Goal: Task Accomplishment & Management: Use online tool/utility

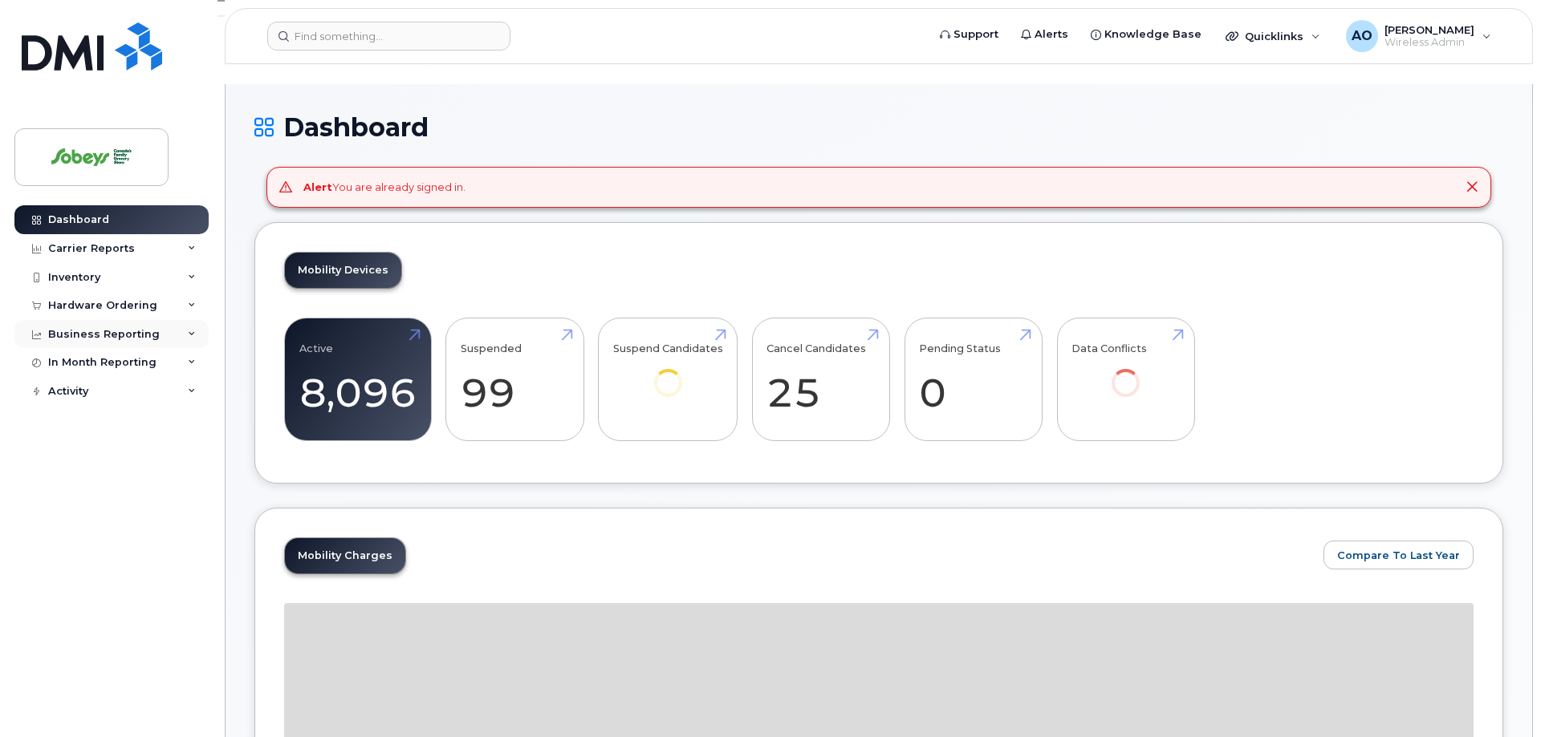
click at [107, 335] on div "Business Reporting" at bounding box center [104, 334] width 112 height 13
click at [112, 367] on div "Business Unit Reports" at bounding box center [117, 363] width 125 height 14
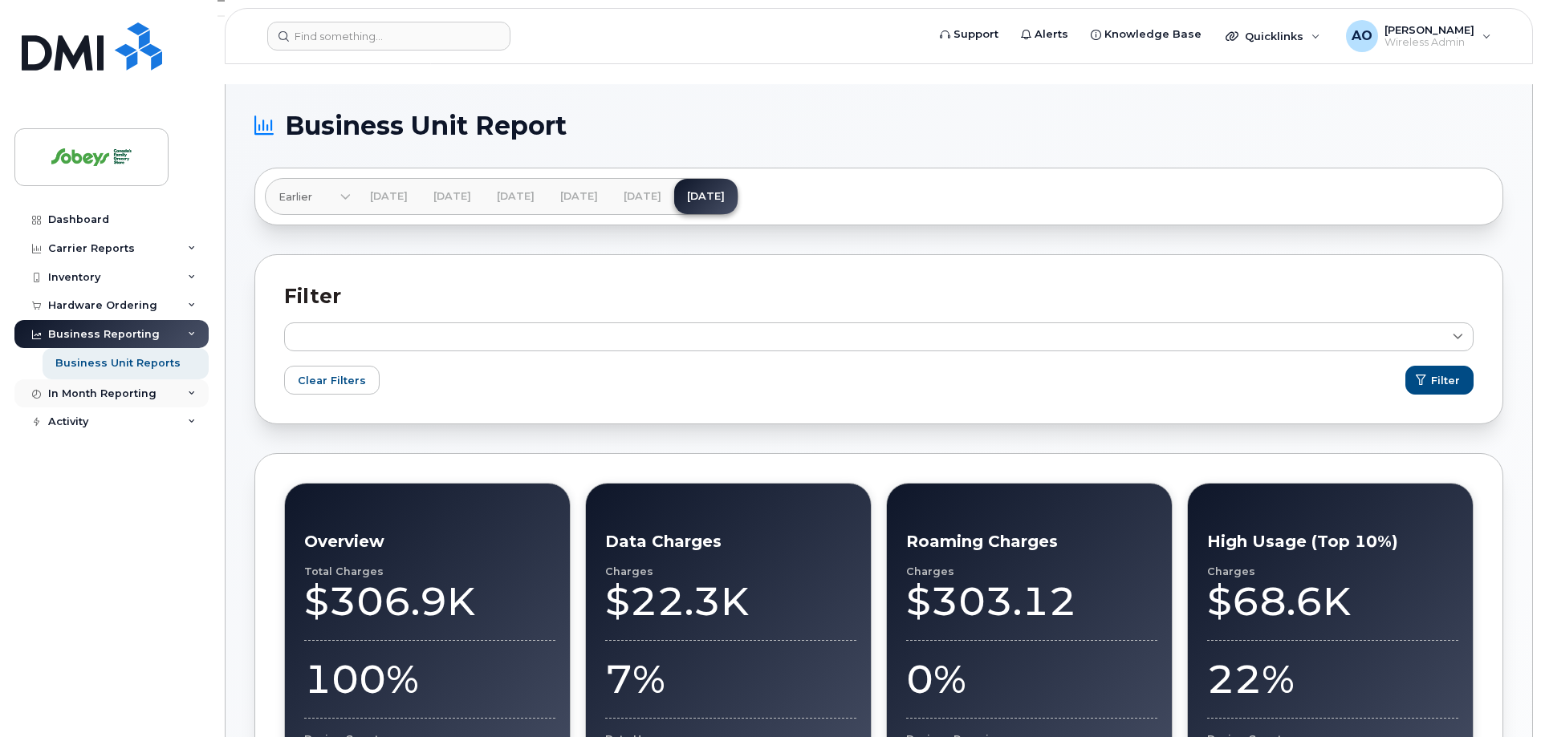
click at [130, 396] on div "In Month Reporting" at bounding box center [102, 394] width 108 height 13
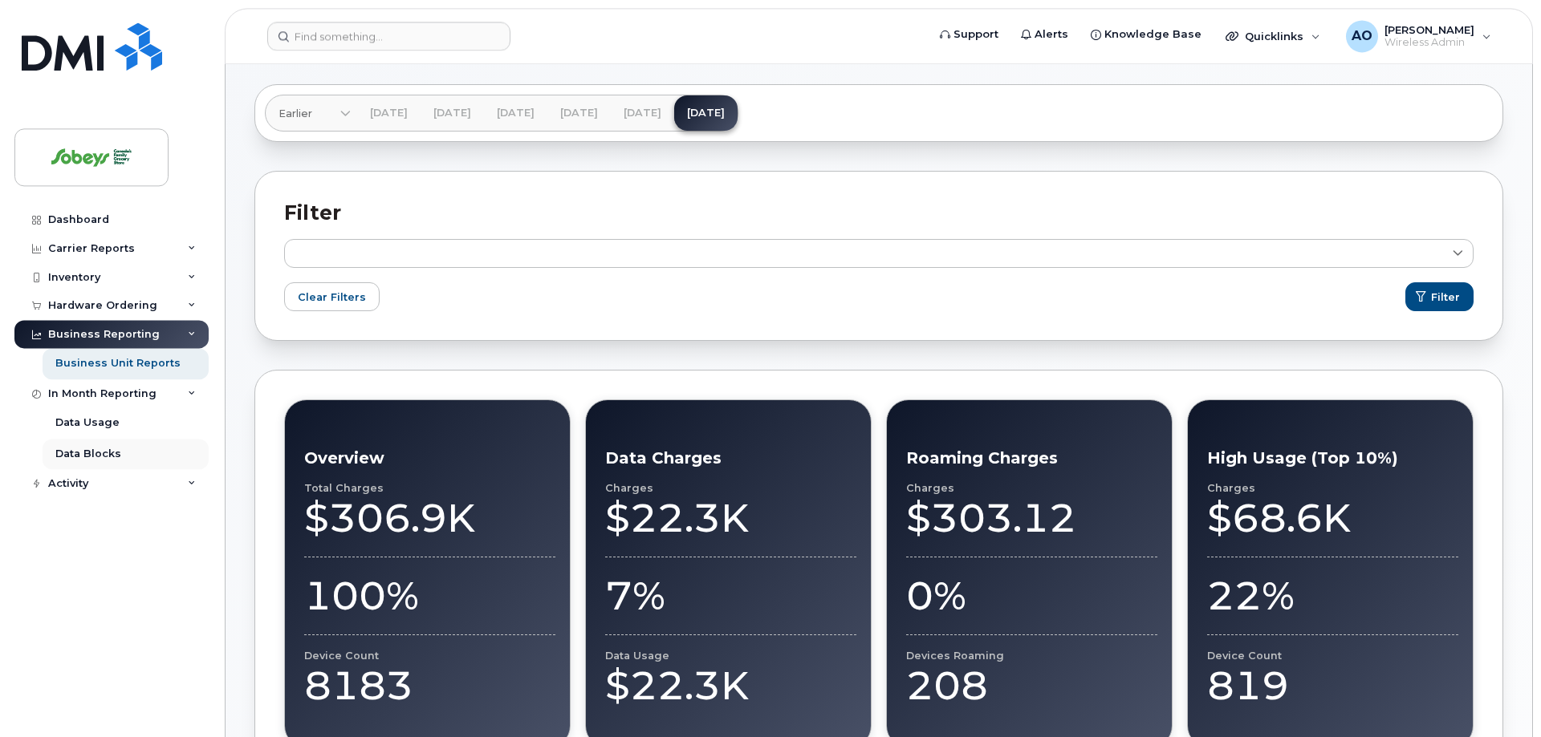
scroll to position [82, 0]
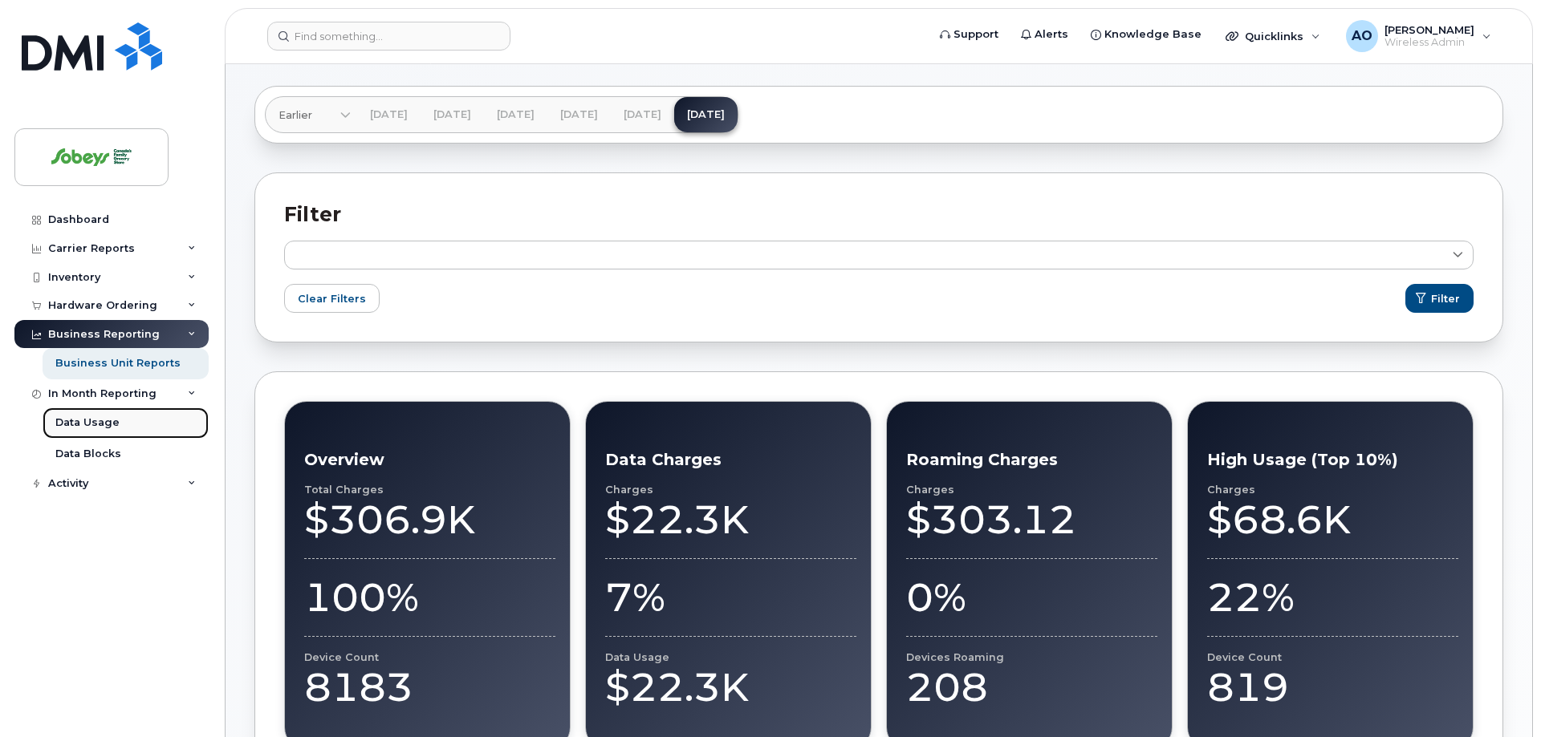
click at [121, 428] on link "Data Usage" at bounding box center [126, 423] width 166 height 30
click at [103, 426] on div "Data Usage" at bounding box center [87, 423] width 64 height 14
click at [99, 457] on div "Data Blocks" at bounding box center [88, 454] width 66 height 14
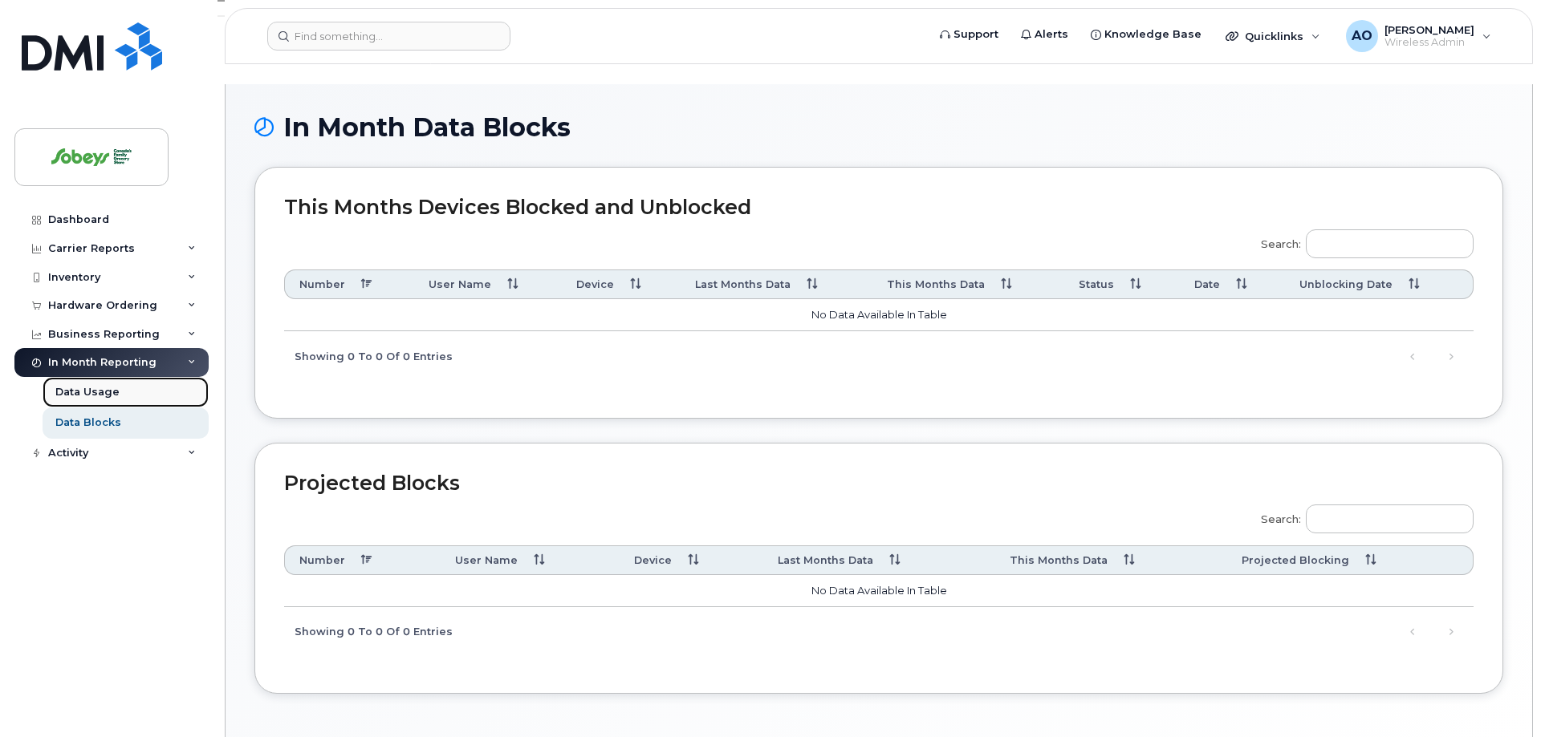
click at [99, 395] on div "Data Usage" at bounding box center [87, 392] width 64 height 14
click at [95, 391] on div "Data Usage" at bounding box center [87, 392] width 64 height 14
click at [196, 335] on div "Business Reporting" at bounding box center [111, 334] width 194 height 29
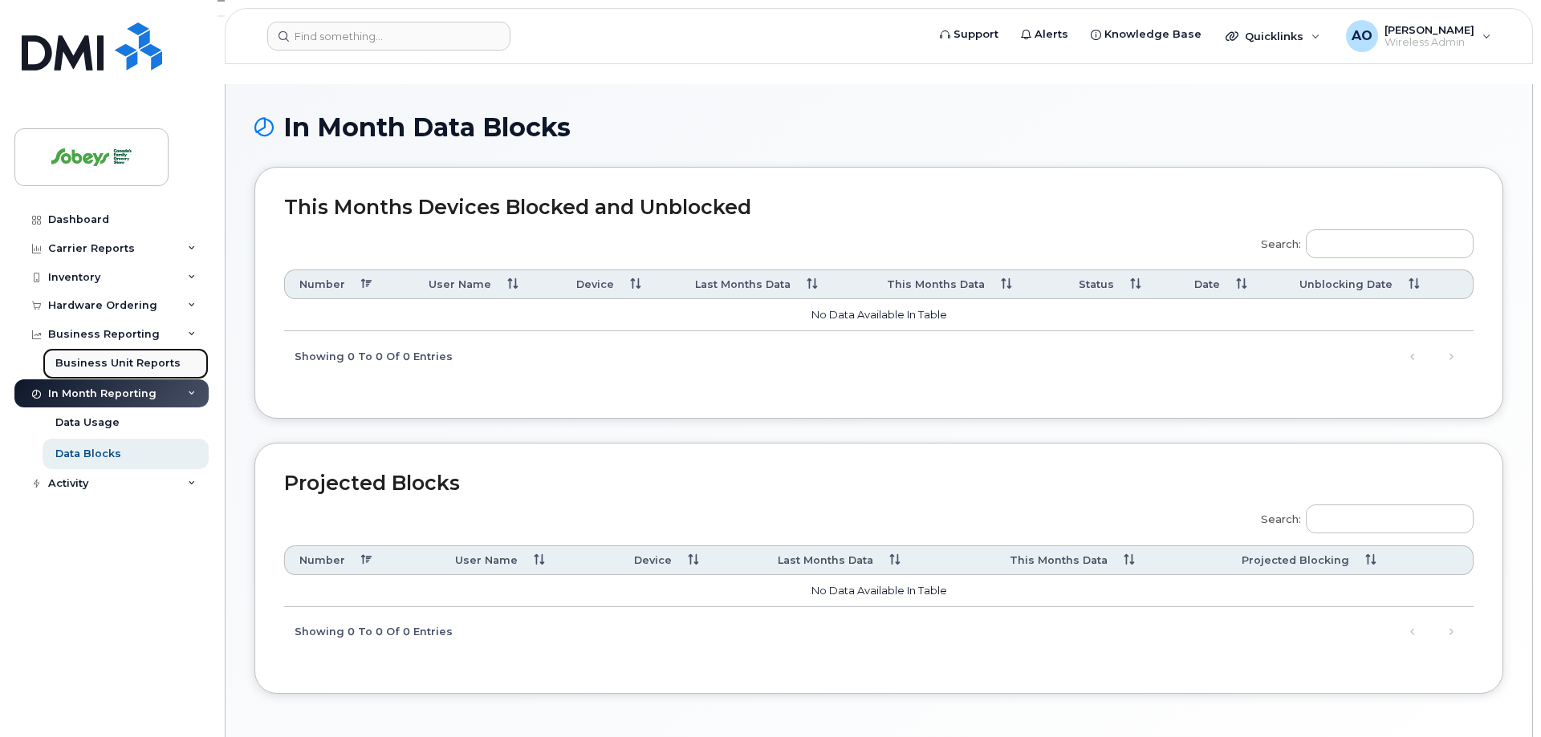
click at [156, 359] on div "Business Unit Reports" at bounding box center [117, 363] width 125 height 14
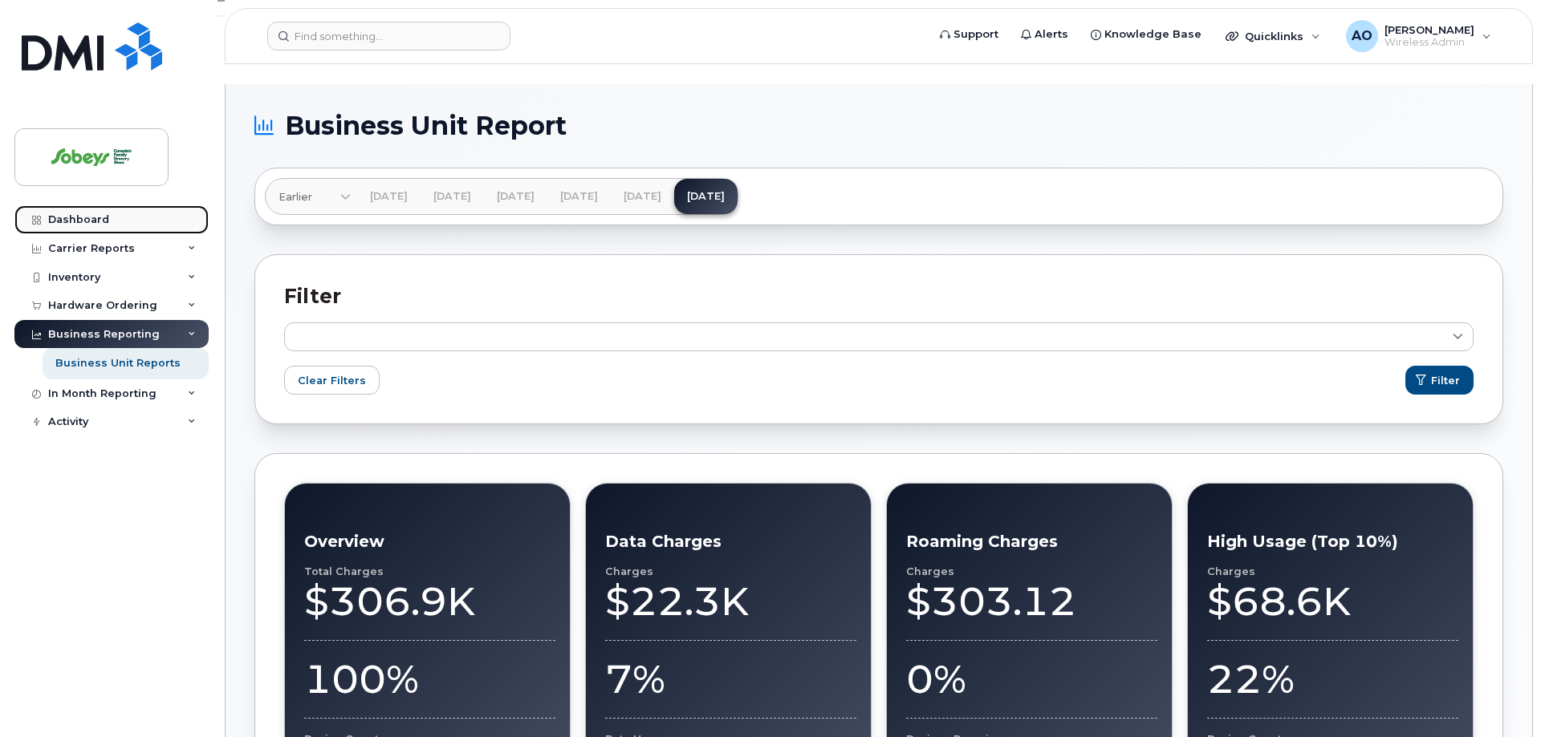
click at [84, 222] on div "Dashboard" at bounding box center [78, 219] width 61 height 13
click at [191, 396] on icon at bounding box center [192, 394] width 8 height 8
click at [78, 396] on div "In Month Reporting" at bounding box center [102, 394] width 108 height 13
click at [36, 396] on icon at bounding box center [36, 394] width 9 height 9
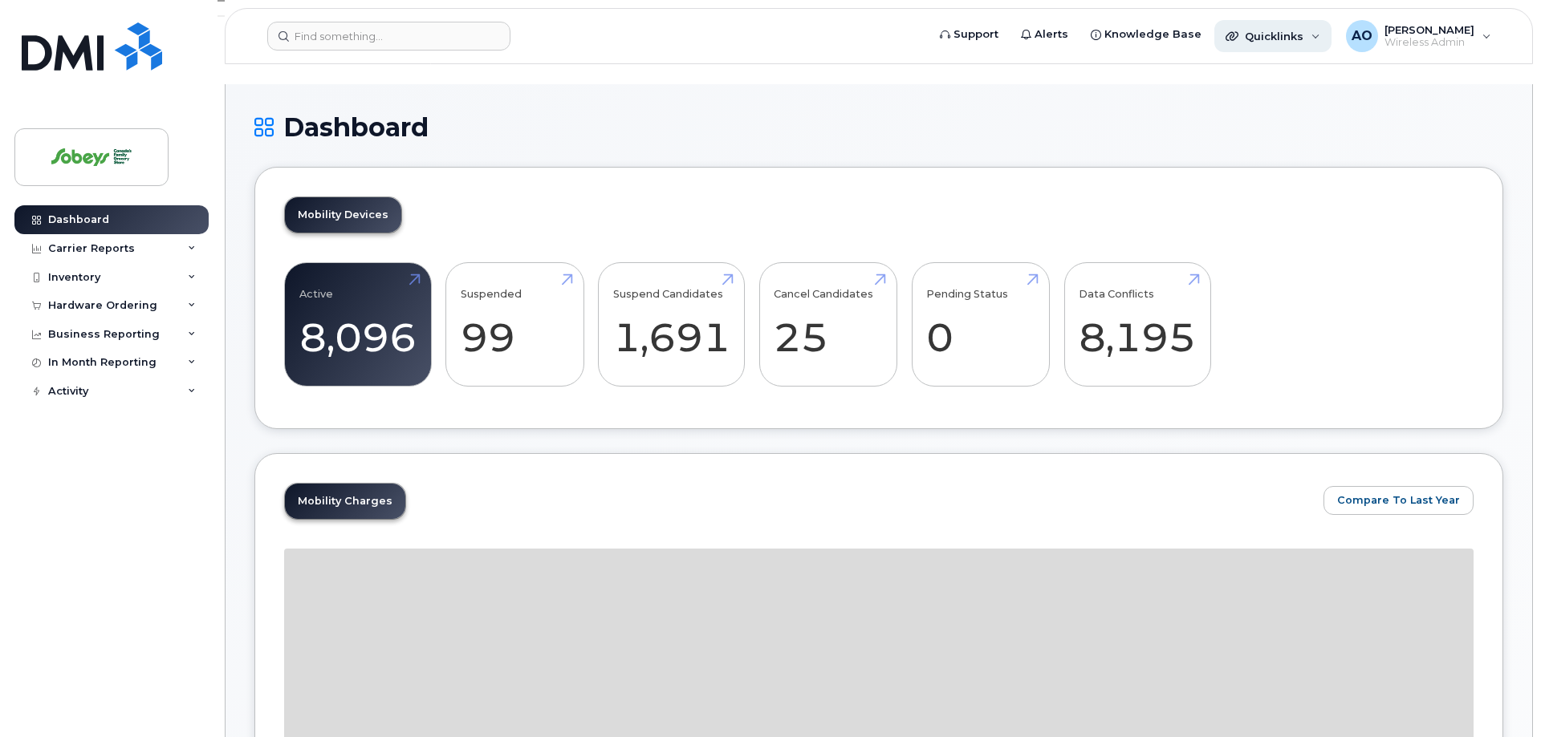
click at [1323, 44] on div "Quicklinks" at bounding box center [1272, 36] width 117 height 32
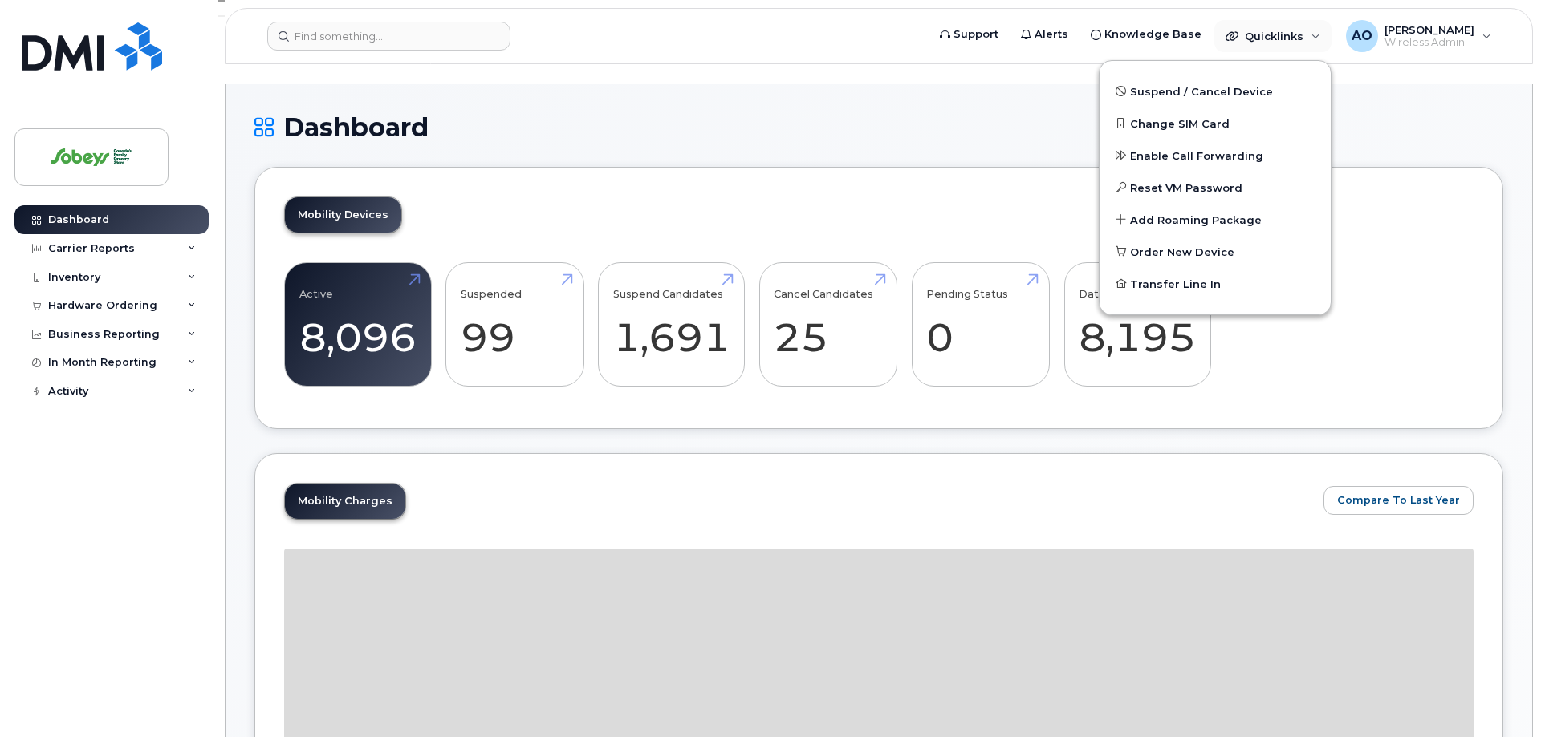
click at [1462, 63] on header "Support Alerts Knowledge Base Quicklinks Suspend / Cancel Device Change SIM Car…" at bounding box center [879, 36] width 1308 height 56
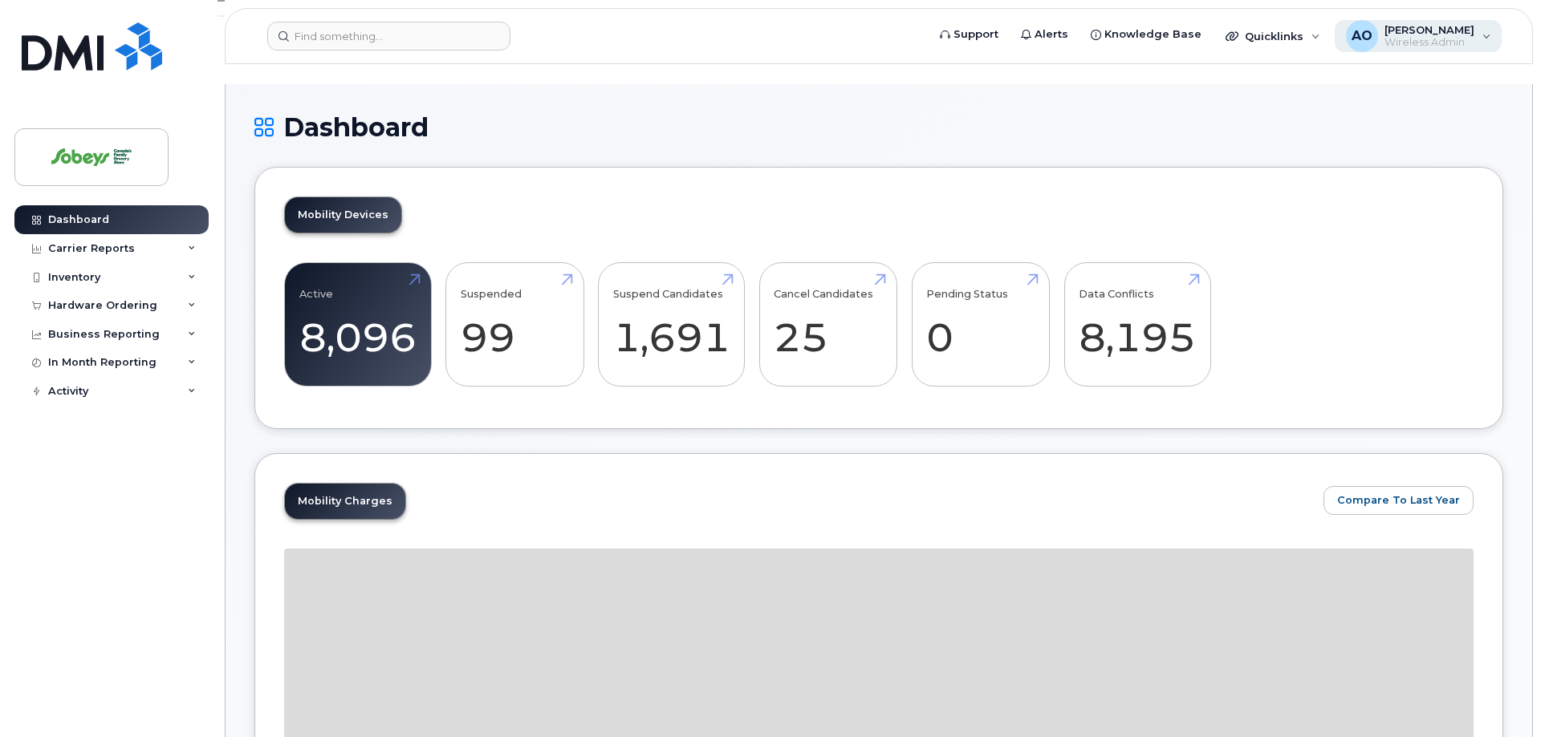
click at [1483, 43] on div "AO [PERSON_NAME] Wireless Admin" at bounding box center [1418, 36] width 168 height 32
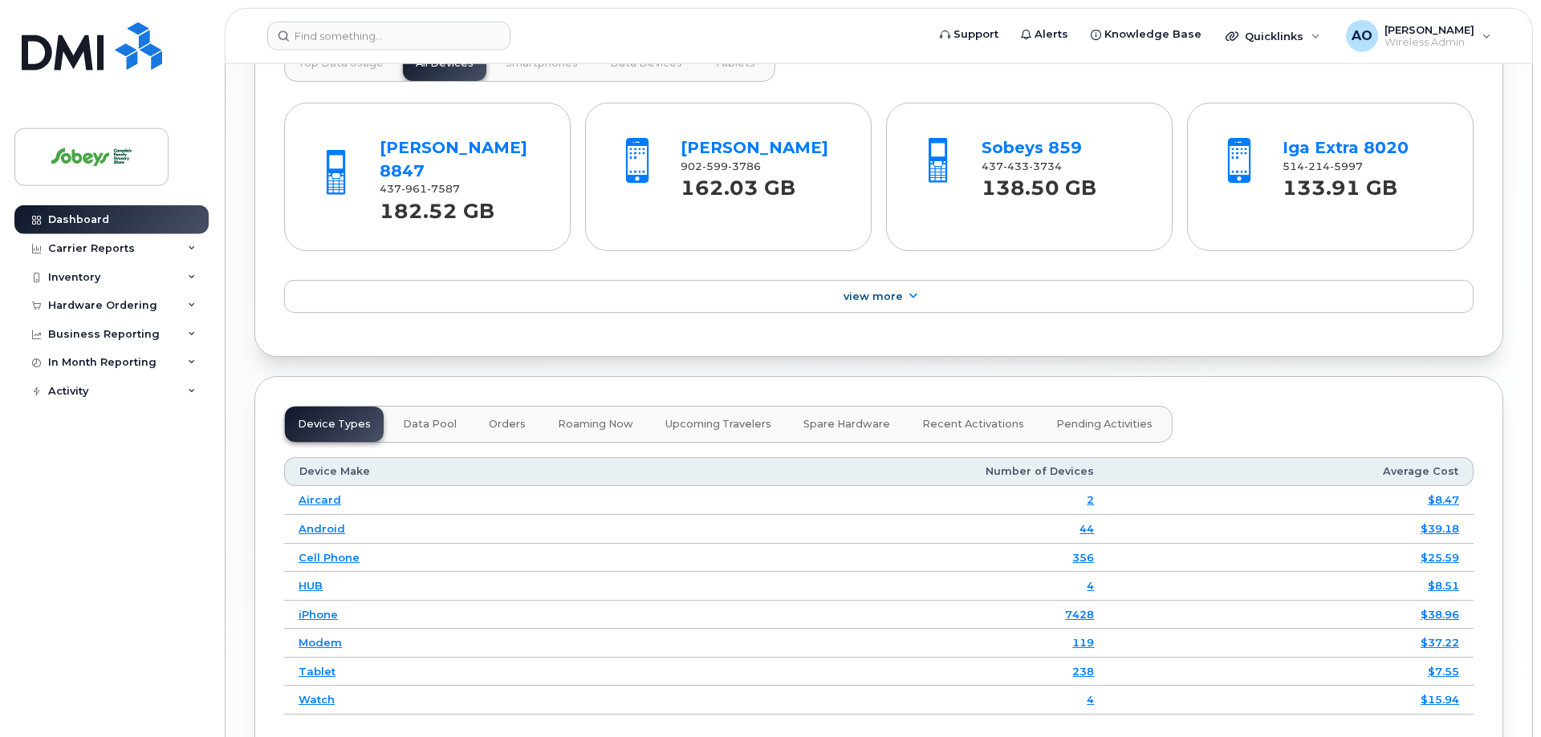
scroll to position [1456, 0]
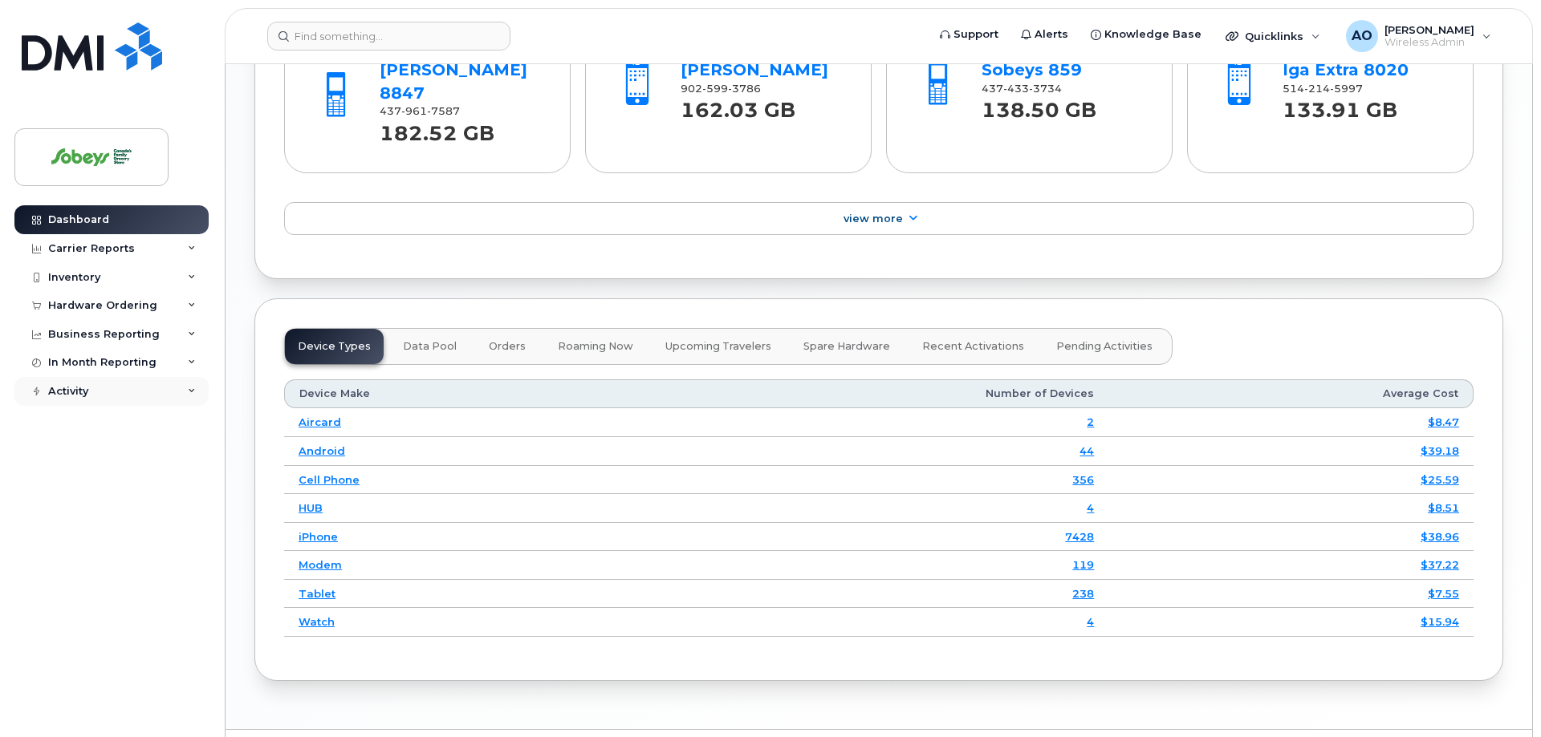
click at [69, 393] on div "Activity" at bounding box center [68, 391] width 40 height 13
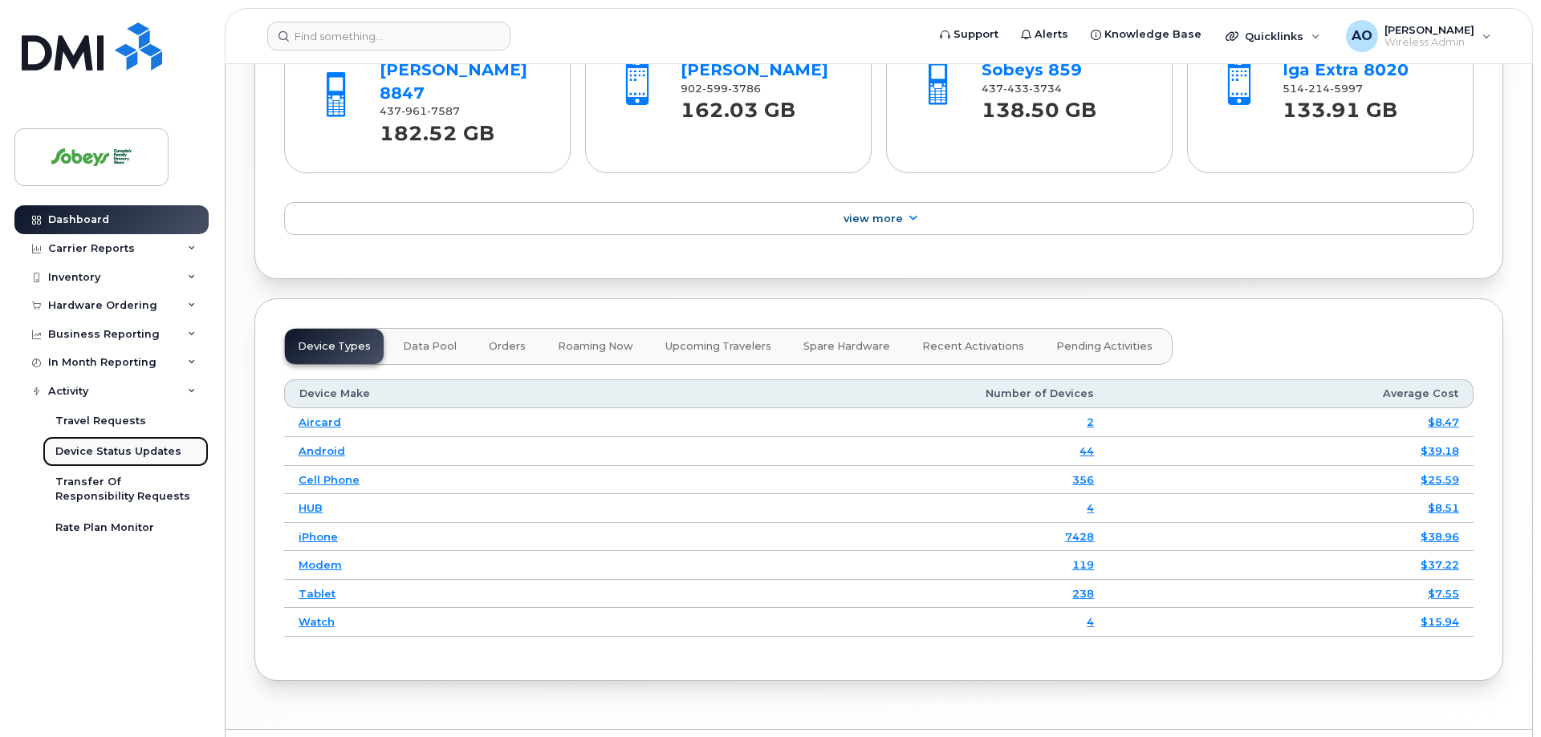
click at [177, 449] on link "Device Status Updates" at bounding box center [126, 451] width 166 height 30
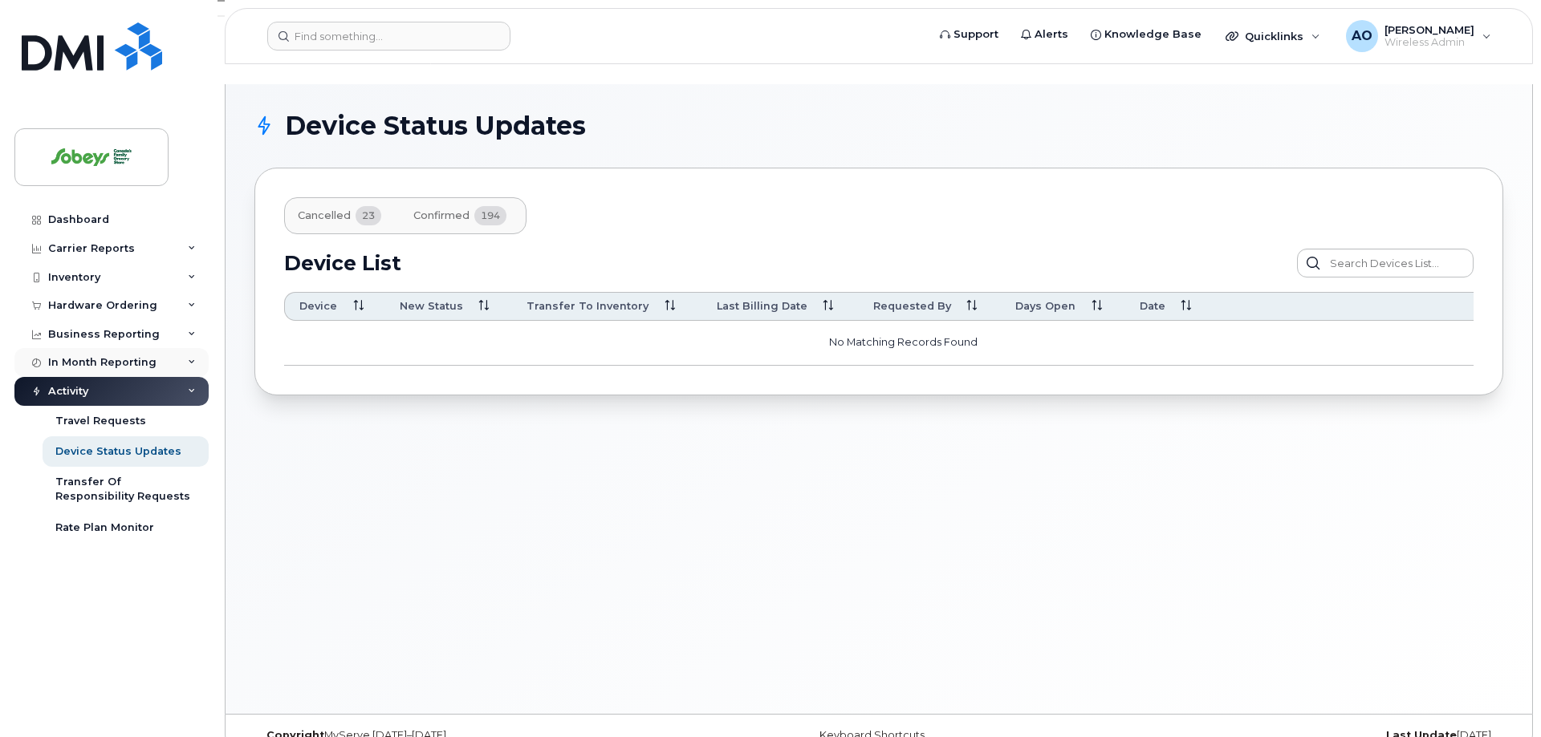
click at [73, 355] on div "In Month Reporting" at bounding box center [111, 362] width 194 height 29
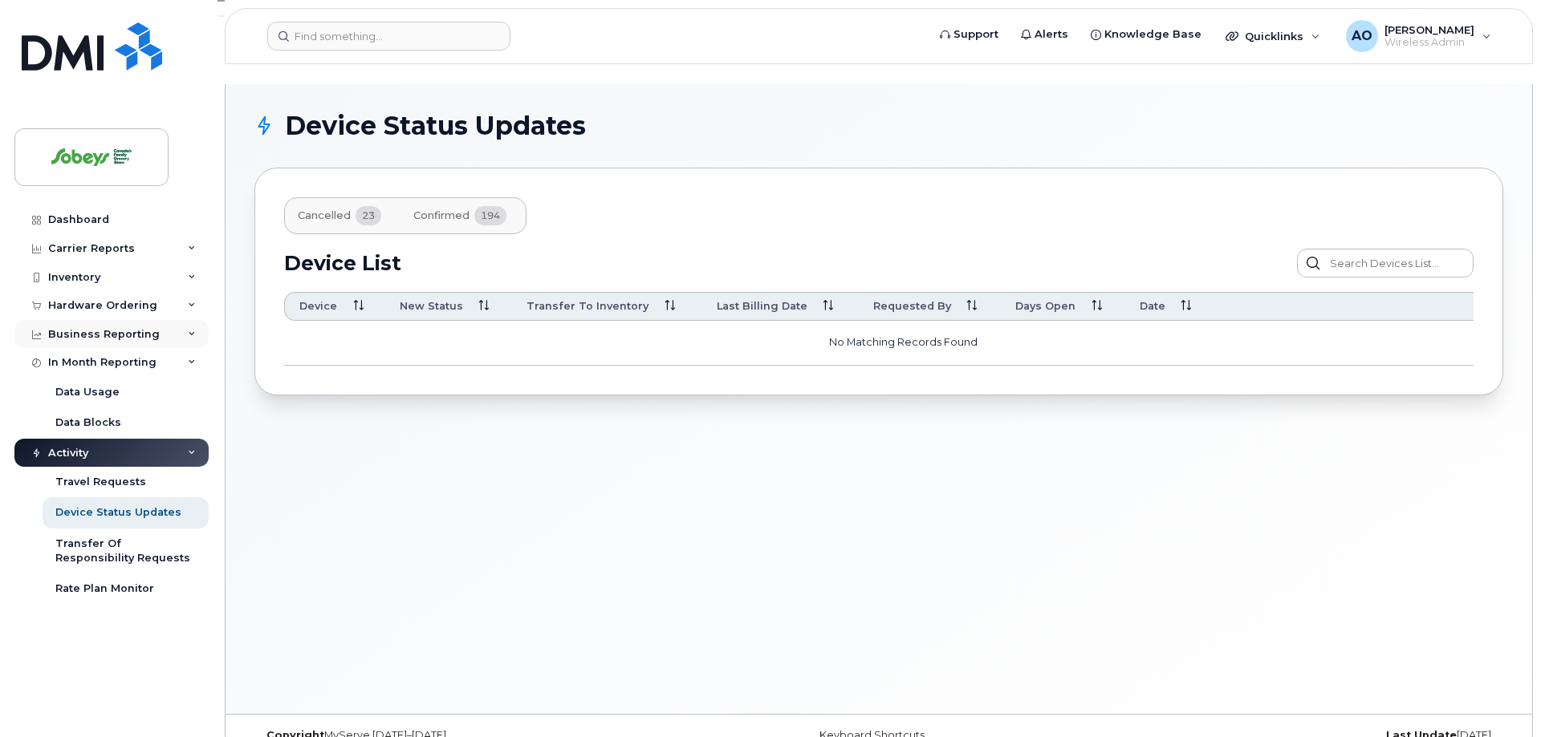
click at [73, 332] on div "Business Reporting" at bounding box center [104, 334] width 112 height 13
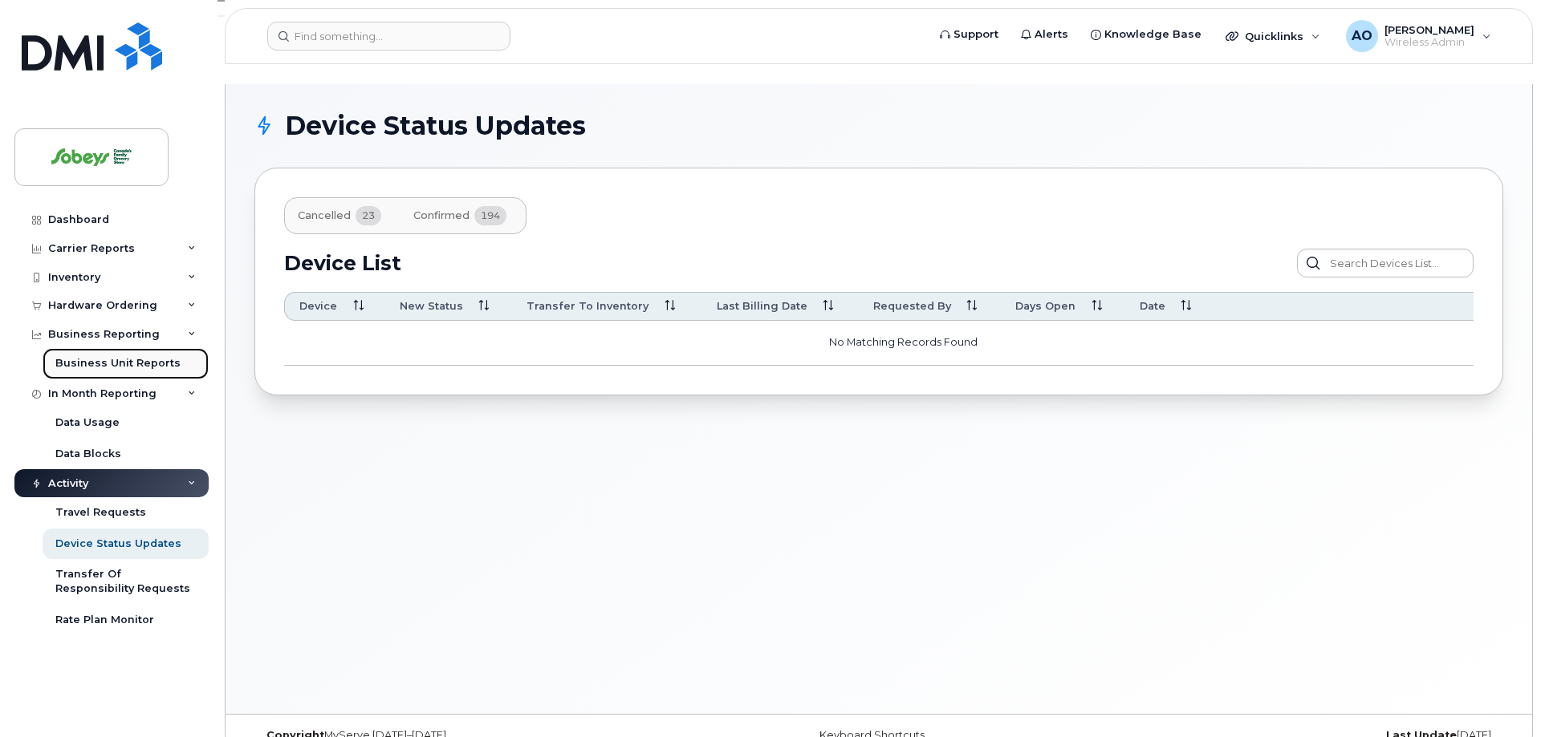
click at [79, 360] on div "Business Unit Reports" at bounding box center [117, 363] width 125 height 14
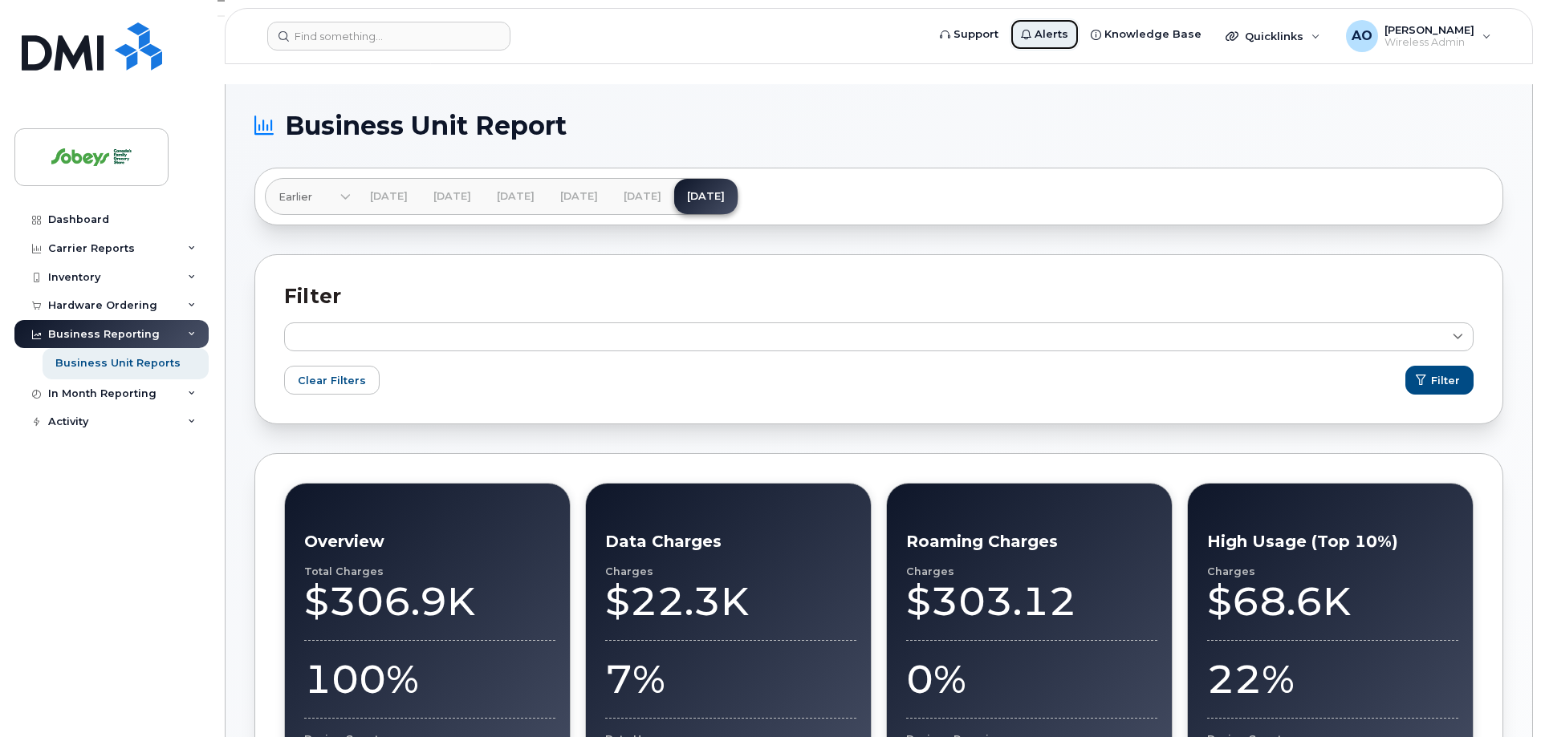
click at [1068, 39] on span "Alerts" at bounding box center [1051, 34] width 34 height 16
click at [1068, 30] on span "Alerts" at bounding box center [1051, 34] width 34 height 16
click at [1139, 39] on span "Knowledge Base" at bounding box center [1152, 34] width 97 height 16
click at [102, 250] on div "Carrier Reports" at bounding box center [91, 248] width 87 height 13
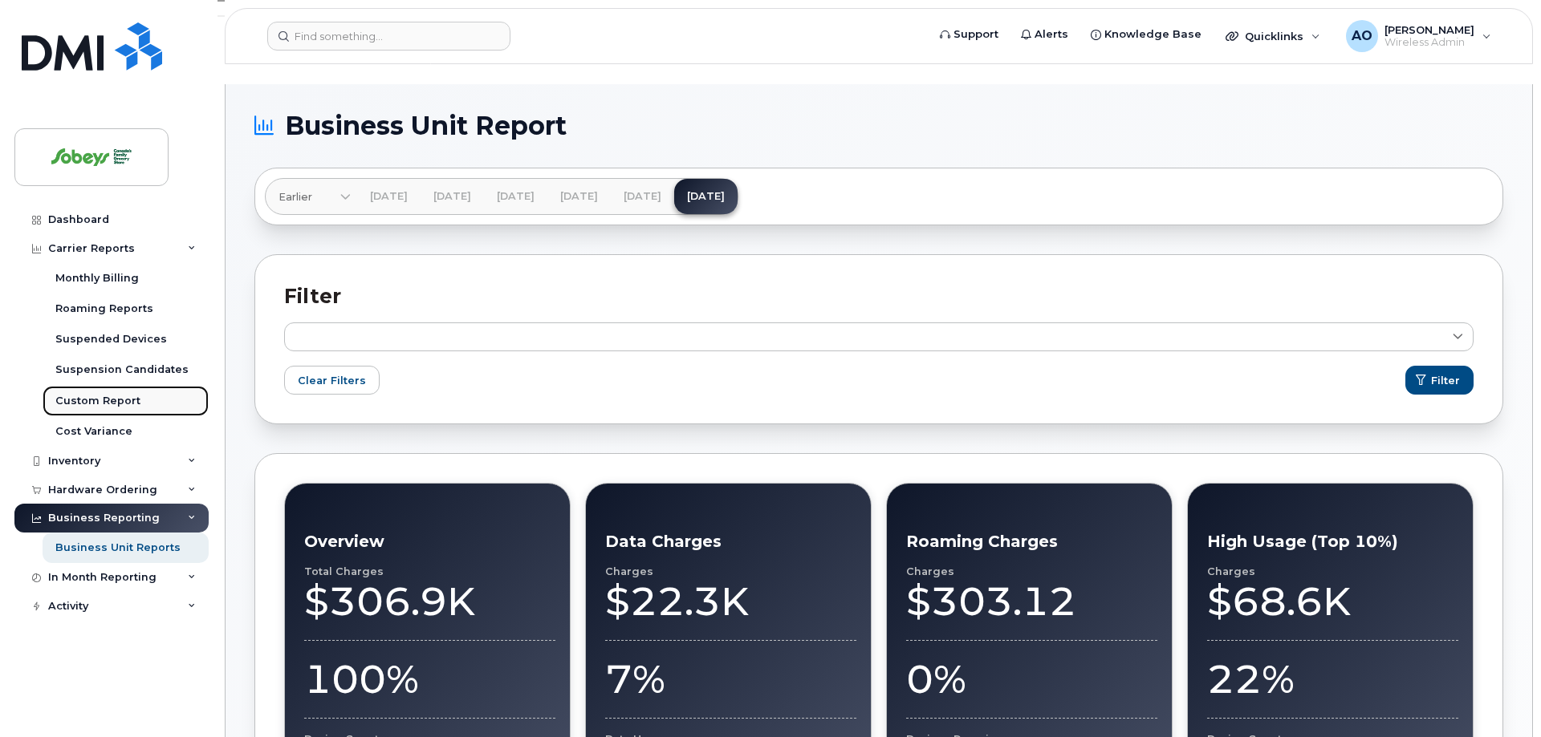
click at [126, 399] on div "Custom Report" at bounding box center [97, 401] width 85 height 14
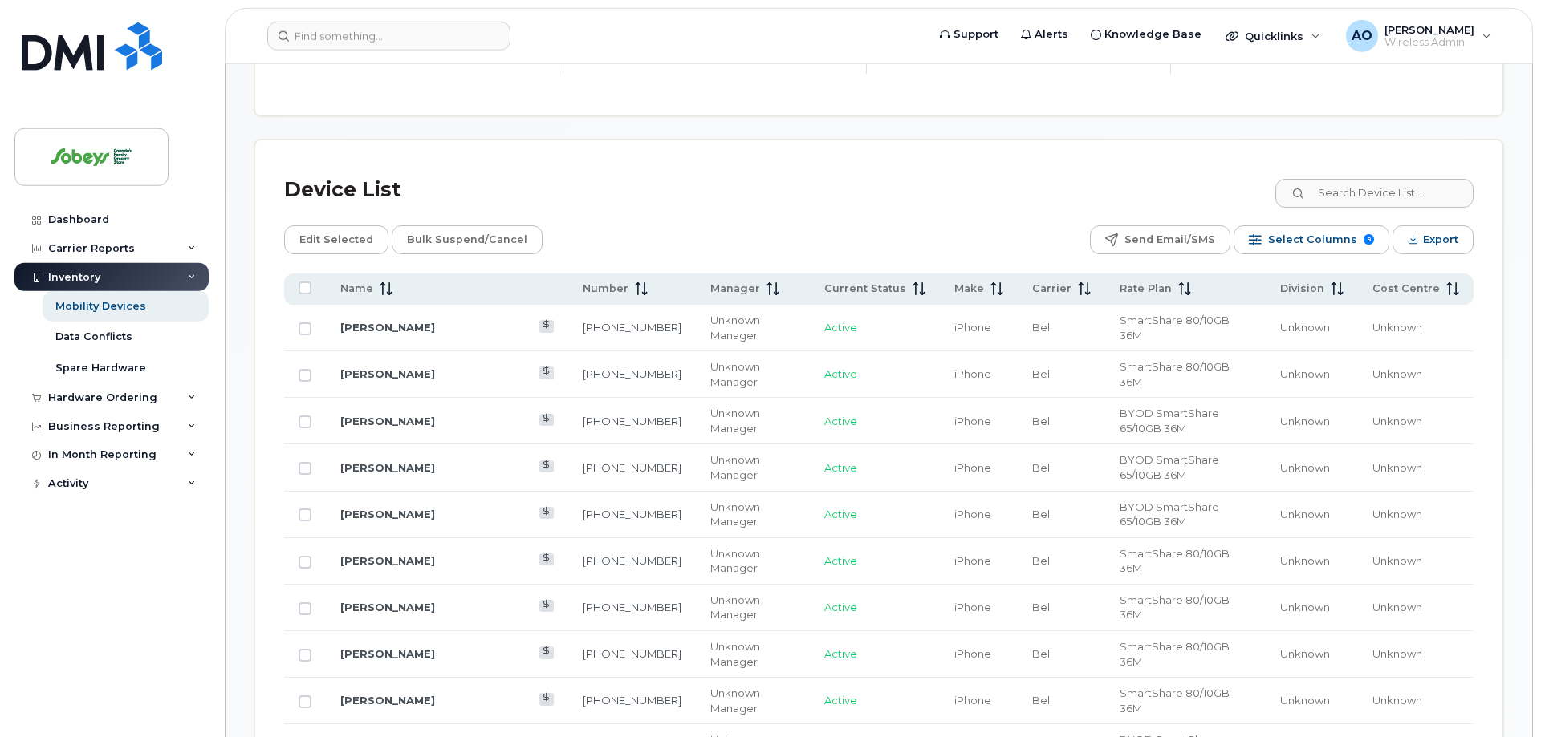
scroll to position [737, 0]
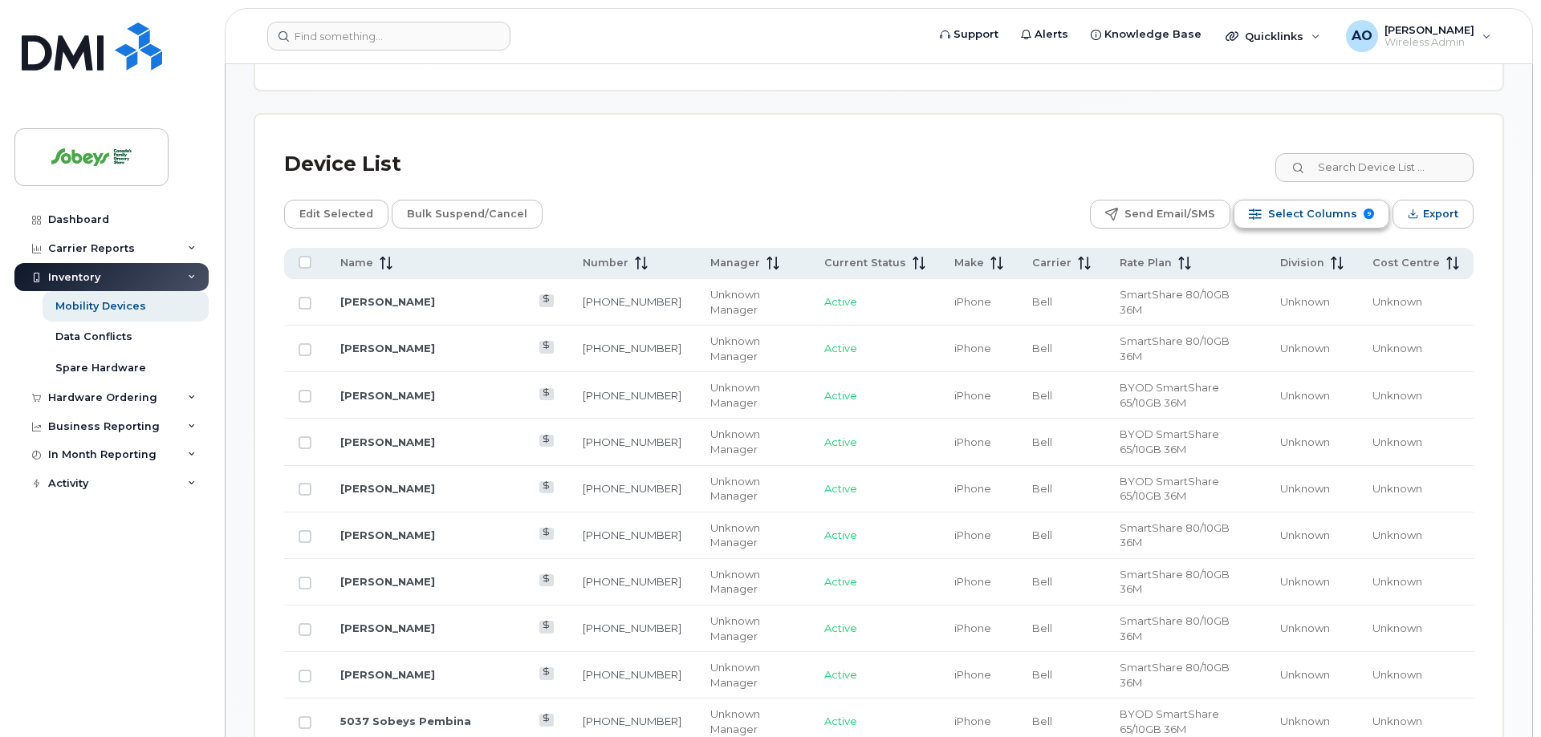
click at [1289, 202] on span "Select Columns" at bounding box center [1312, 214] width 89 height 24
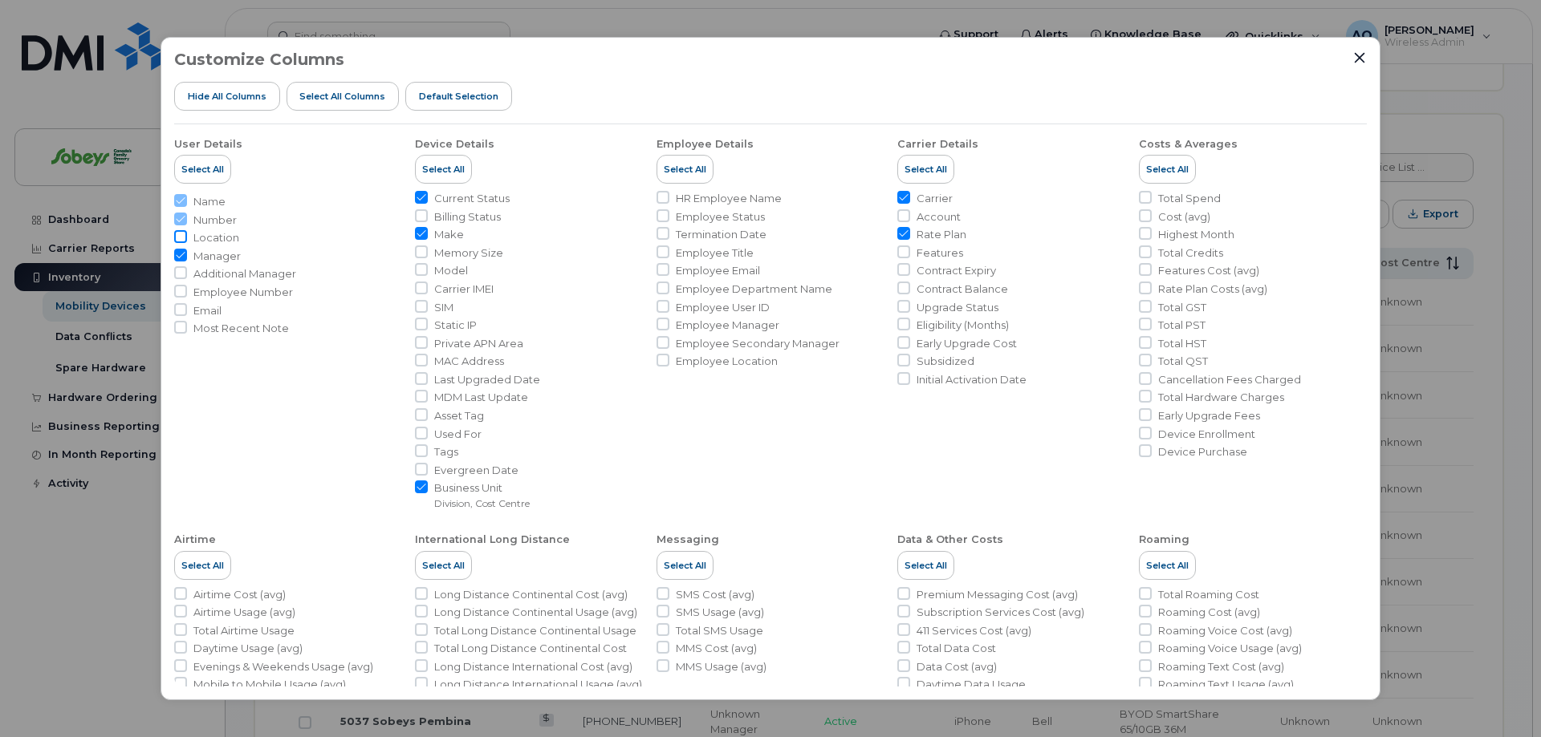
click at [180, 237] on input "Location" at bounding box center [180, 236] width 13 height 13
checkbox input "true"
click at [665, 359] on input "Employee Location" at bounding box center [662, 360] width 13 height 13
checkbox input "true"
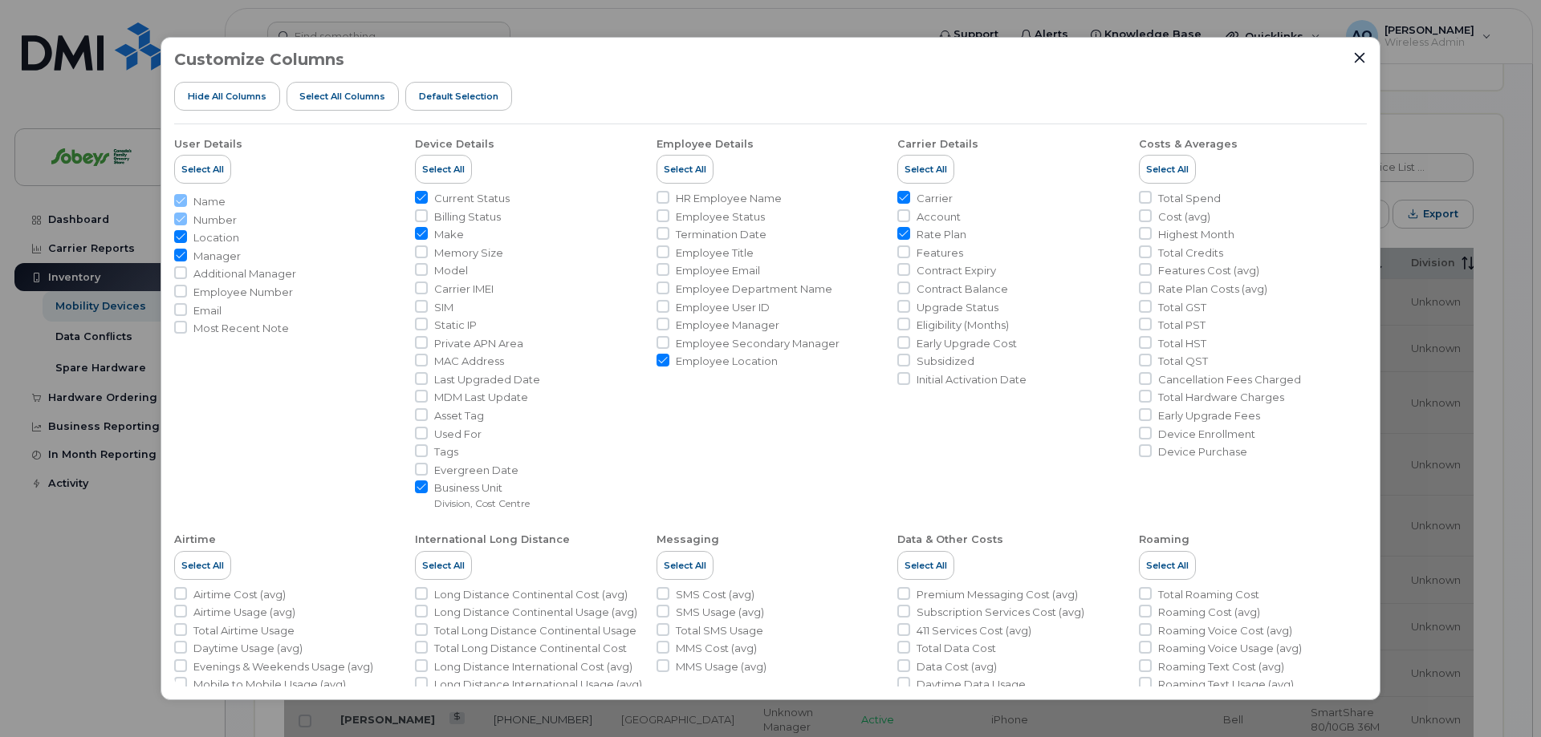
scroll to position [77, 0]
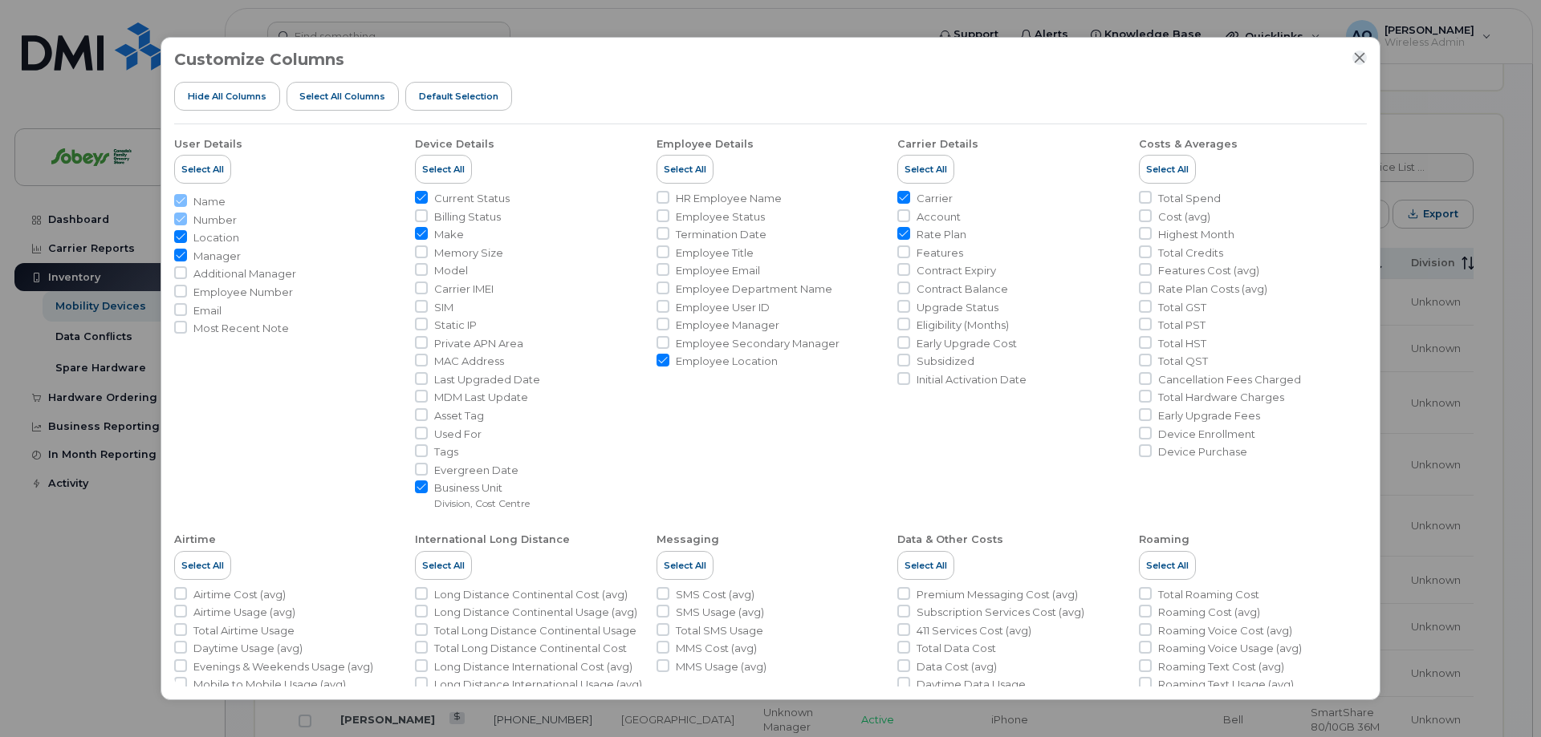
click at [1362, 55] on icon "Close" at bounding box center [1359, 58] width 10 height 10
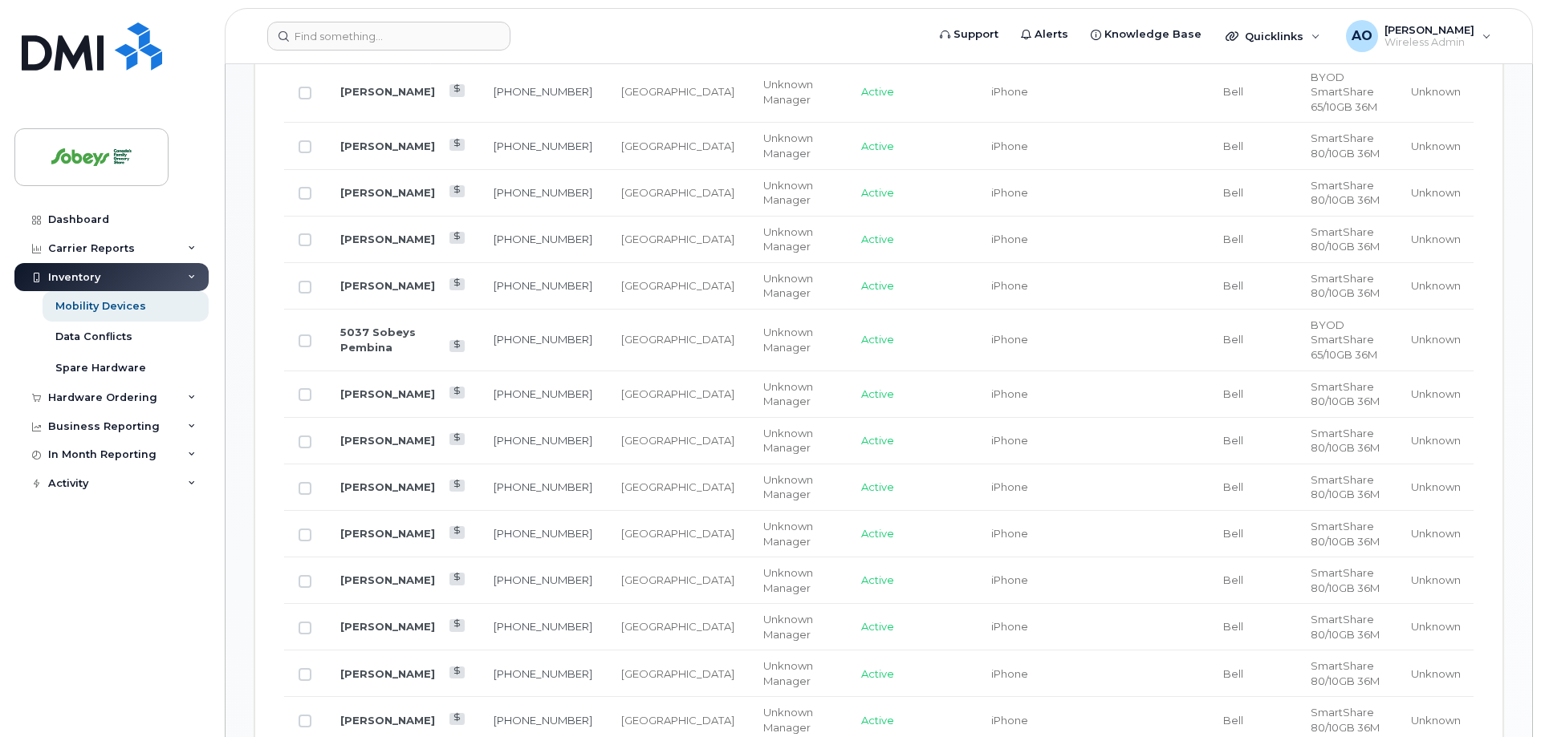
scroll to position [598, 0]
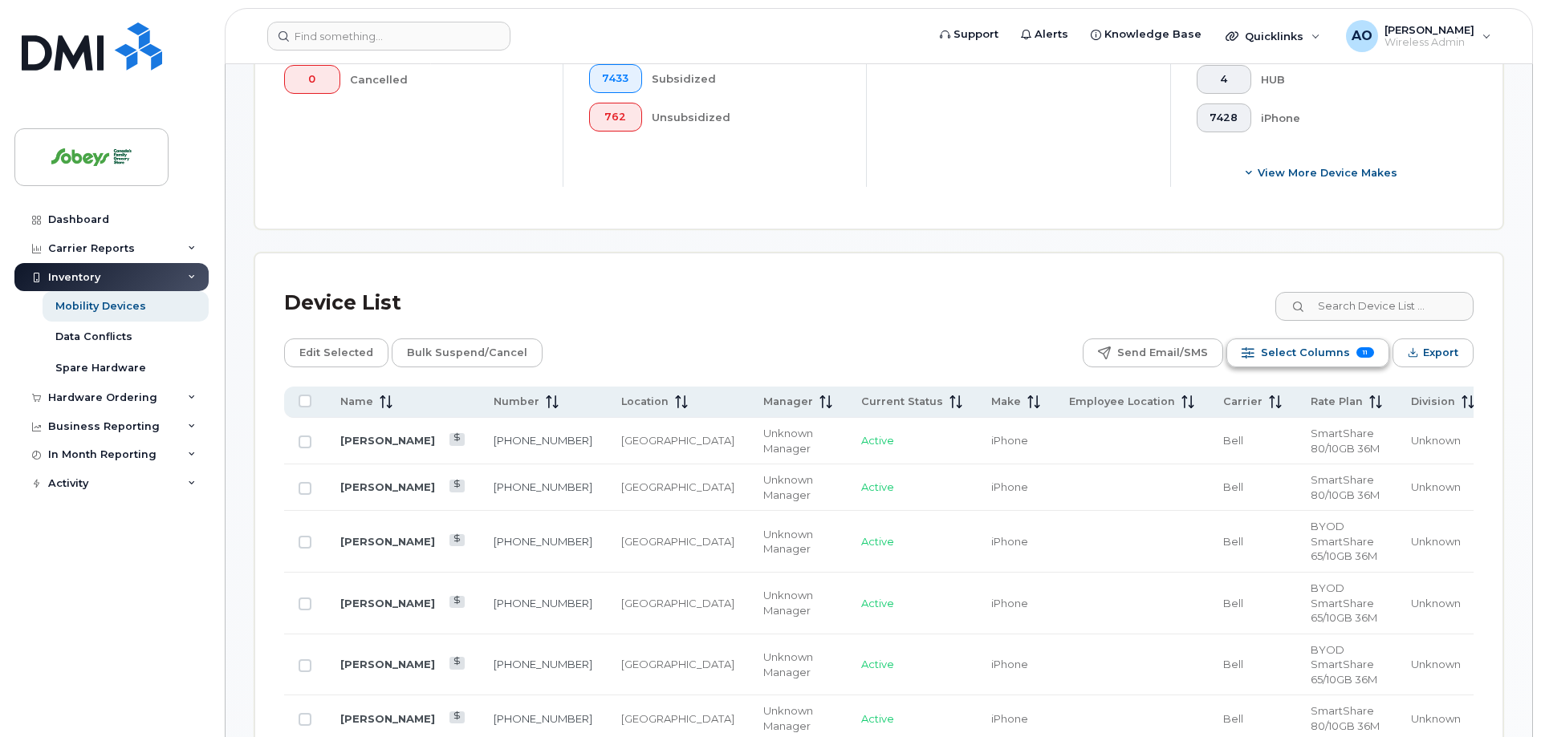
click at [1307, 341] on span "Select Columns" at bounding box center [1305, 353] width 89 height 24
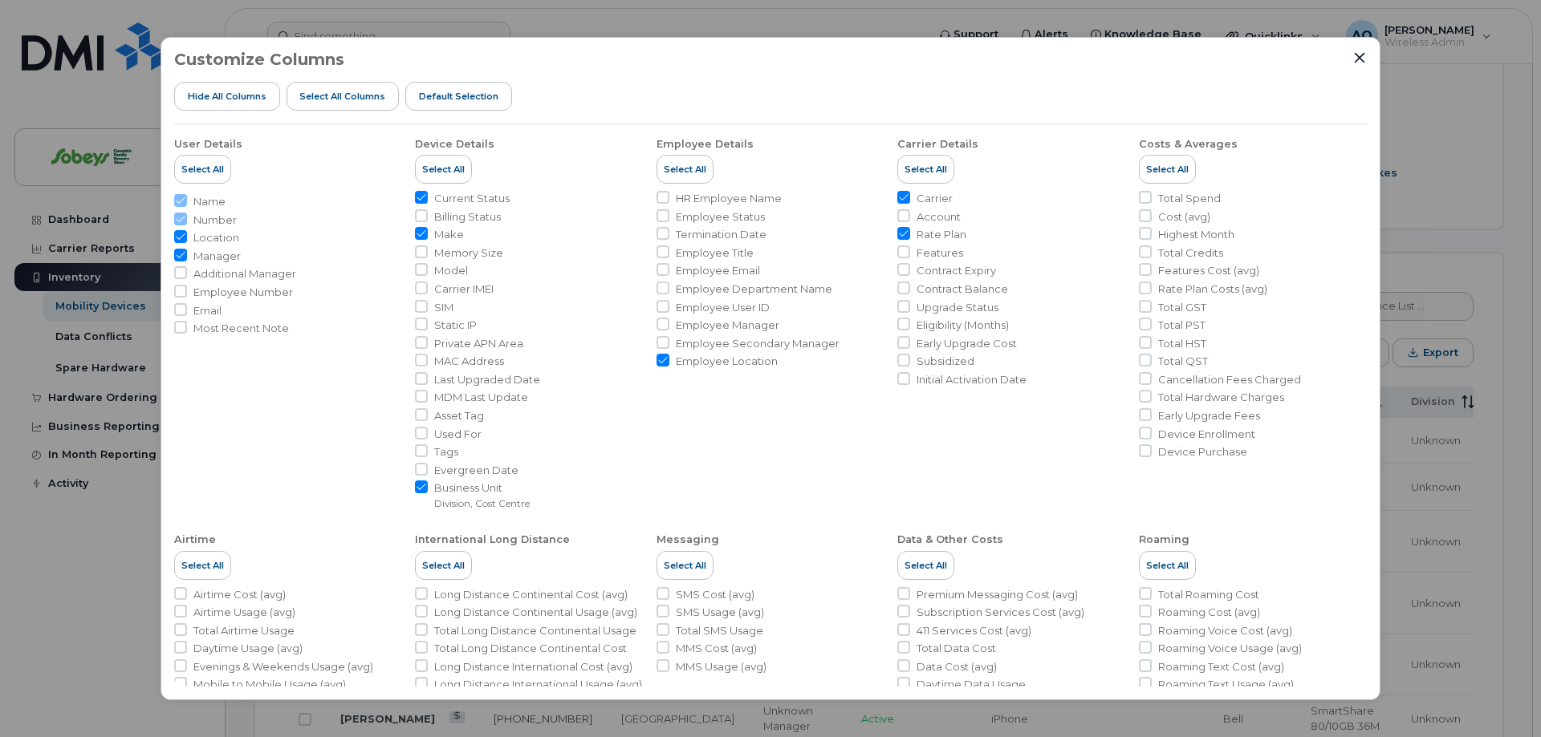
click at [664, 363] on input "Employee Location" at bounding box center [662, 360] width 13 height 13
checkbox input "false"
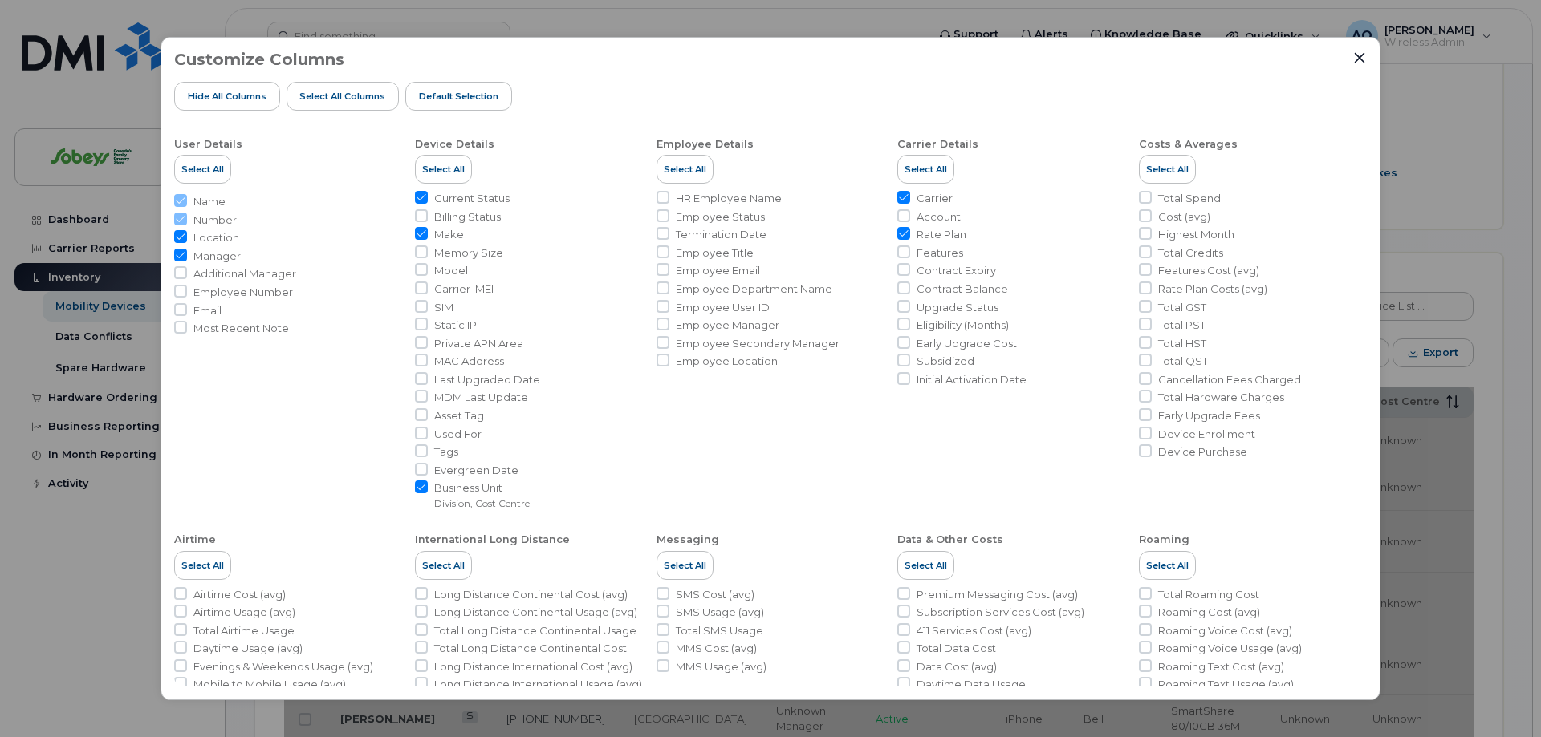
drag, startPoint x: 1358, startPoint y: 61, endPoint x: 1349, endPoint y: 67, distance: 10.5
click at [1358, 60] on icon "Close" at bounding box center [1359, 57] width 13 height 13
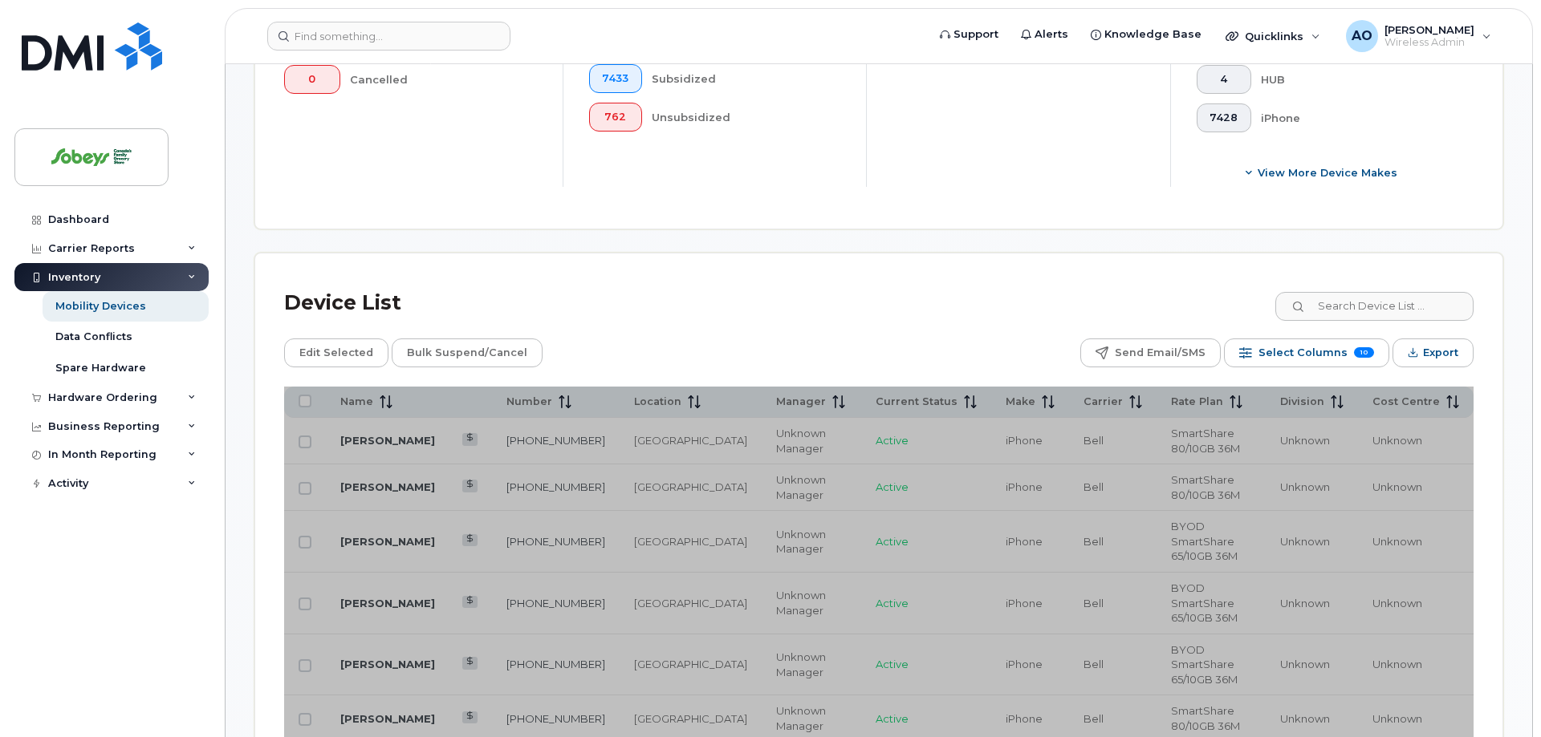
click at [732, 339] on div "Edit Selected Bulk Suspend/Cancel Send Email/SMS Select Columns 10 Filter Refre…" at bounding box center [878, 353] width 1189 height 29
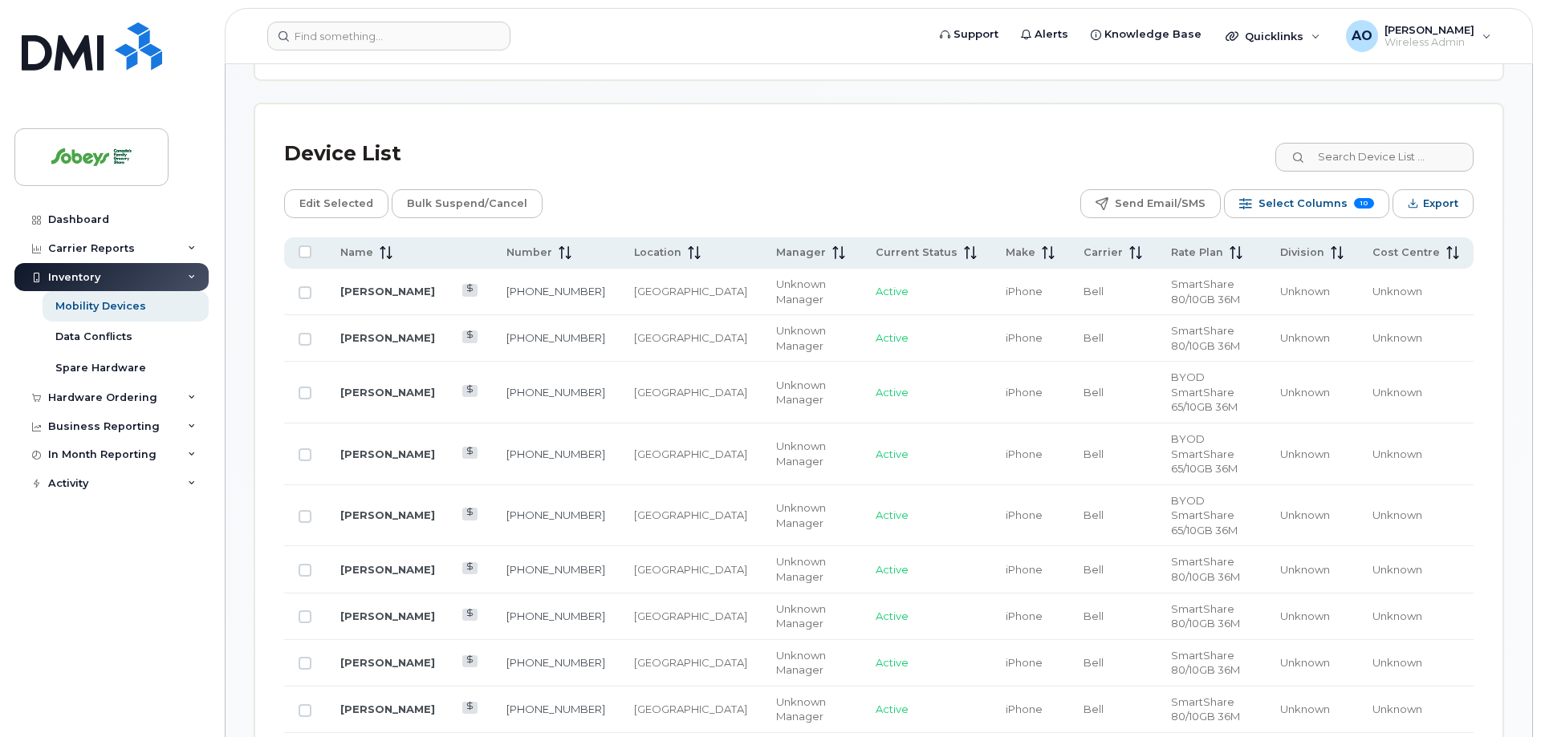
scroll to position [692, 0]
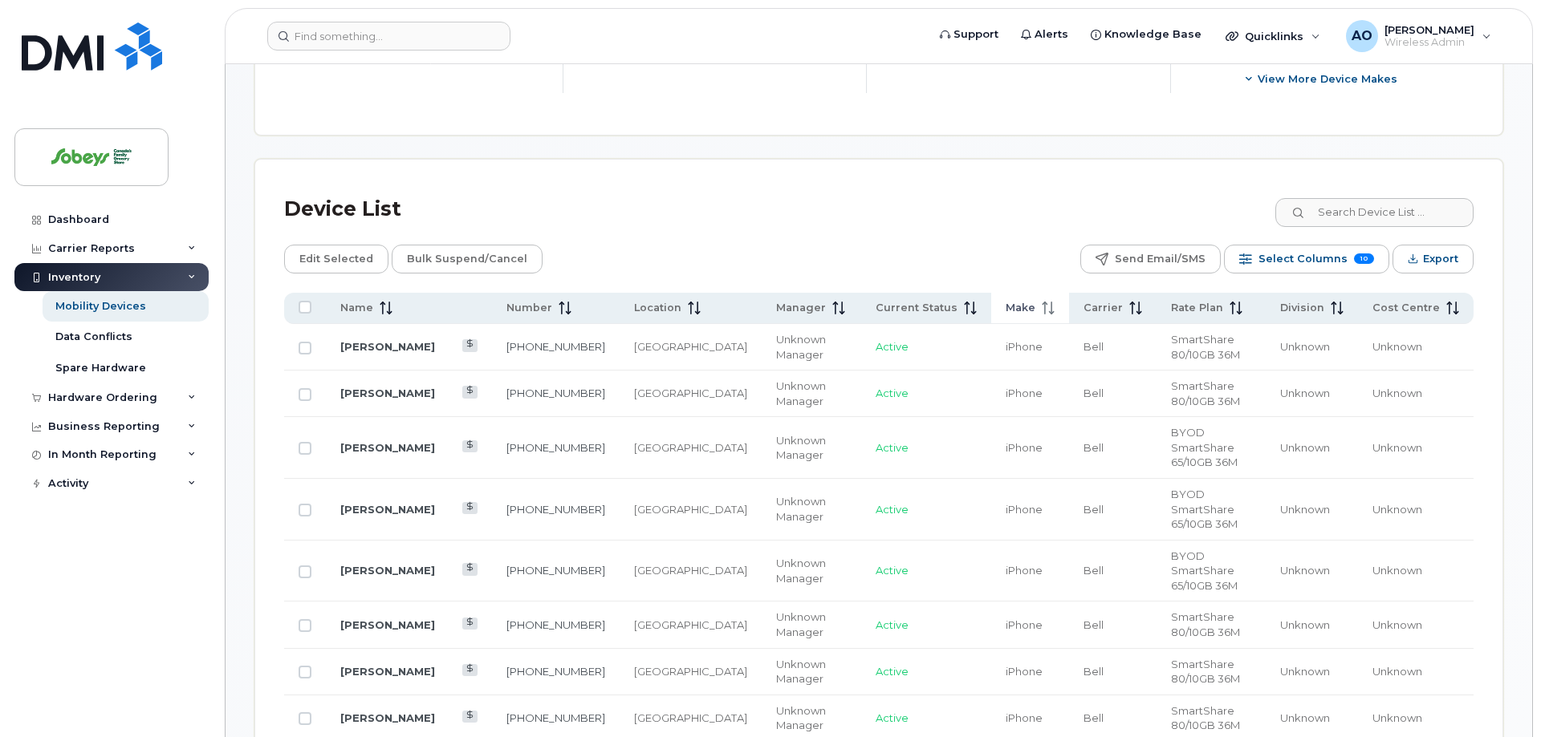
click at [1005, 301] on span "Make" at bounding box center [1020, 308] width 30 height 14
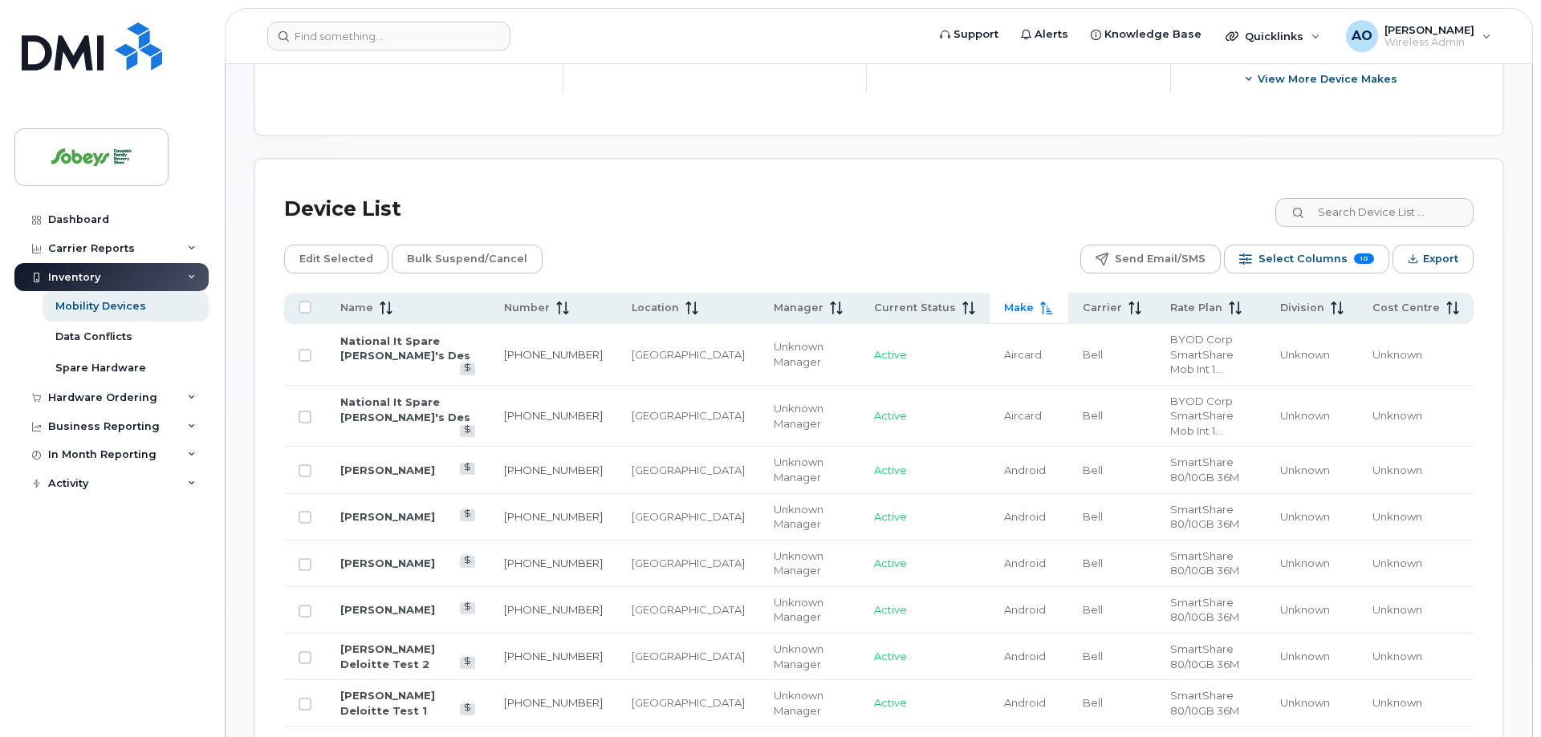
click at [1004, 301] on span "Make" at bounding box center [1019, 308] width 30 height 14
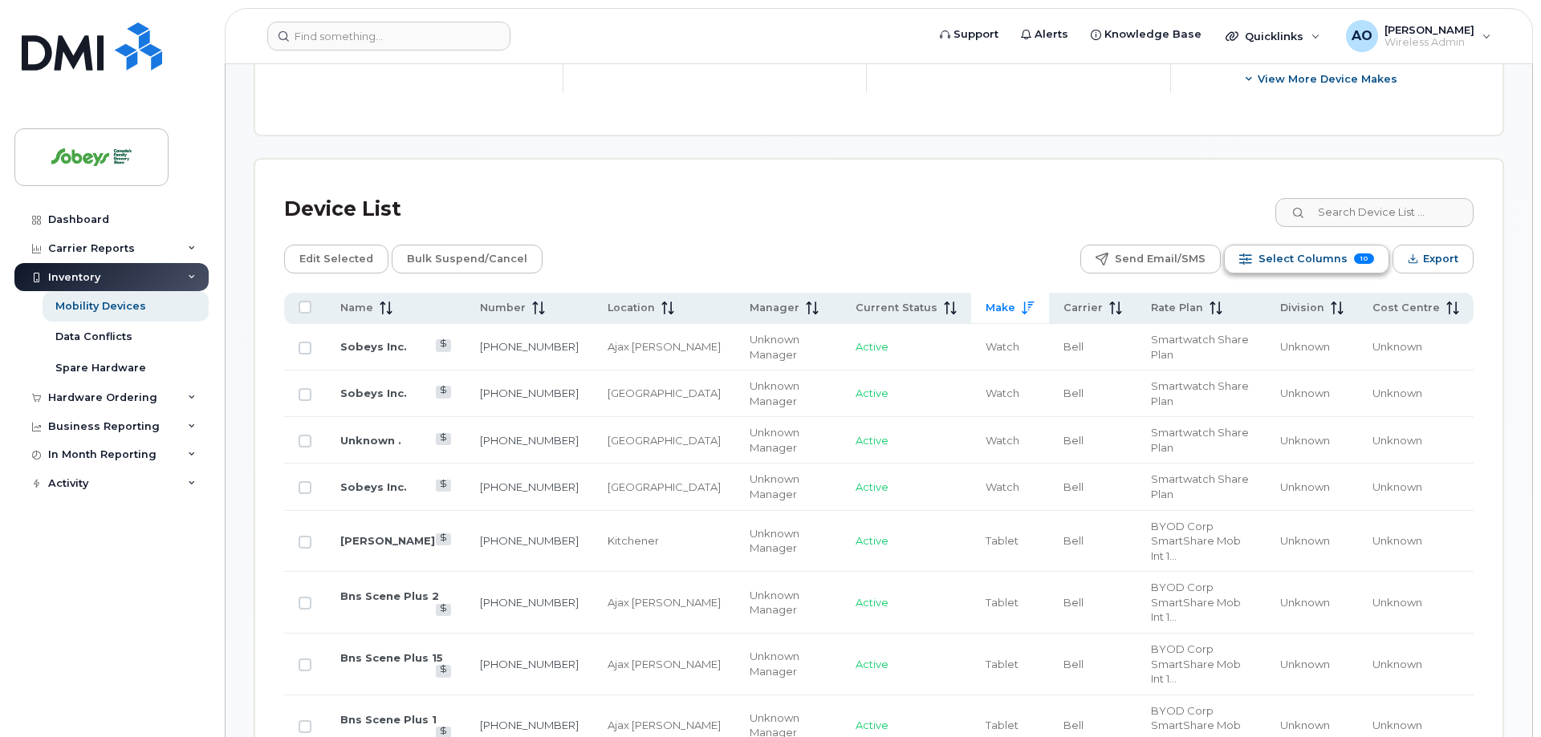
click at [1311, 247] on span "Select Columns" at bounding box center [1302, 259] width 89 height 24
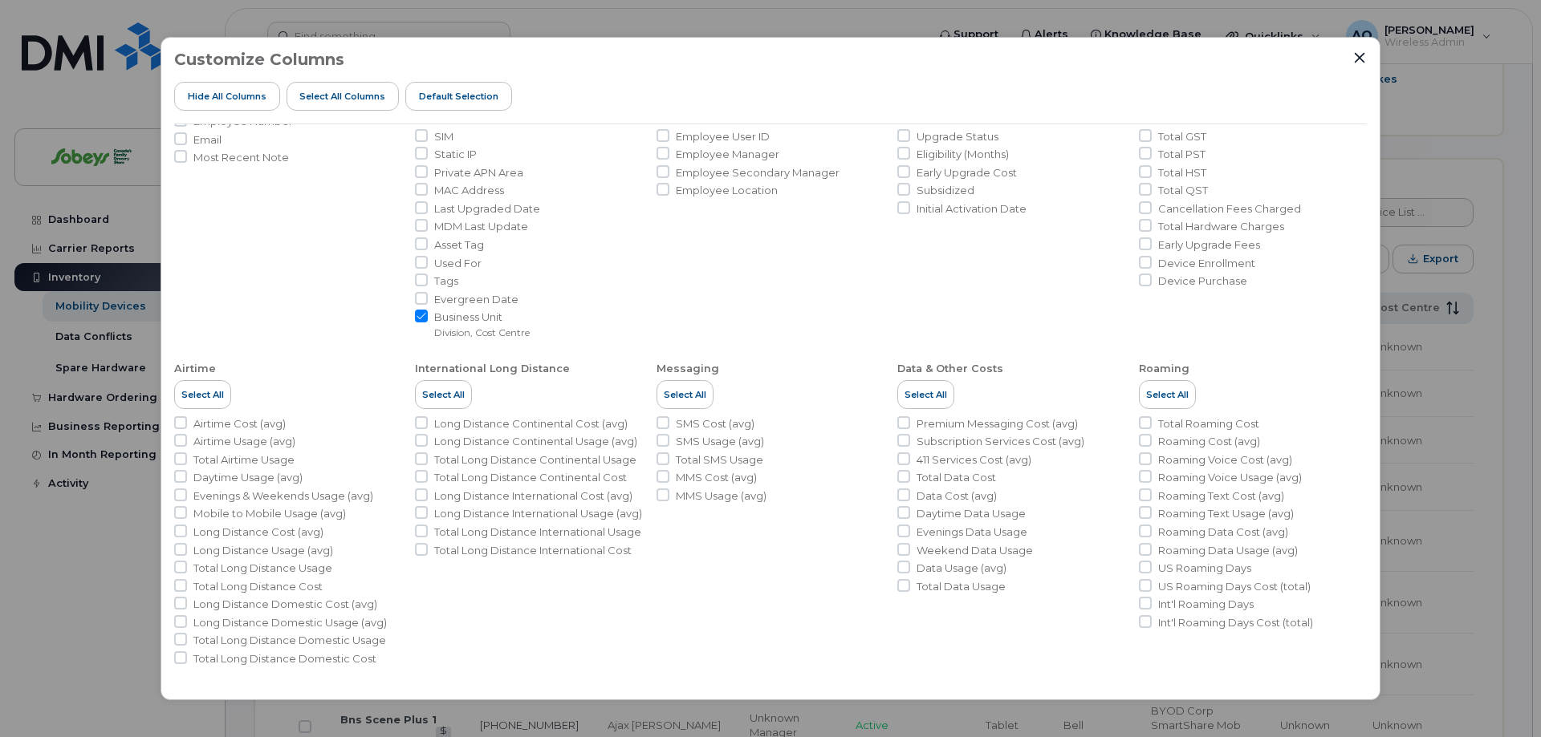
scroll to position [0, 0]
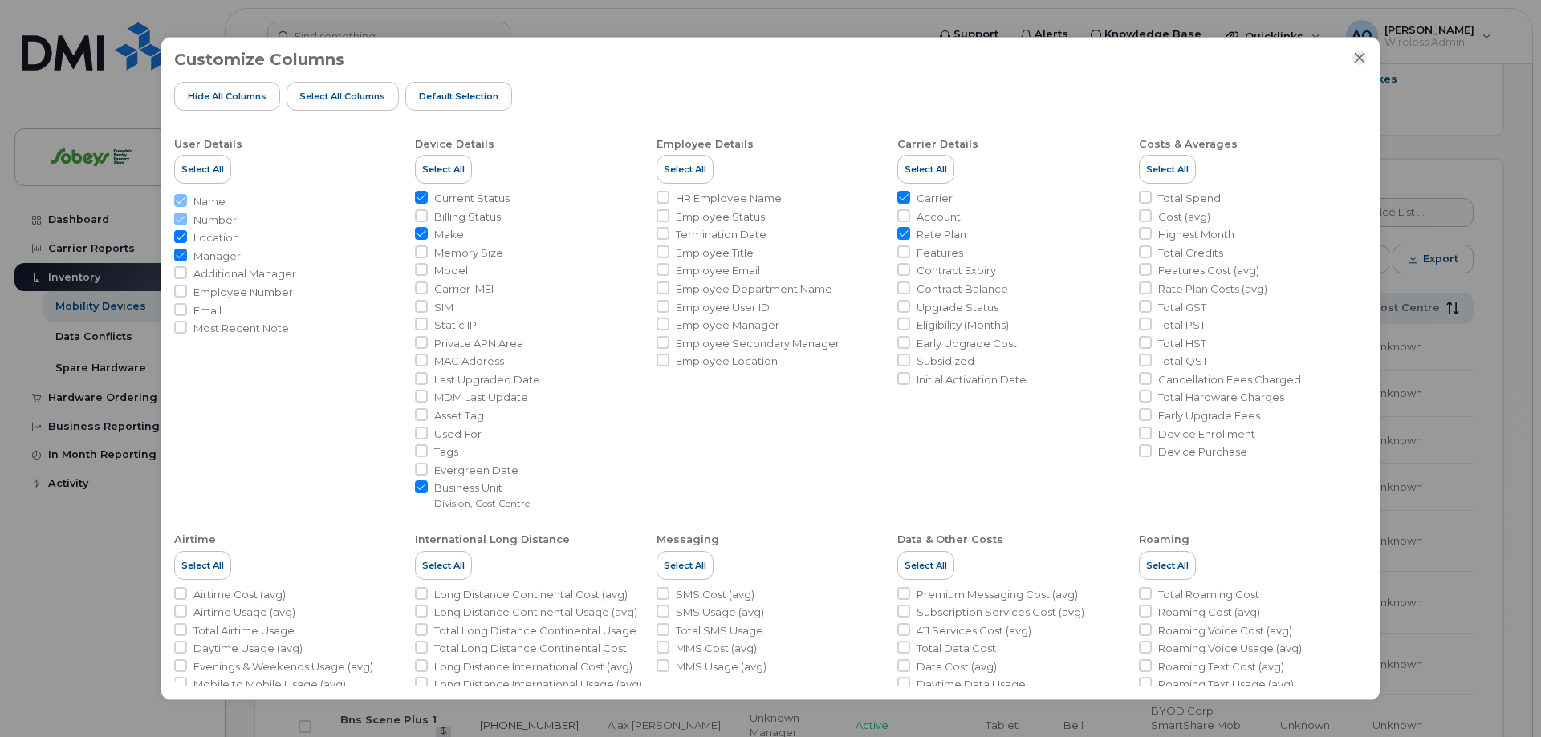
click at [1356, 61] on icon "Close" at bounding box center [1359, 58] width 10 height 10
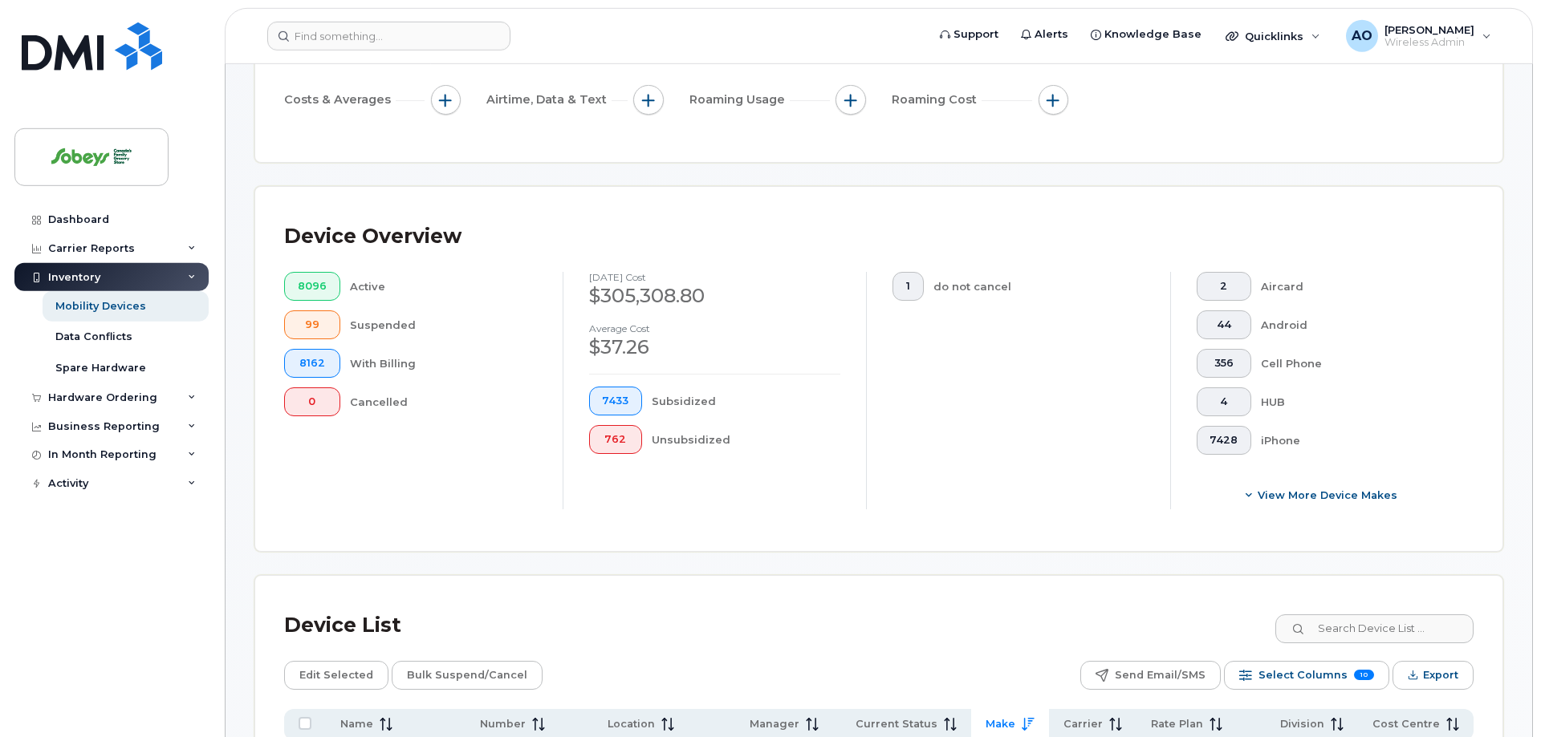
scroll to position [37, 0]
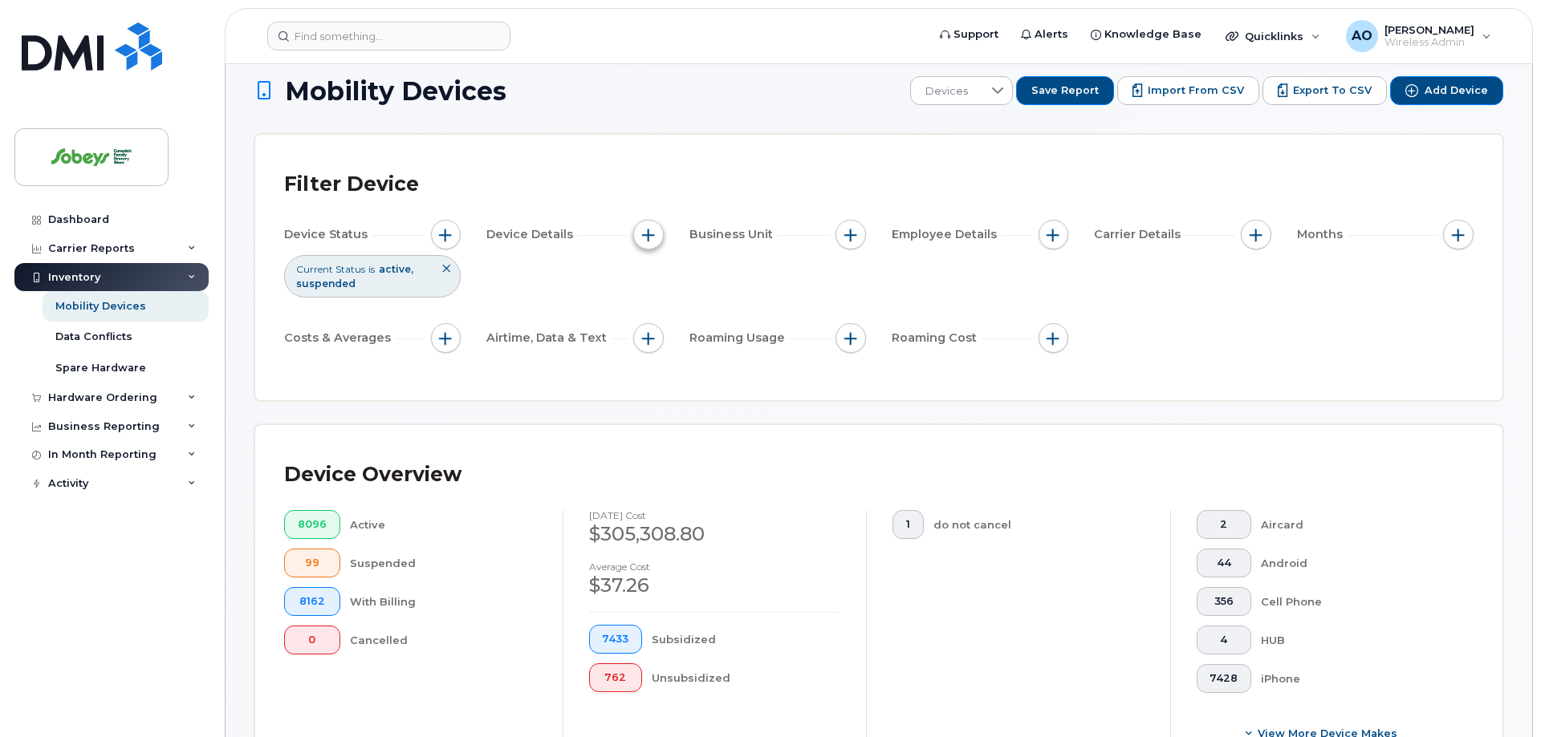
click at [656, 220] on button "button" at bounding box center [648, 235] width 30 height 30
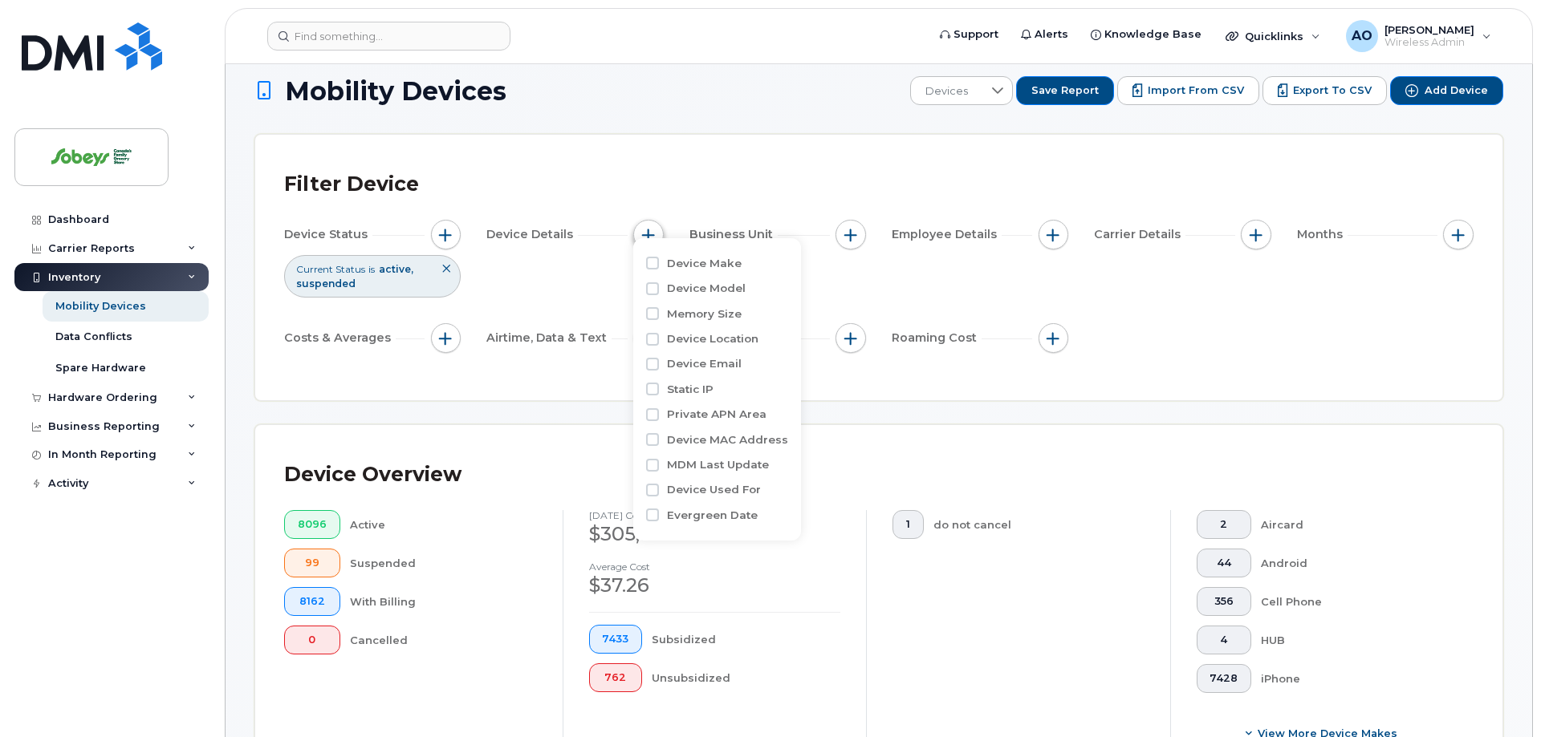
click at [662, 220] on button "button" at bounding box center [648, 235] width 30 height 30
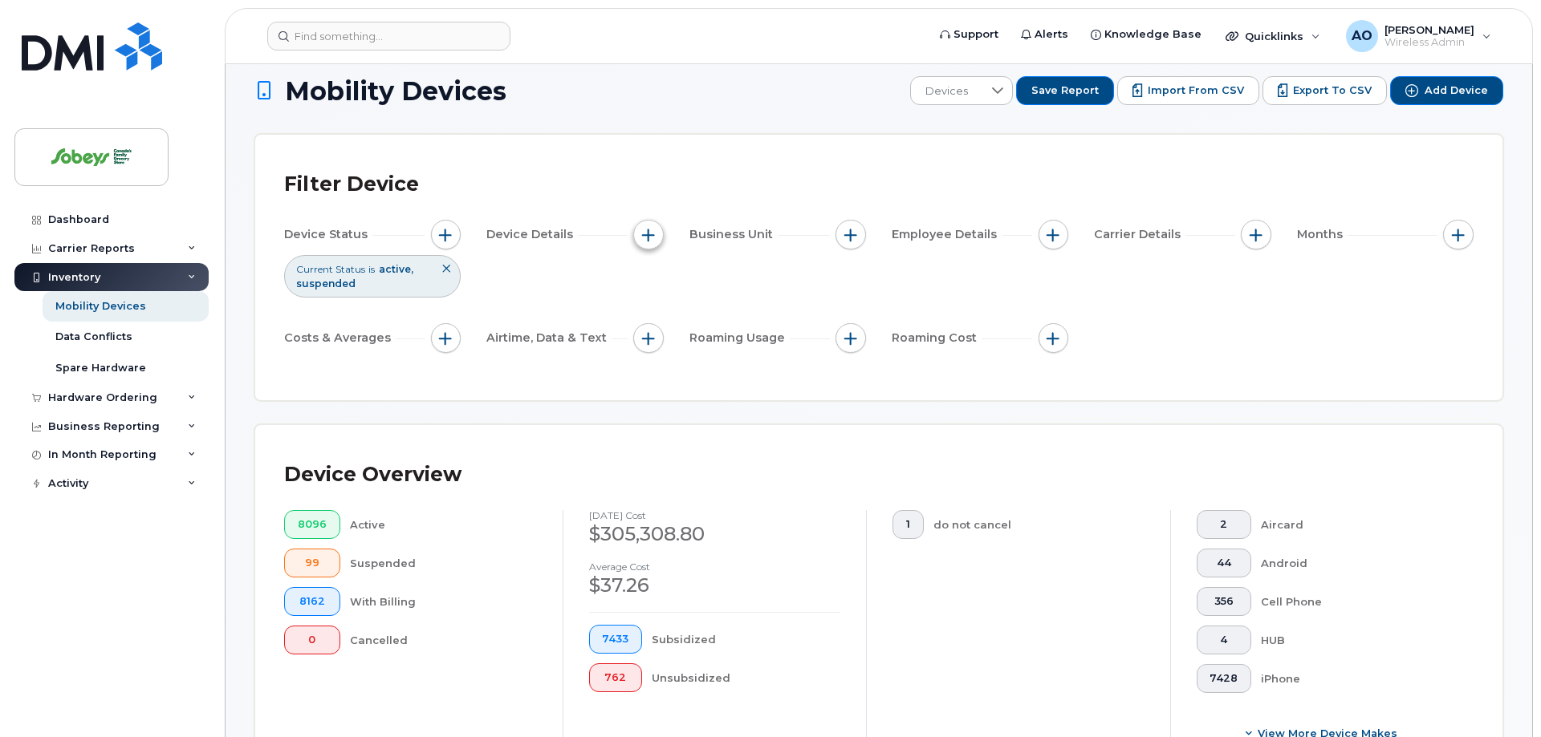
scroll to position [119, 0]
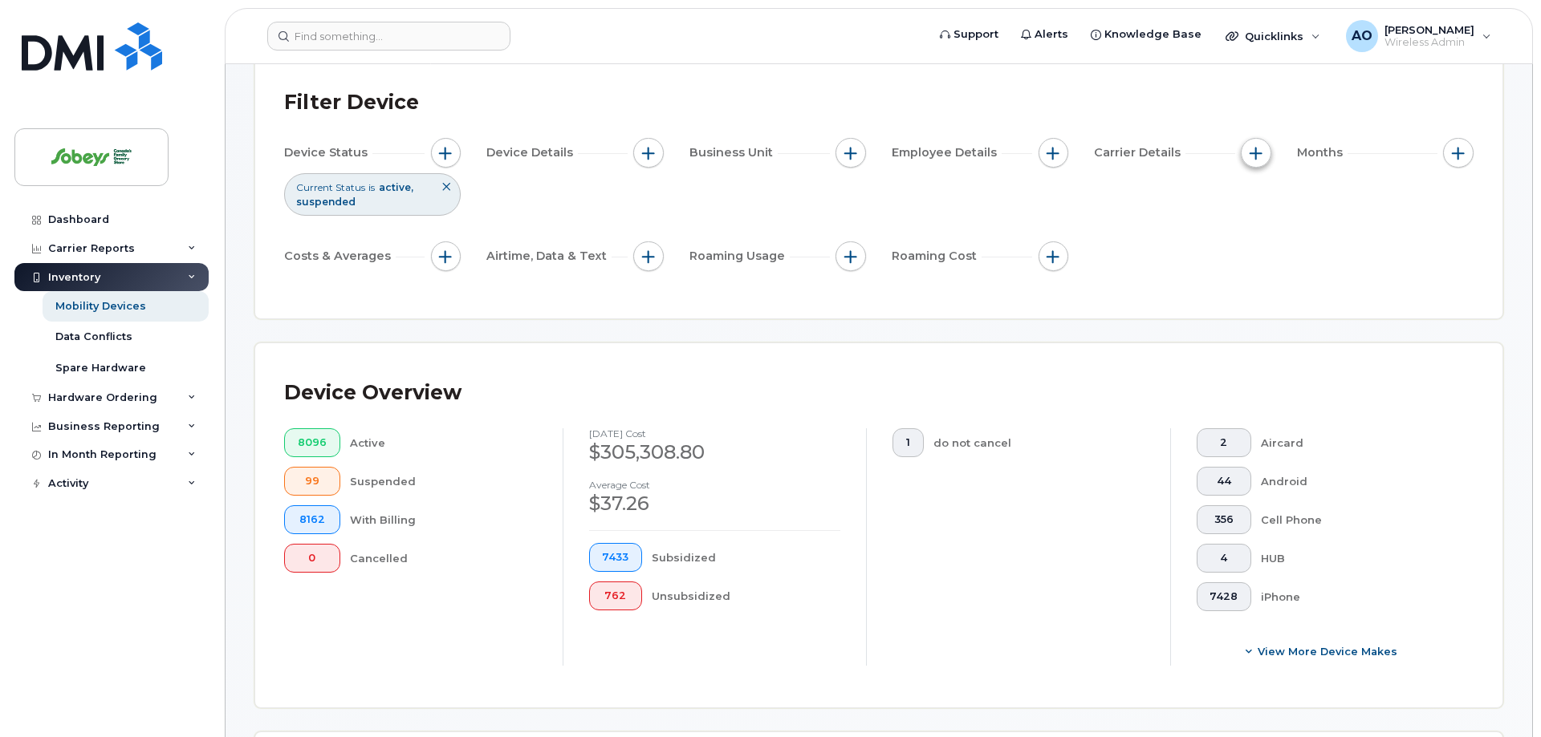
click at [1244, 138] on button "button" at bounding box center [1255, 153] width 30 height 30
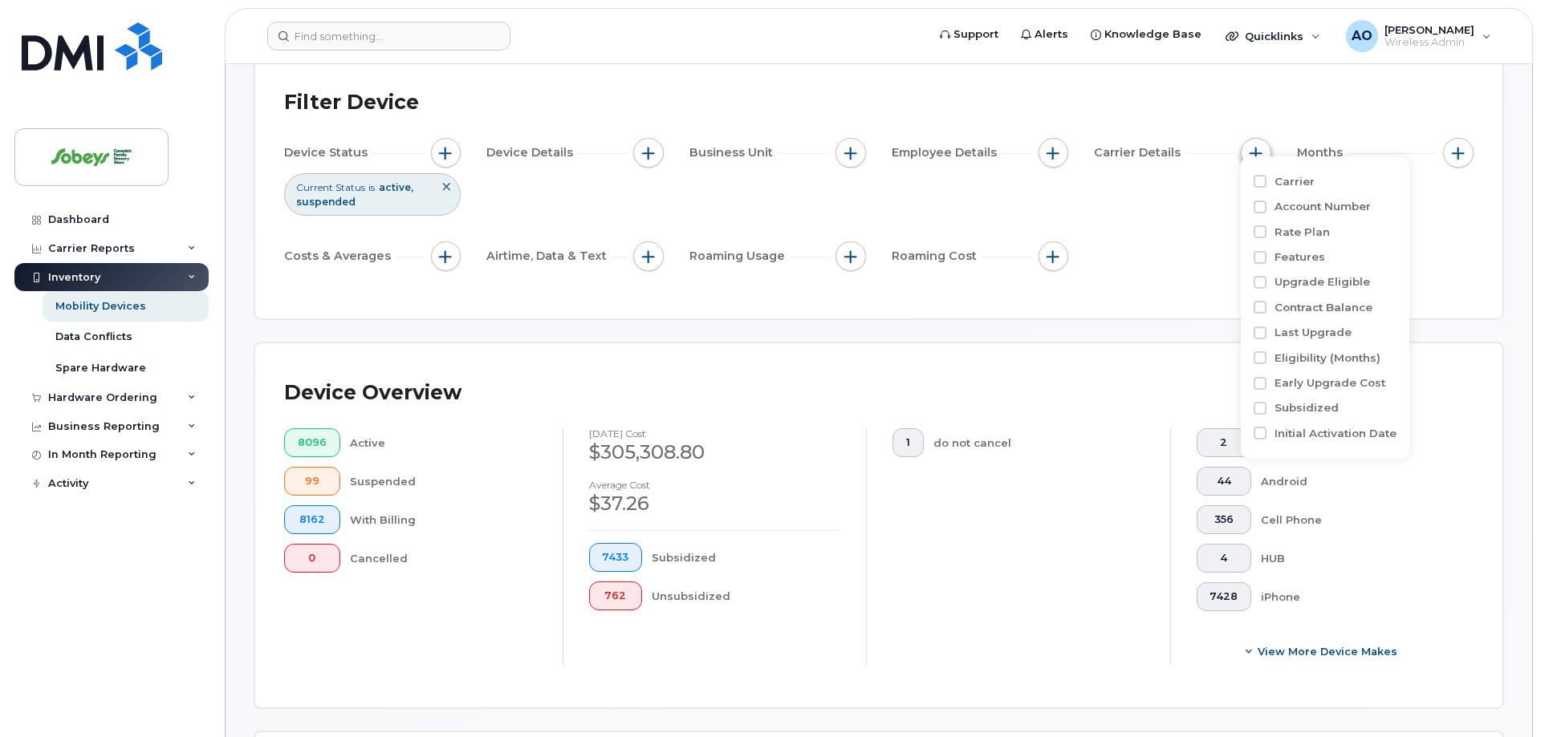
click at [1248, 138] on button "button" at bounding box center [1255, 153] width 30 height 30
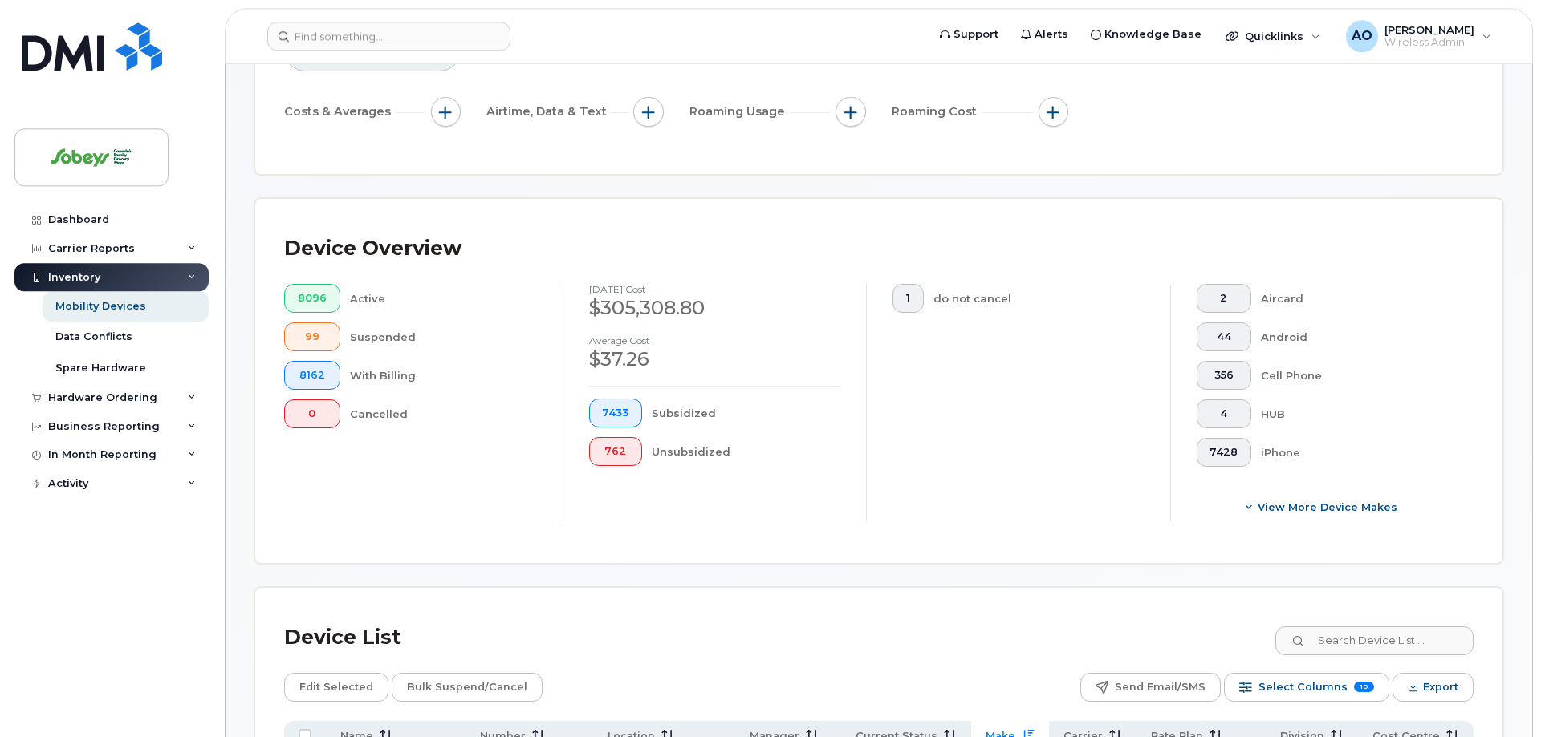
scroll to position [282, 0]
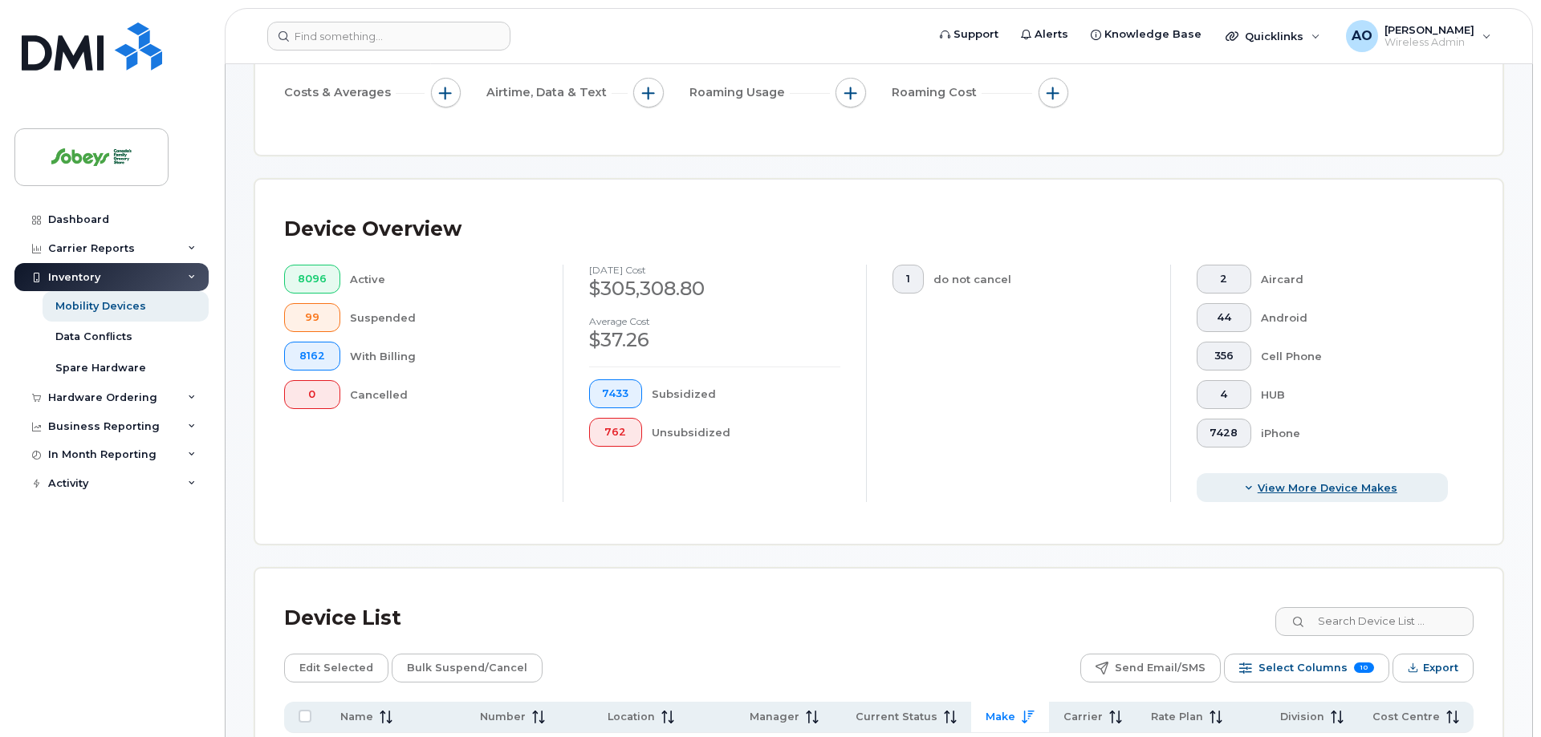
click at [1252, 484] on icon "button" at bounding box center [1248, 488] width 9 height 9
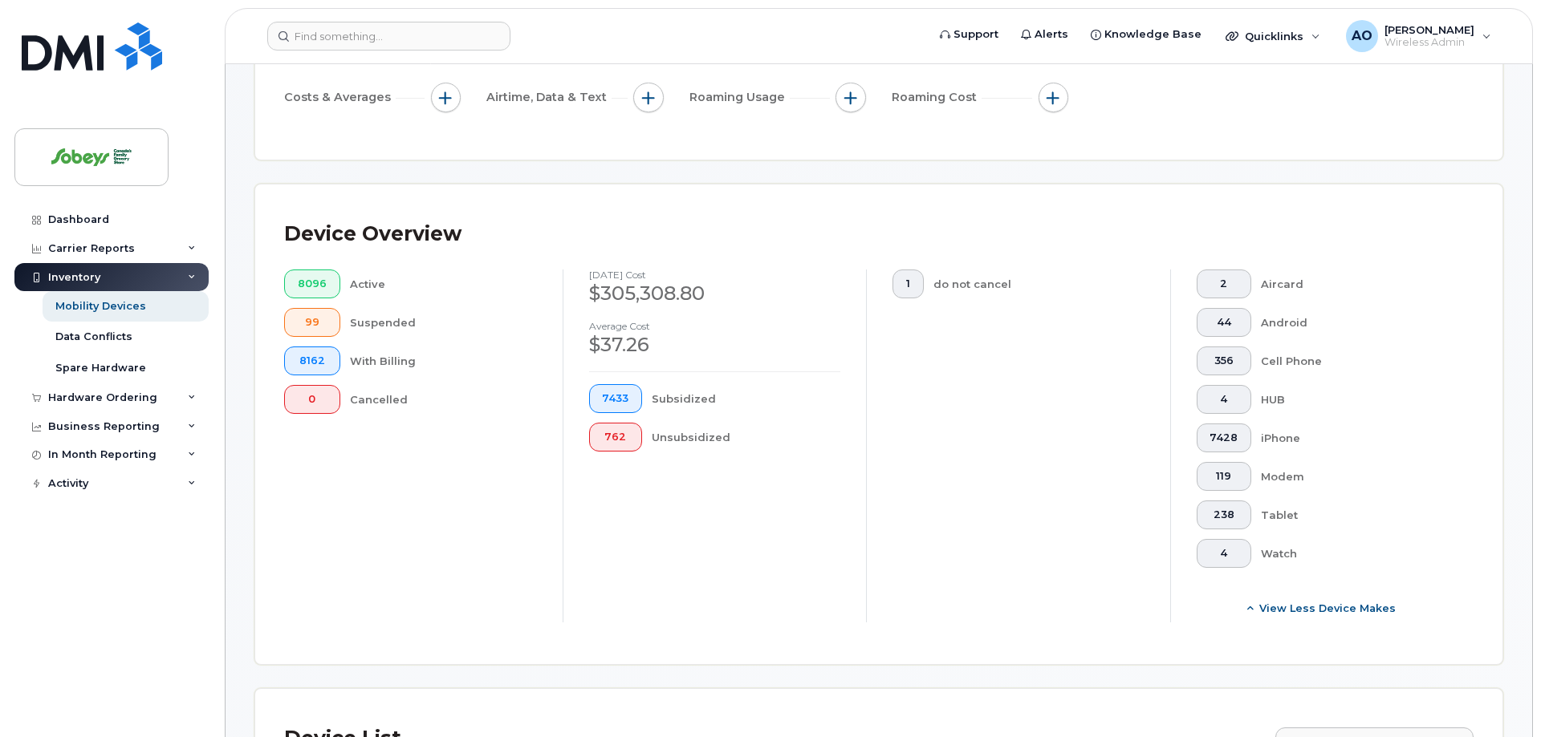
scroll to position [37, 0]
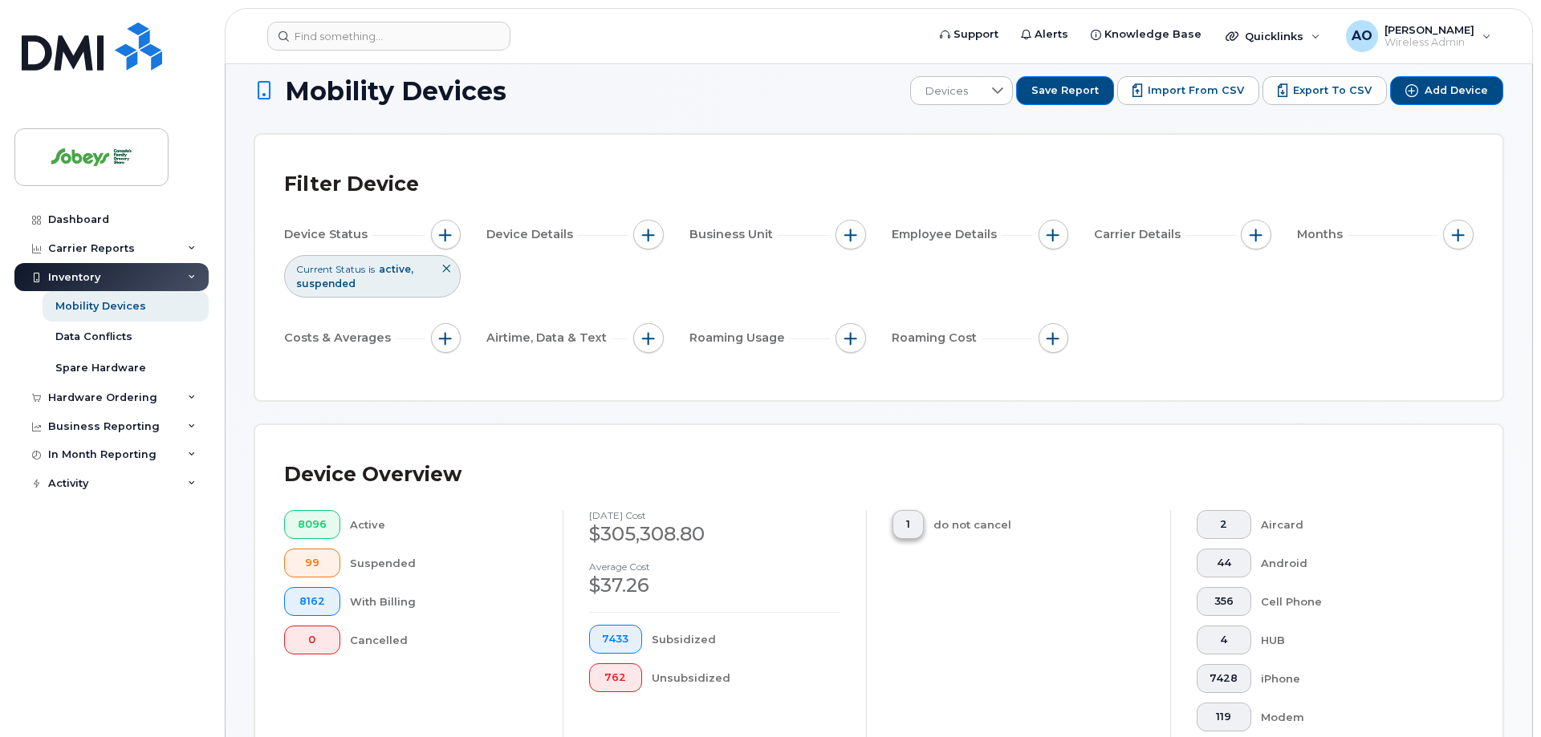
click at [911, 510] on button "1" at bounding box center [907, 524] width 31 height 29
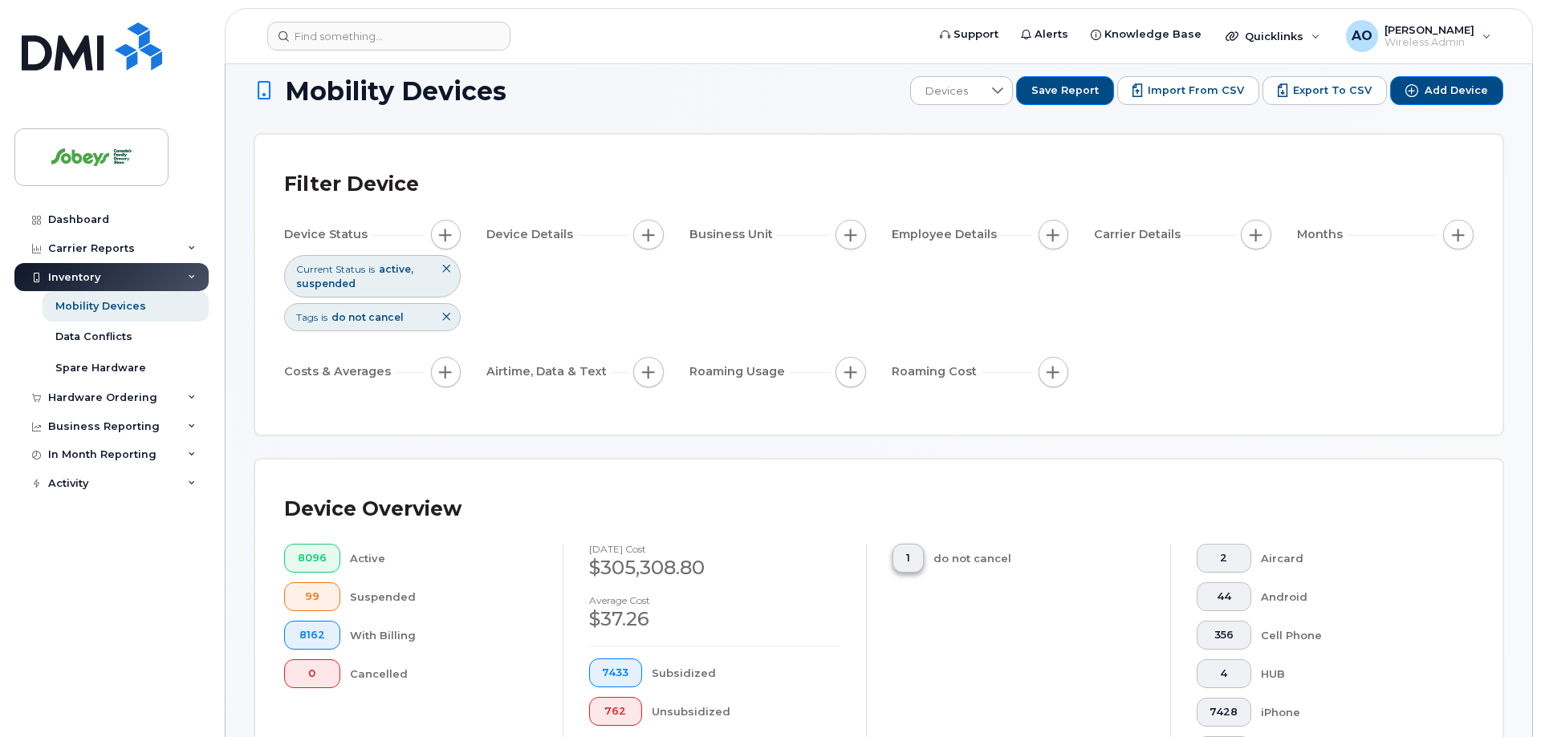
click at [911, 499] on div "Device Overview" at bounding box center [878, 510] width 1189 height 42
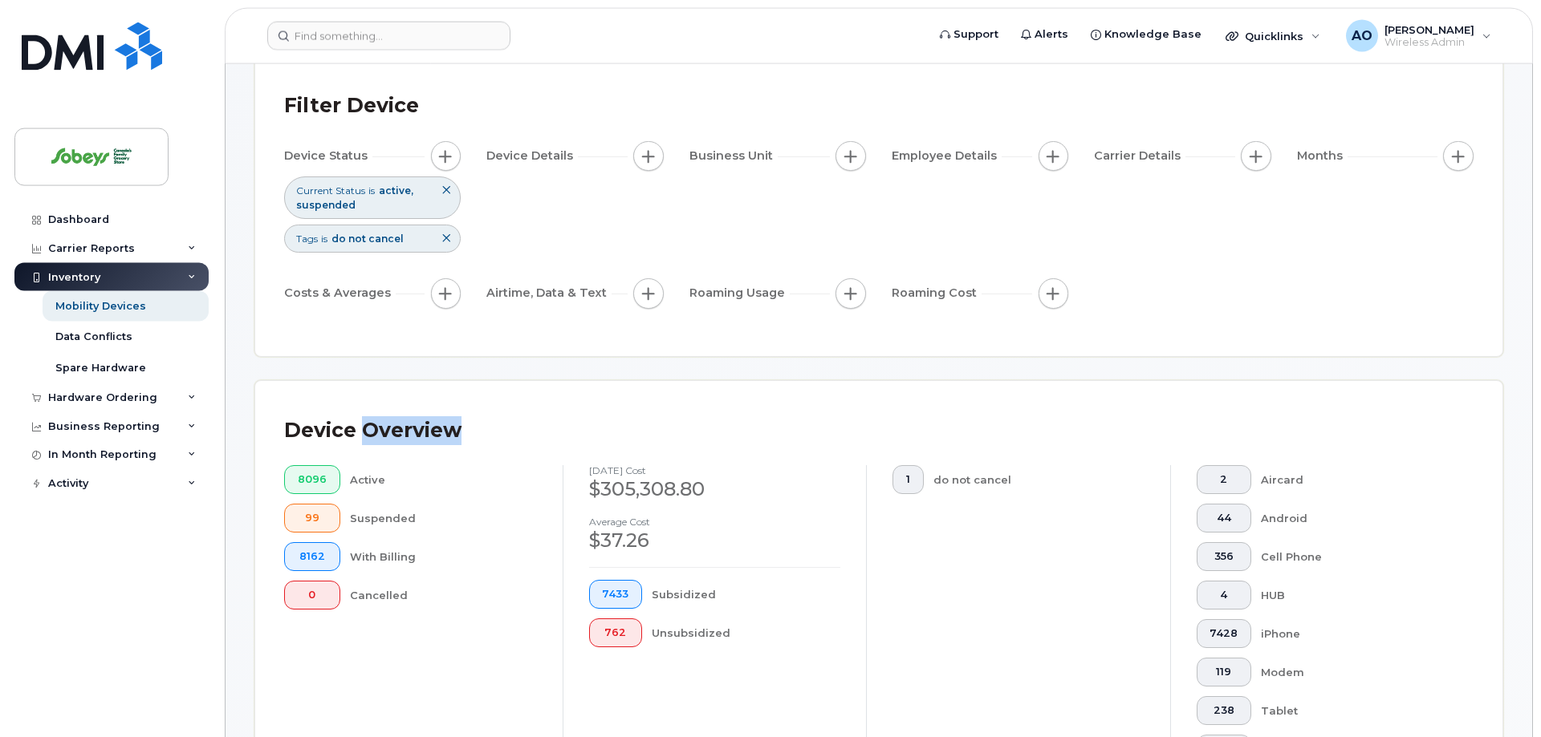
scroll to position [201, 0]
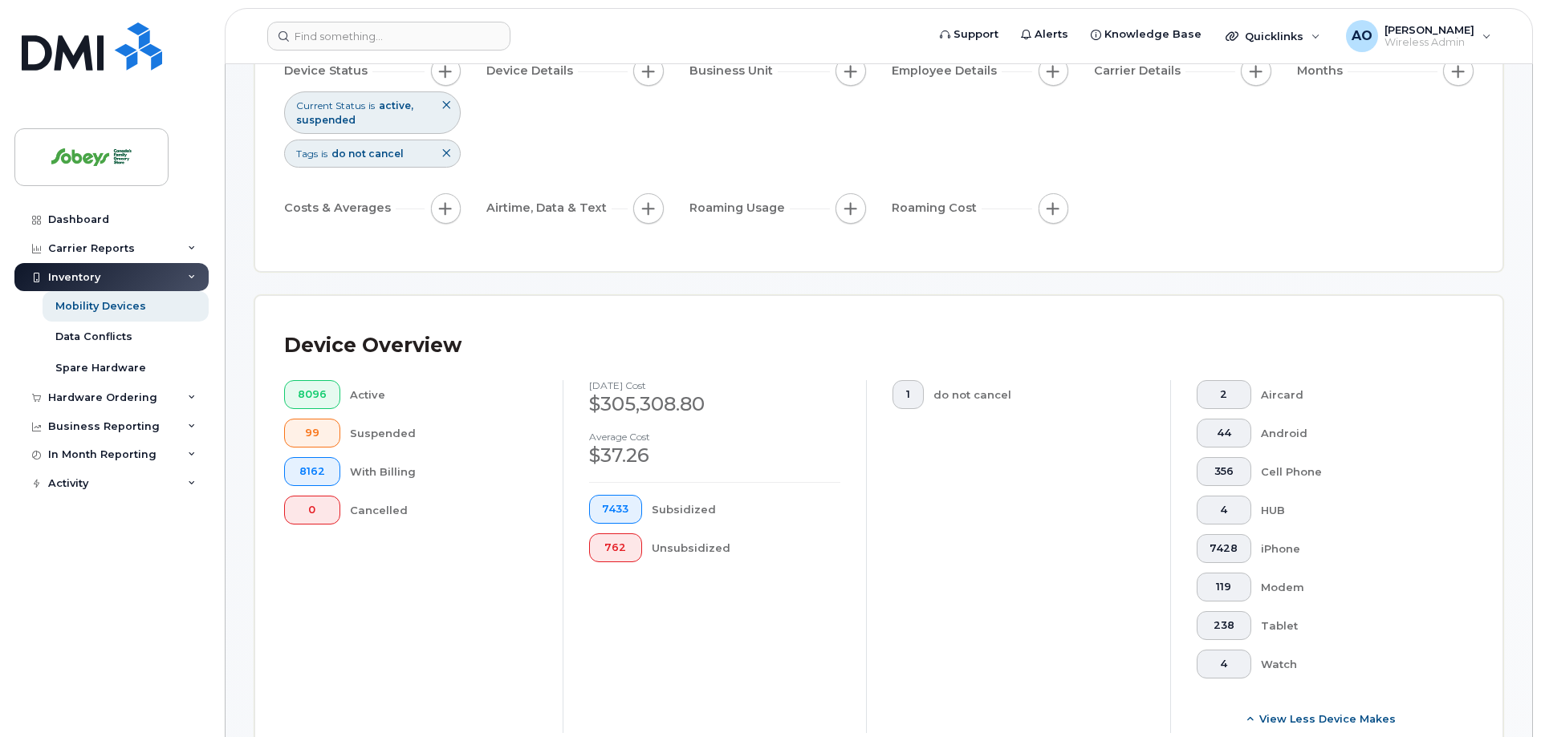
click at [1135, 296] on div "Device Overview 8096 Active 99 Suspended 8162 With Billing 0 Cancelled [DATE] c…" at bounding box center [878, 536] width 1247 height 480
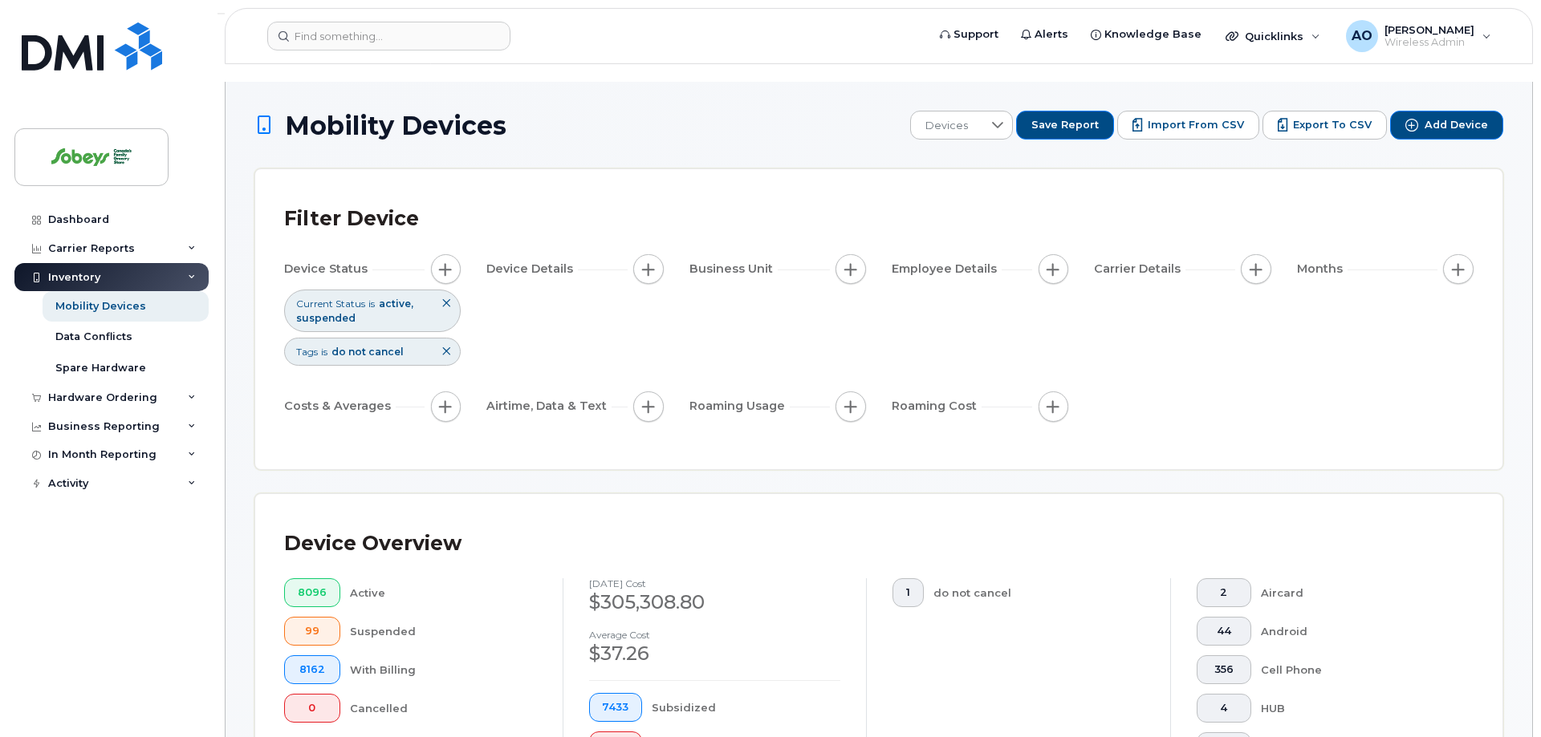
scroll to position [0, 0]
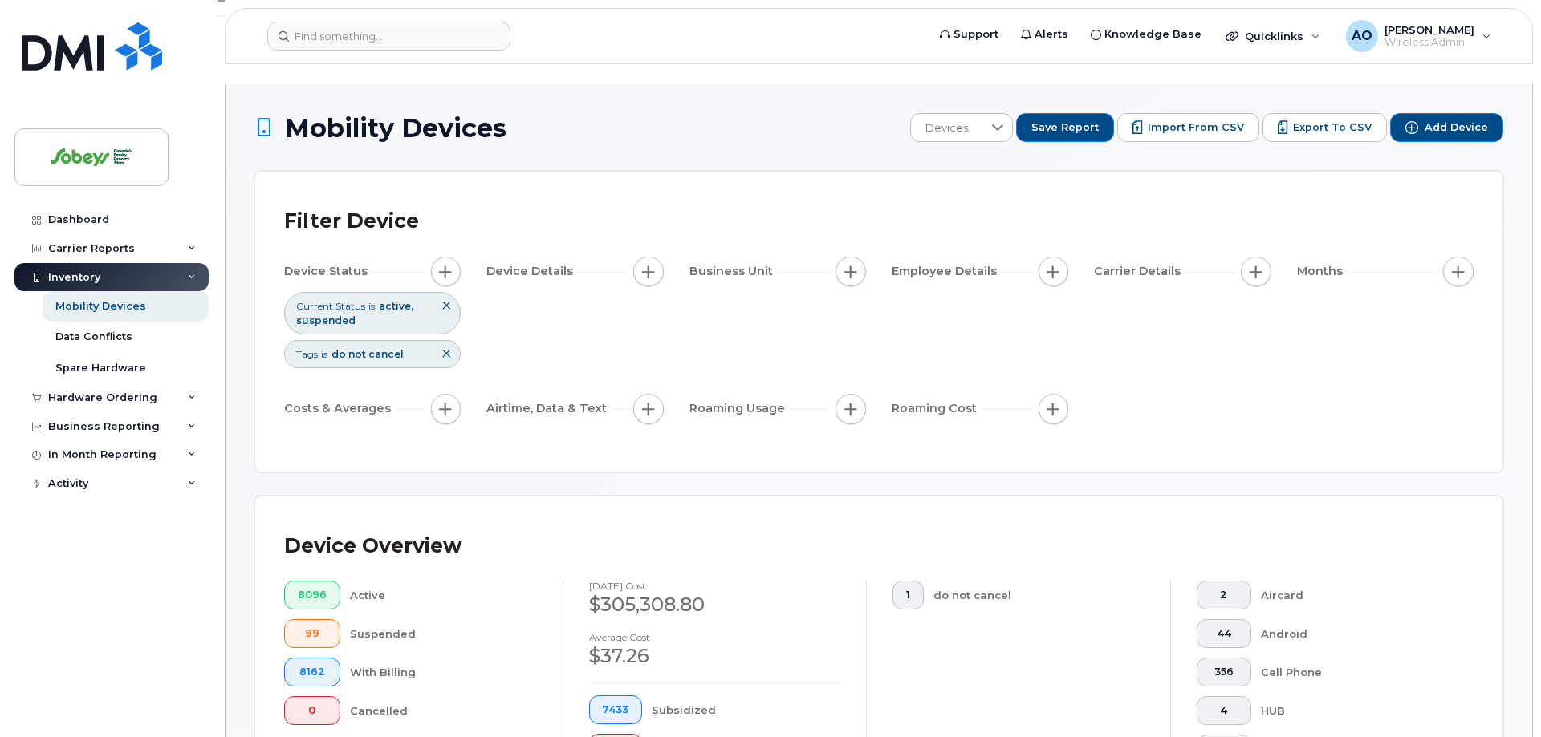
click at [455, 341] on button at bounding box center [445, 354] width 27 height 26
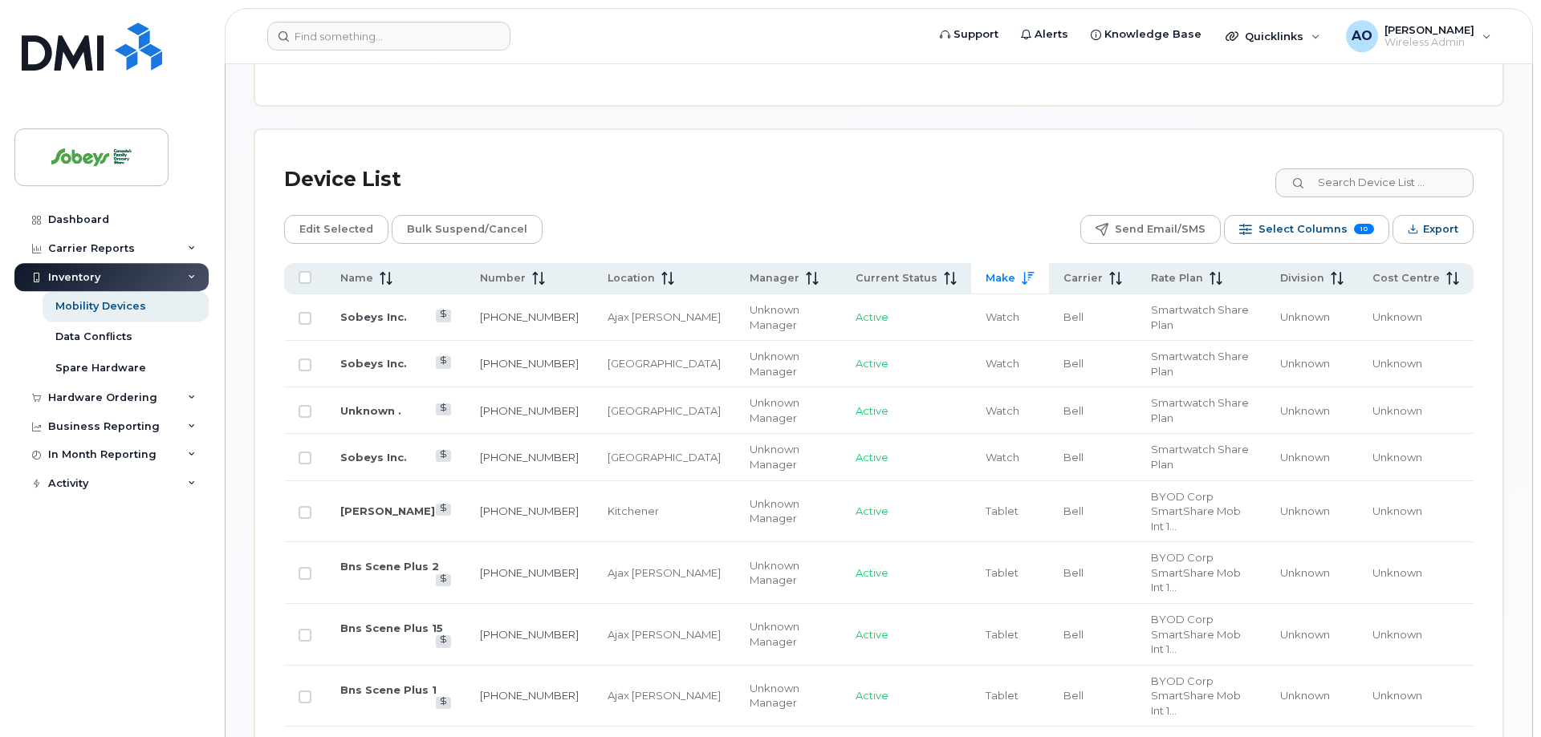
scroll to position [807, 0]
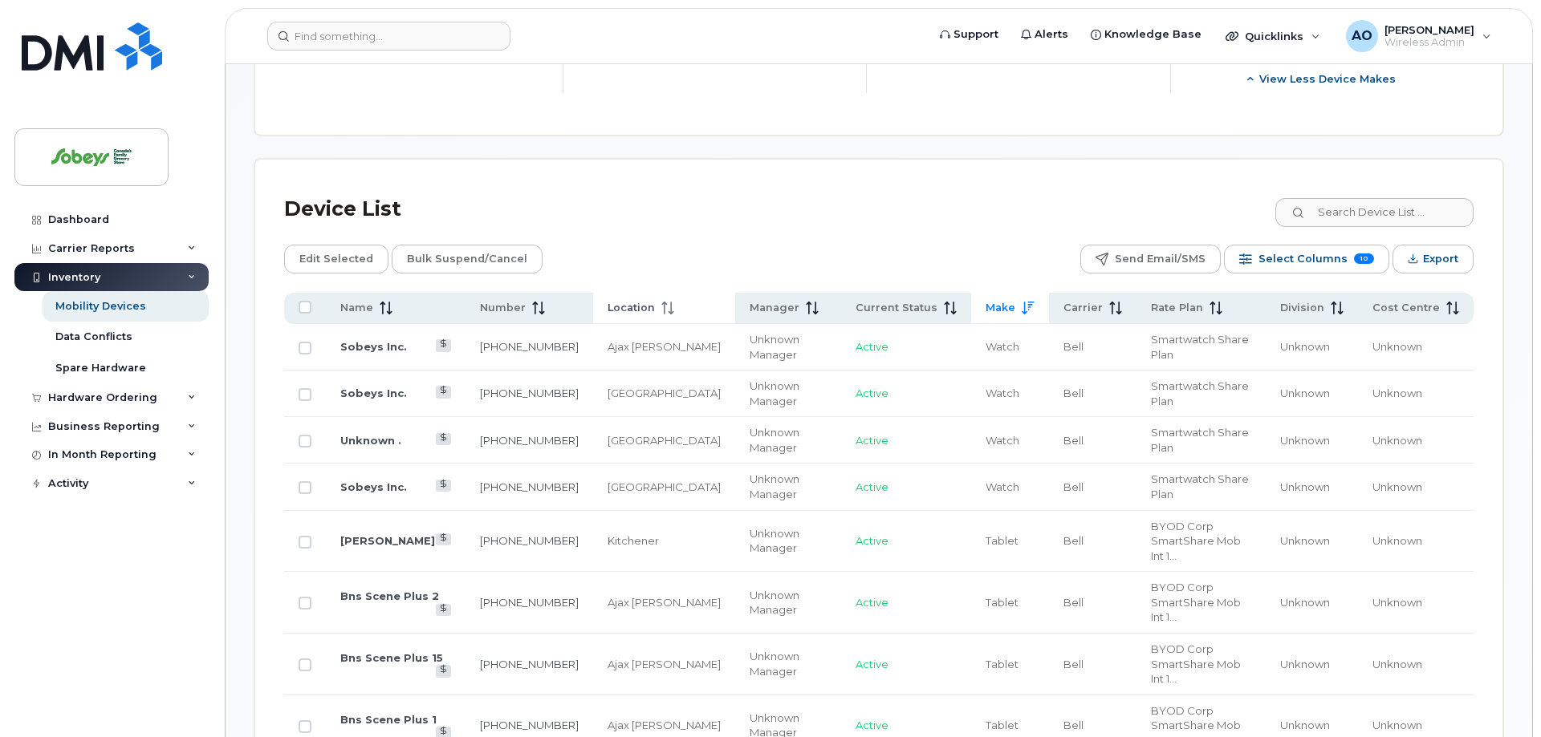
click at [629, 301] on span "Location" at bounding box center [630, 308] width 47 height 14
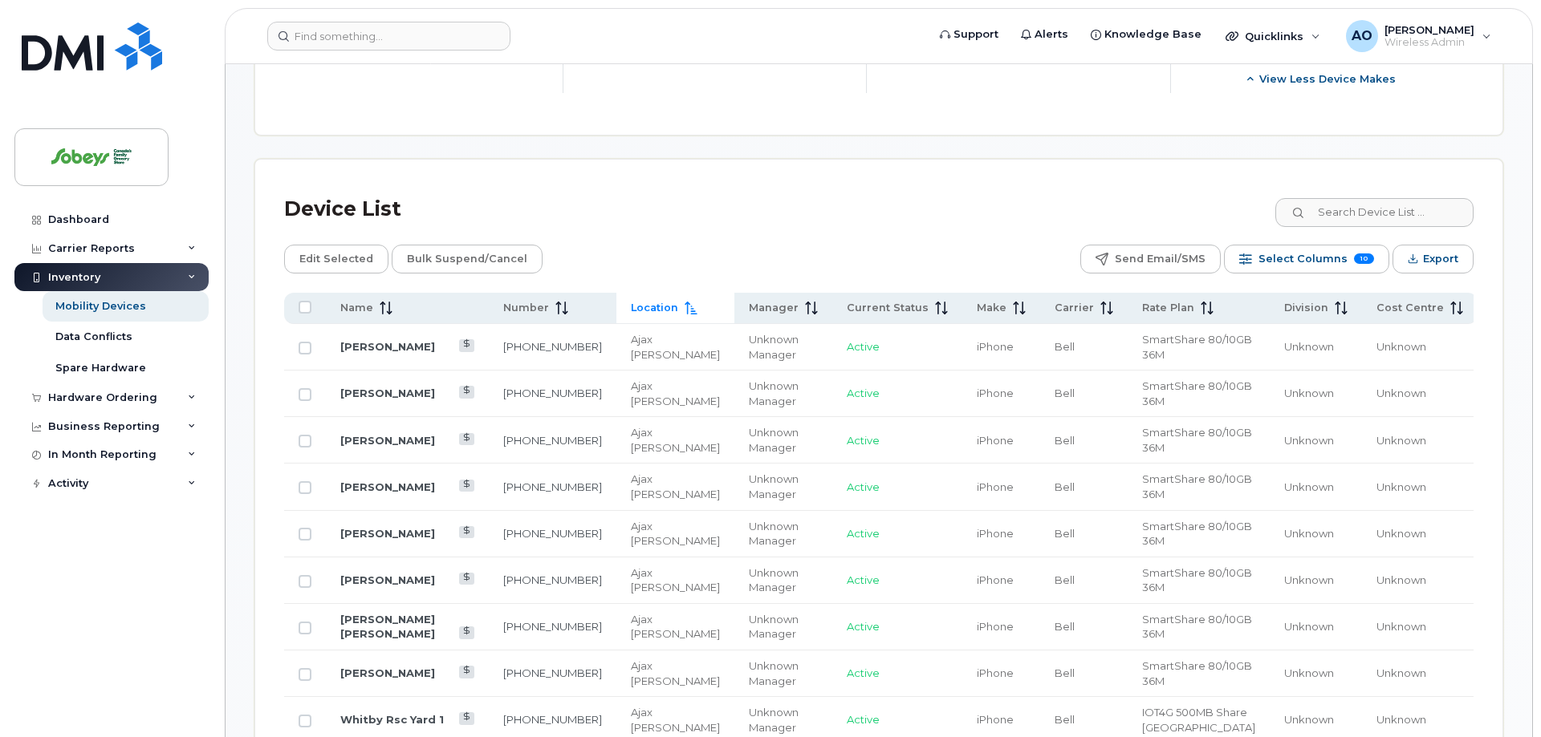
click at [631, 301] on span "Location" at bounding box center [654, 308] width 47 height 14
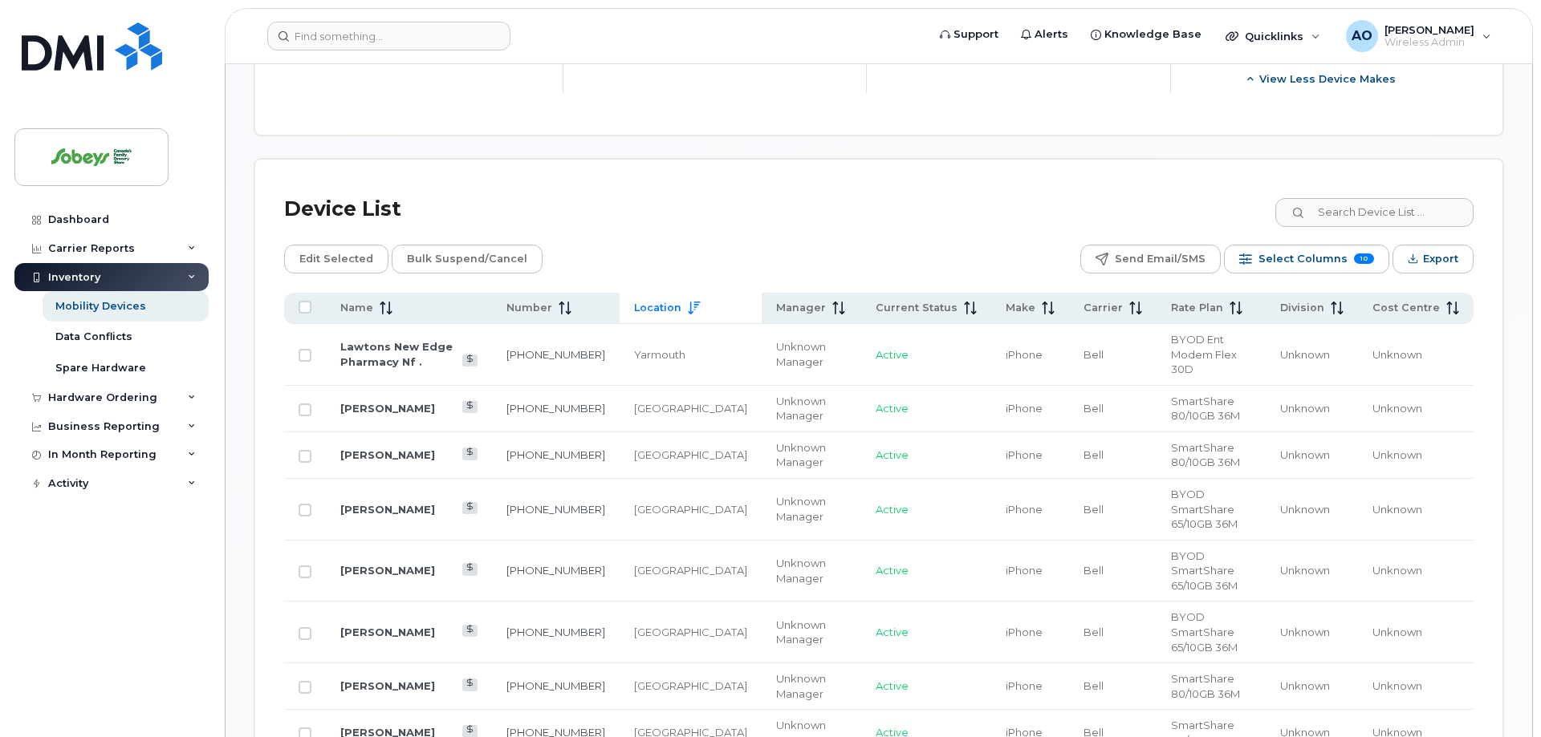
click at [688, 302] on icon at bounding box center [694, 308] width 13 height 13
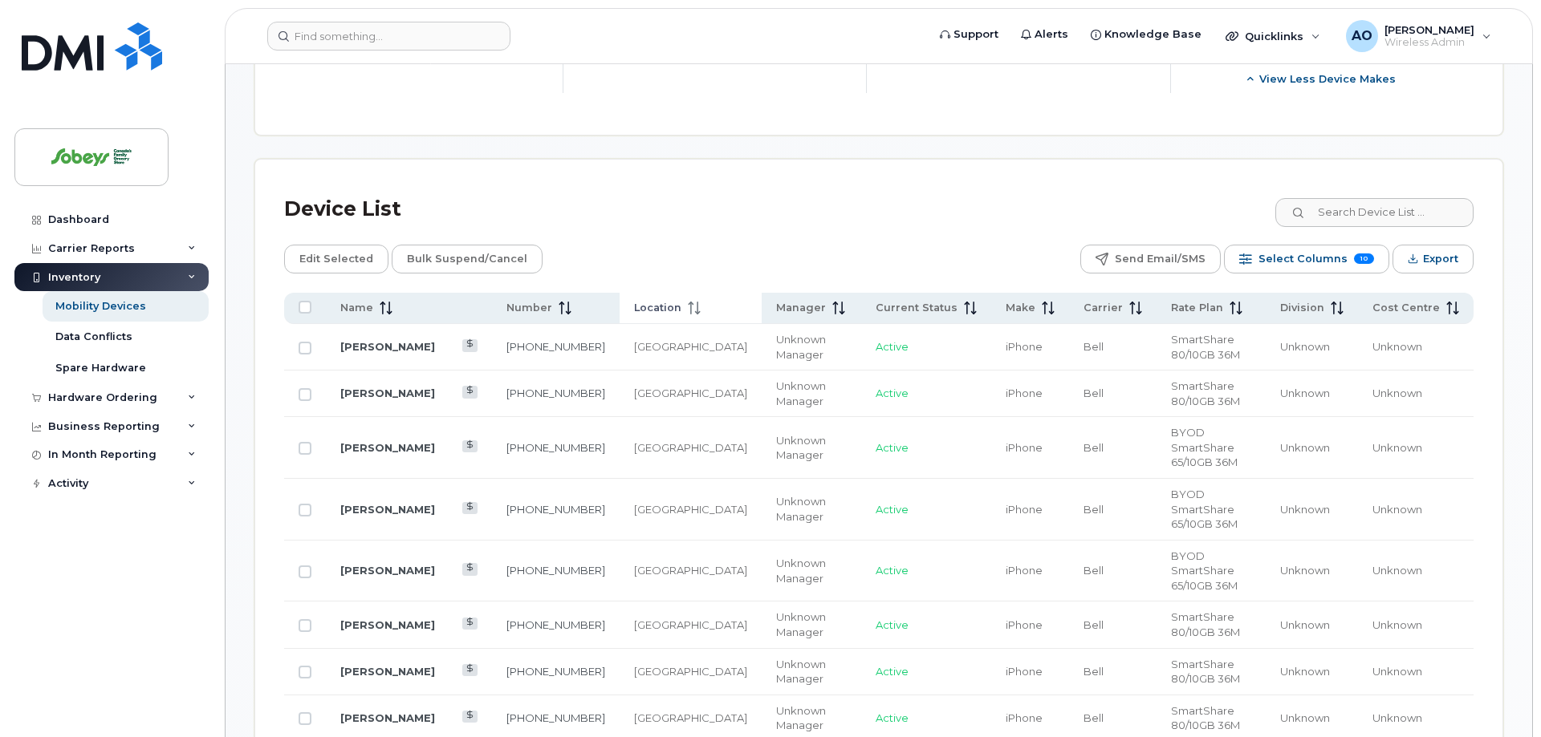
click at [688, 302] on icon at bounding box center [694, 308] width 13 height 13
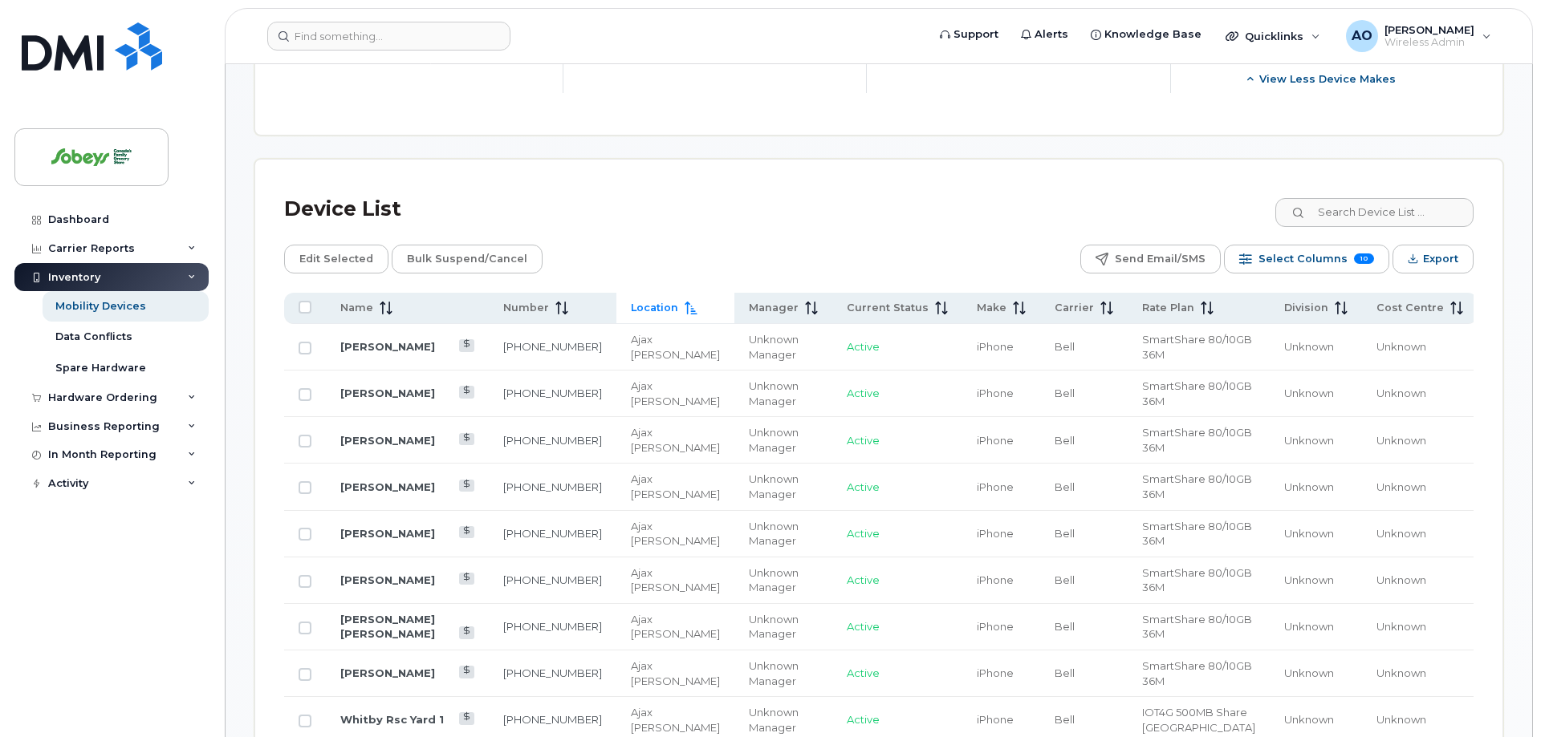
click at [686, 301] on div "Location" at bounding box center [675, 308] width 89 height 14
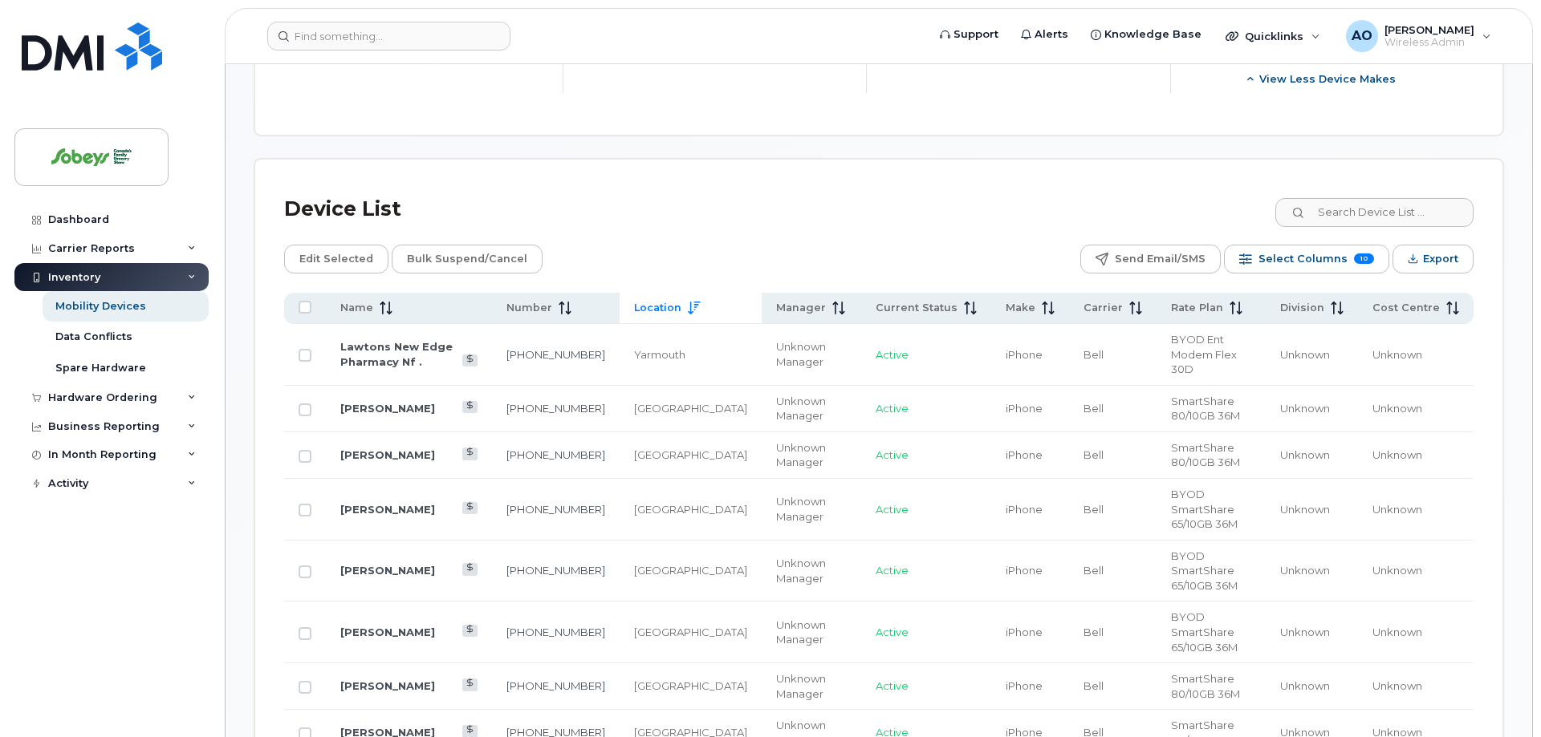
click at [686, 293] on th "Location" at bounding box center [690, 308] width 142 height 31
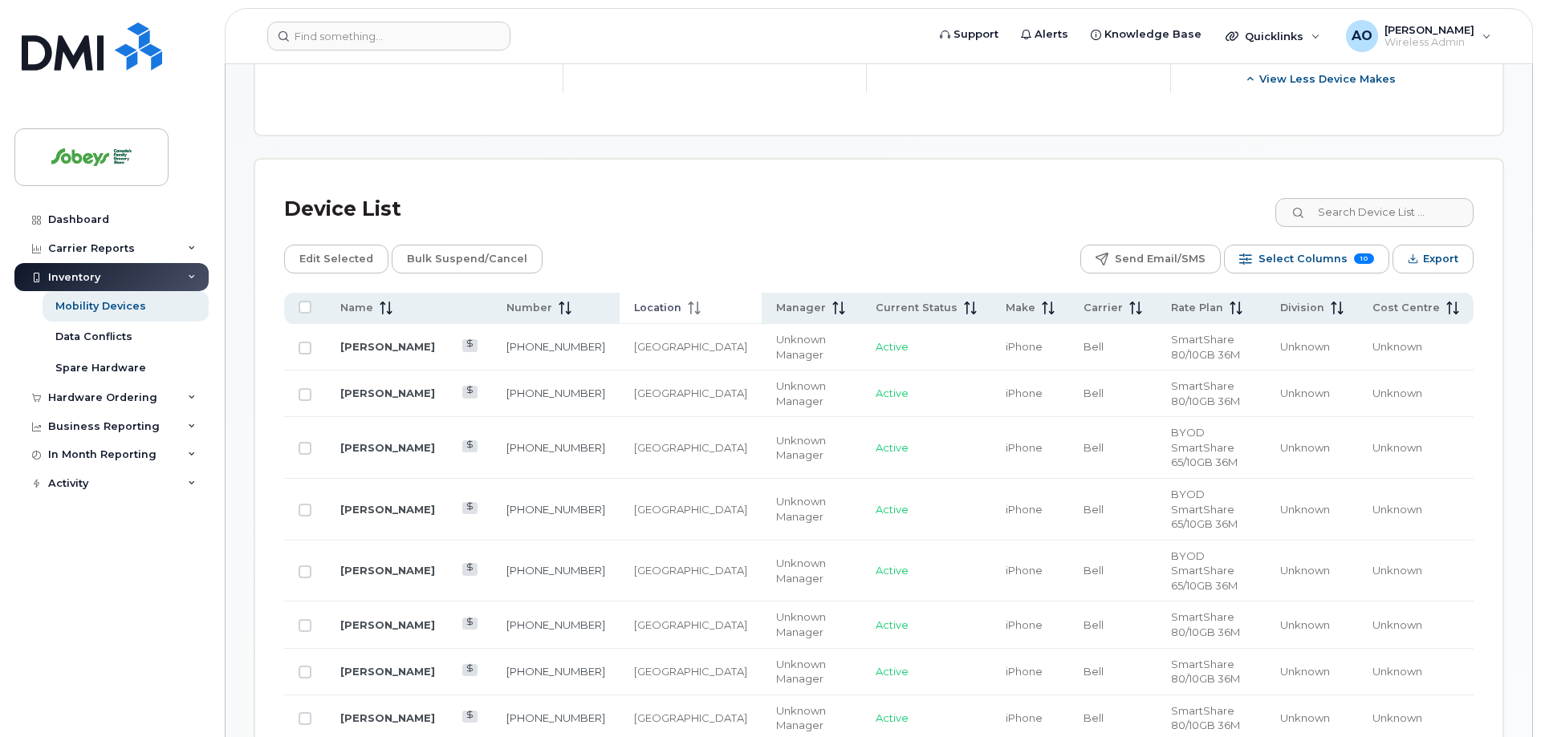
click at [648, 298] on th "Location" at bounding box center [690, 308] width 142 height 31
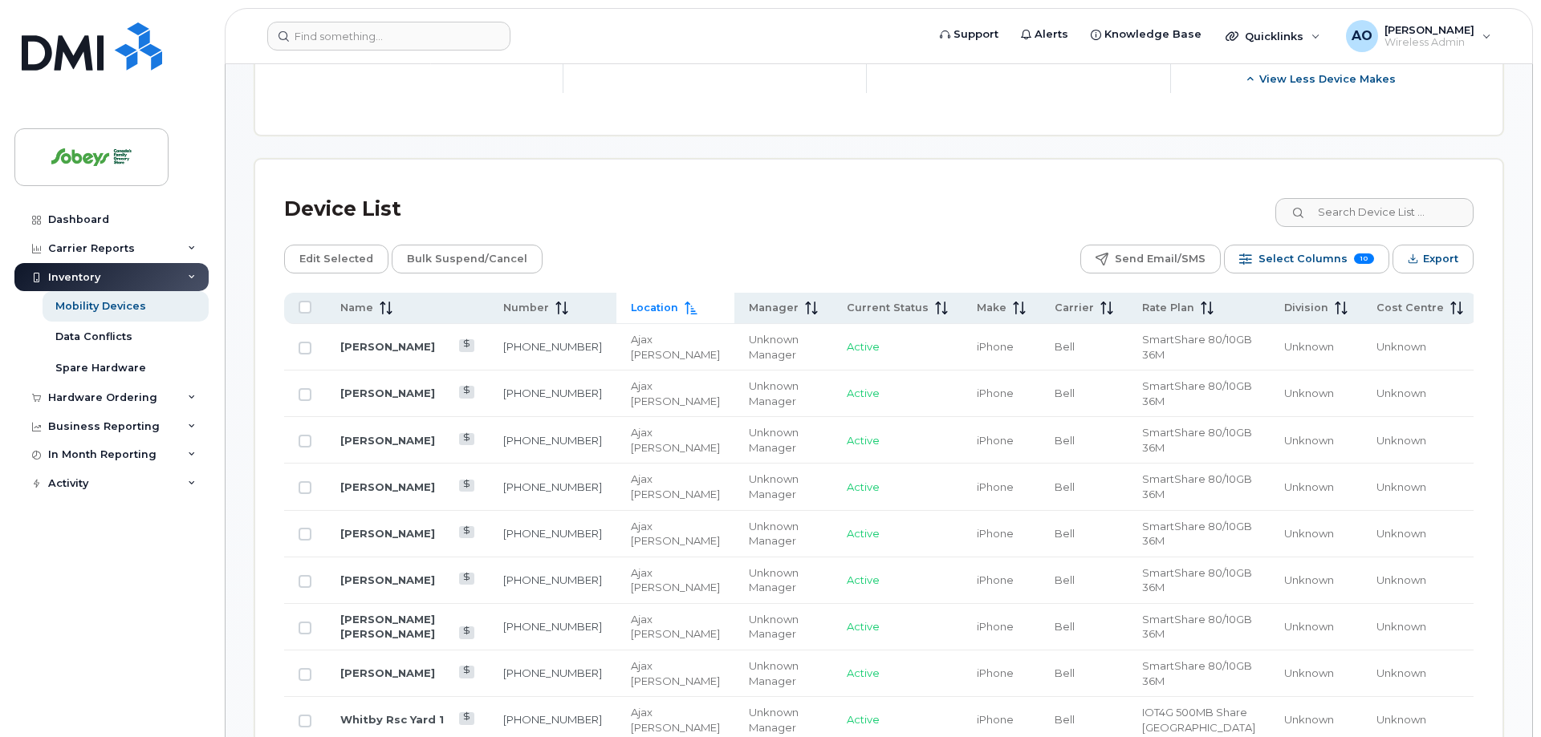
click at [1084, 200] on div "Device List" at bounding box center [878, 210] width 1189 height 42
click at [1067, 245] on div "Edit Selected Bulk Suspend/Cancel Send Email/SMS Select Columns 10 Filter Refre…" at bounding box center [878, 259] width 1189 height 29
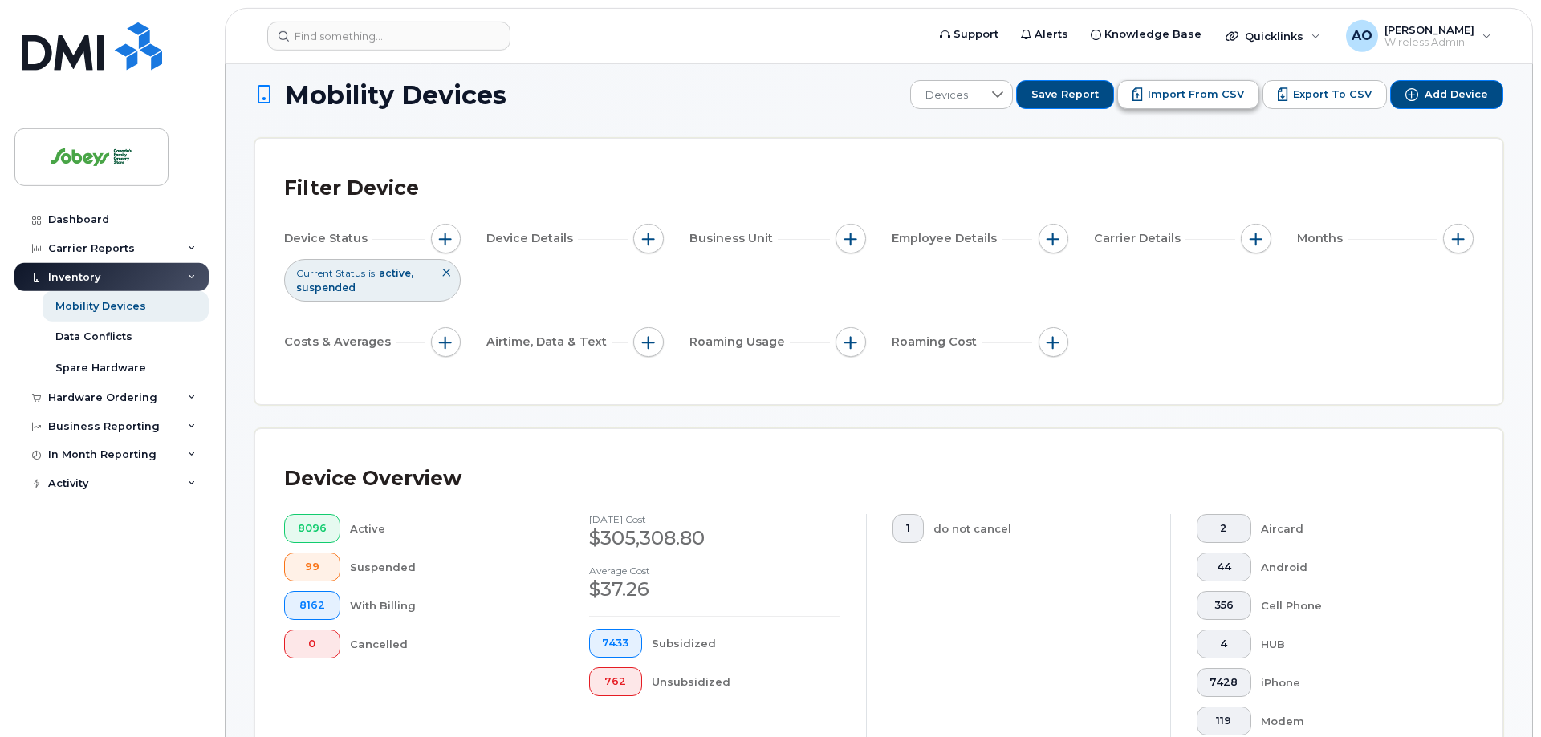
scroll to position [0, 0]
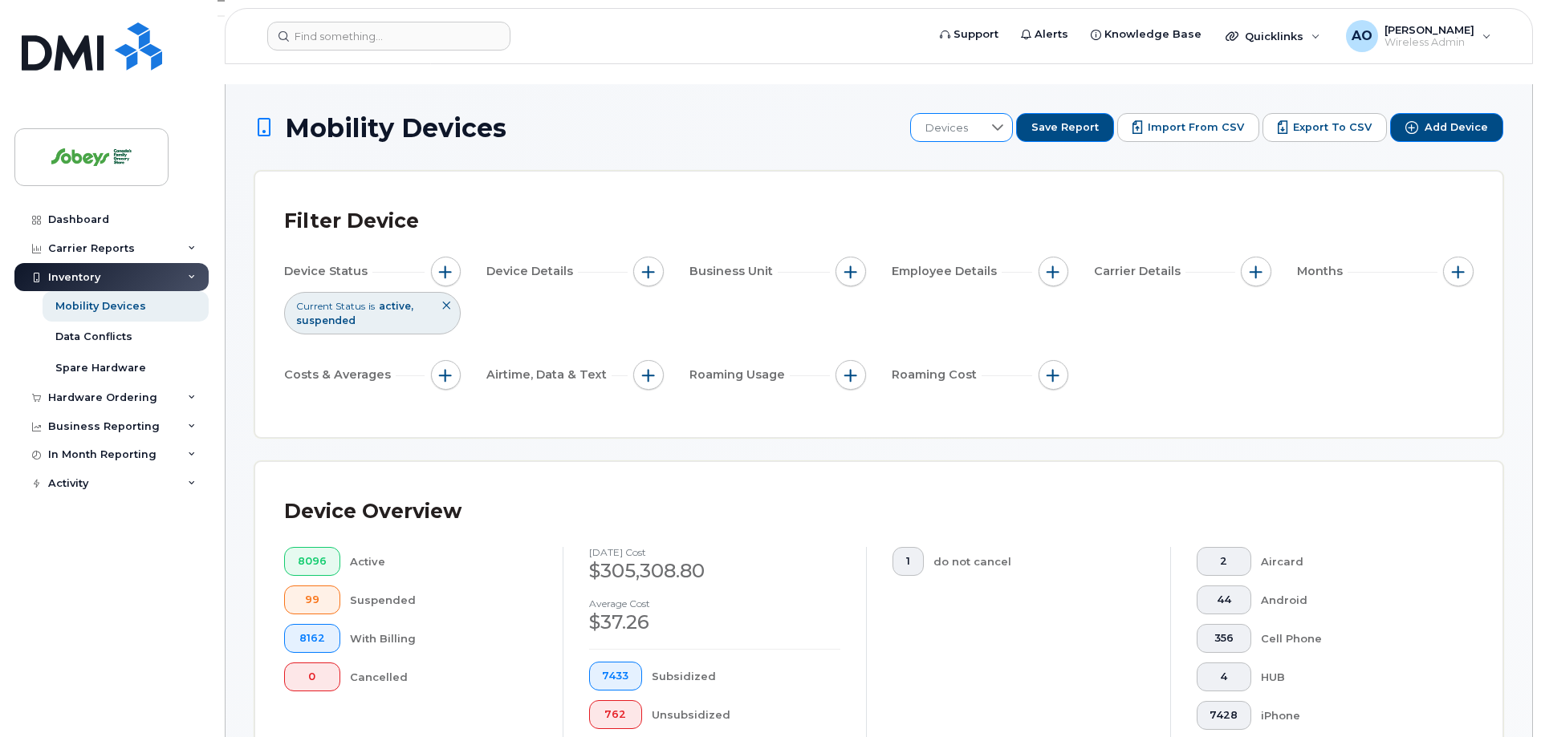
click at [1004, 121] on icon at bounding box center [997, 127] width 13 height 13
click at [1005, 115] on div at bounding box center [996, 128] width 30 height 26
click at [1081, 120] on span "Save Report" at bounding box center [1064, 127] width 67 height 14
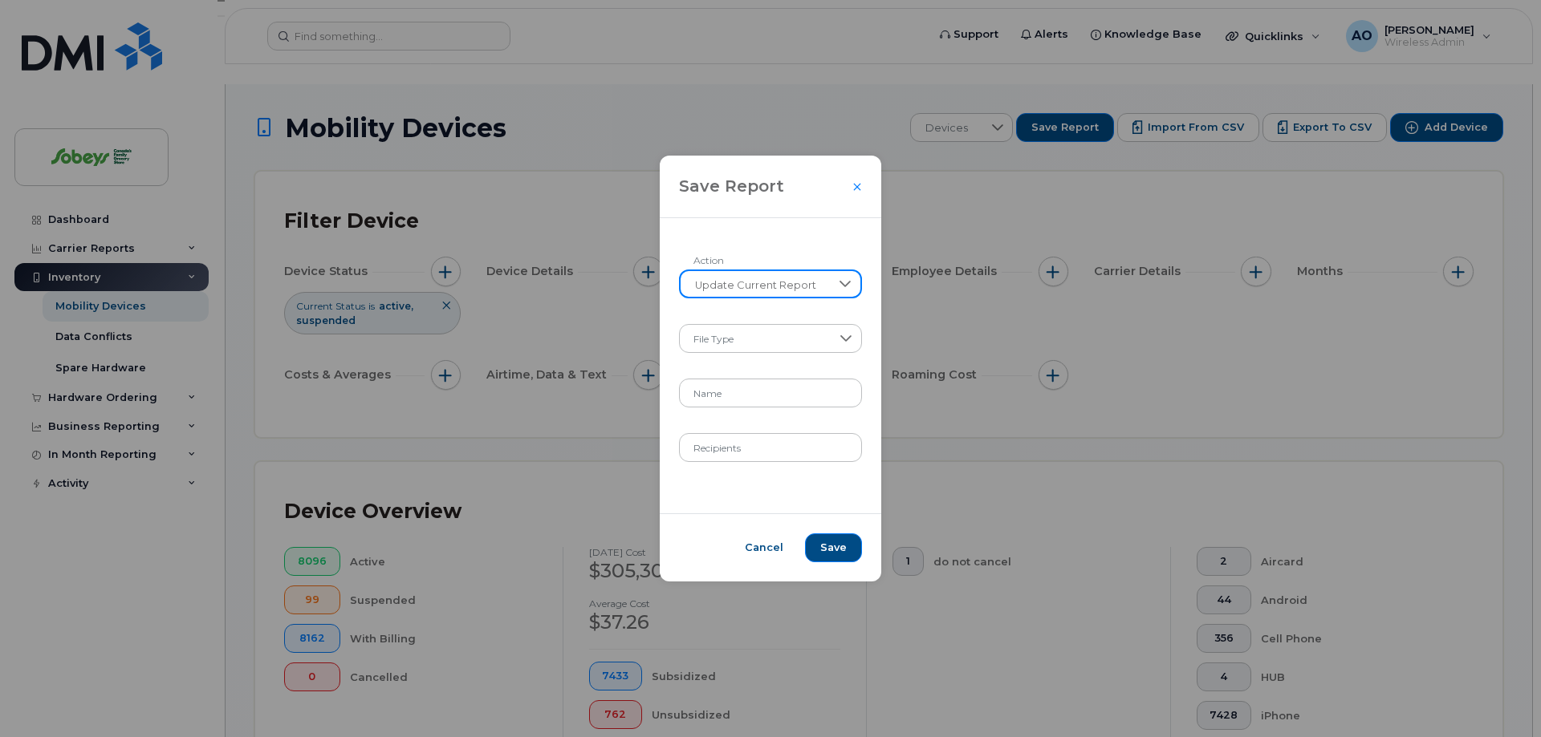
click at [820, 286] on span "Update Current Report" at bounding box center [755, 285] width 150 height 29
click at [799, 334] on li "Create New Report" at bounding box center [770, 326] width 181 height 28
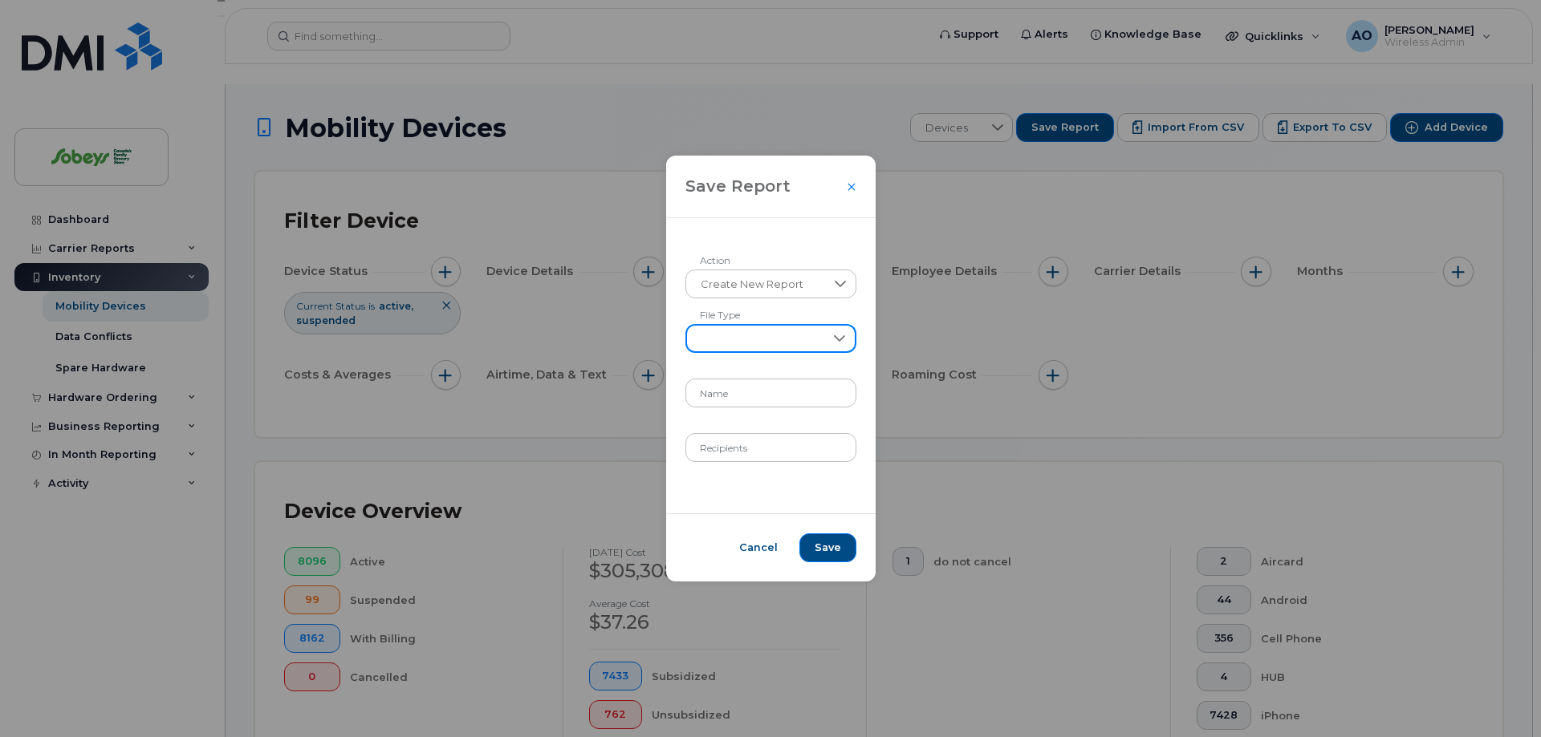
click at [769, 343] on span at bounding box center [755, 340] width 137 height 29
click at [743, 386] on li "XLSX" at bounding box center [770, 381] width 177 height 28
click at [745, 392] on input "Name" at bounding box center [770, 393] width 171 height 29
type input "IPhone (Active or Suspended) Report"
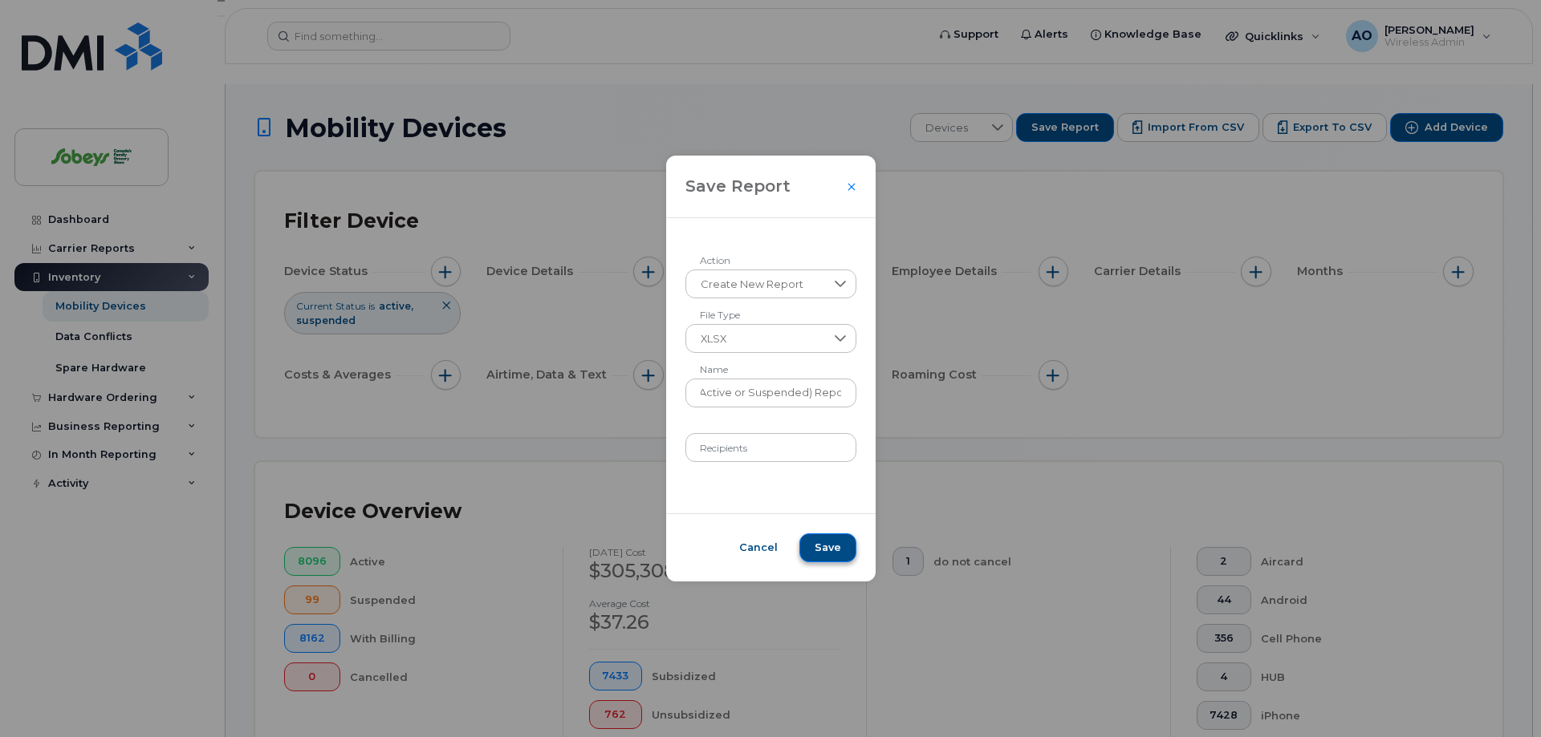
click at [833, 540] on button "Save" at bounding box center [827, 548] width 57 height 29
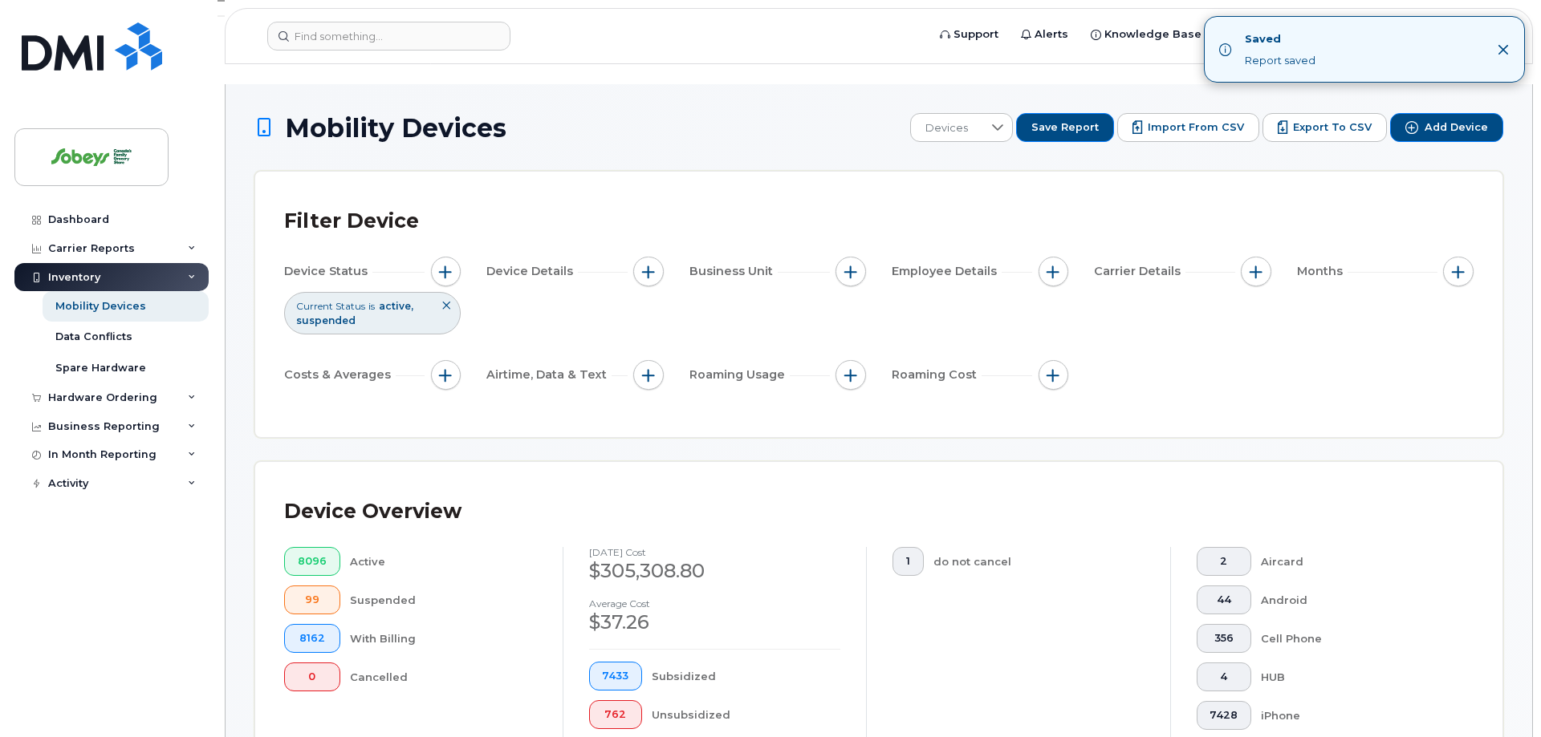
click at [1368, 201] on div "Filter Device" at bounding box center [878, 222] width 1189 height 42
click at [1505, 50] on icon "Close" at bounding box center [1502, 49] width 13 height 13
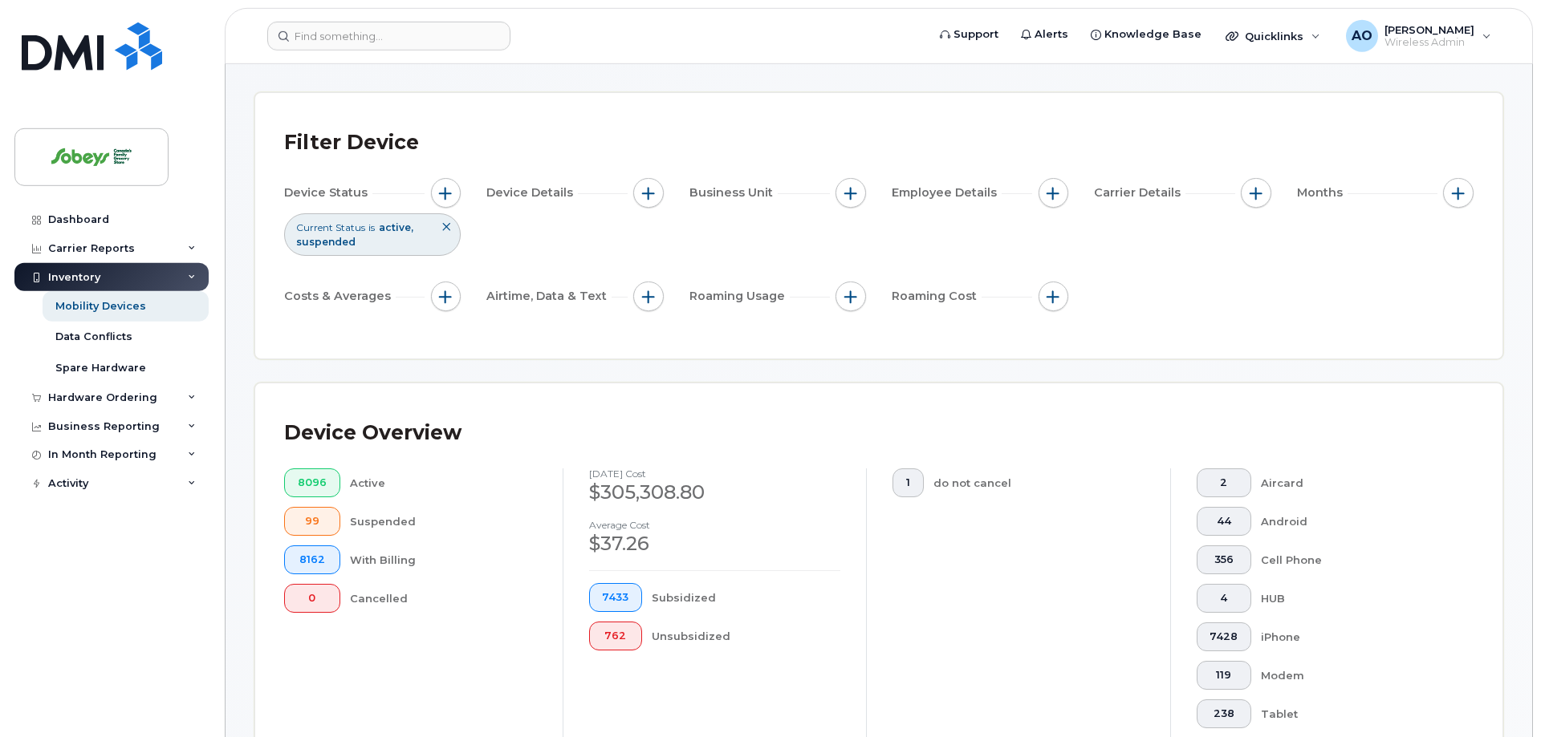
scroll to position [0, 0]
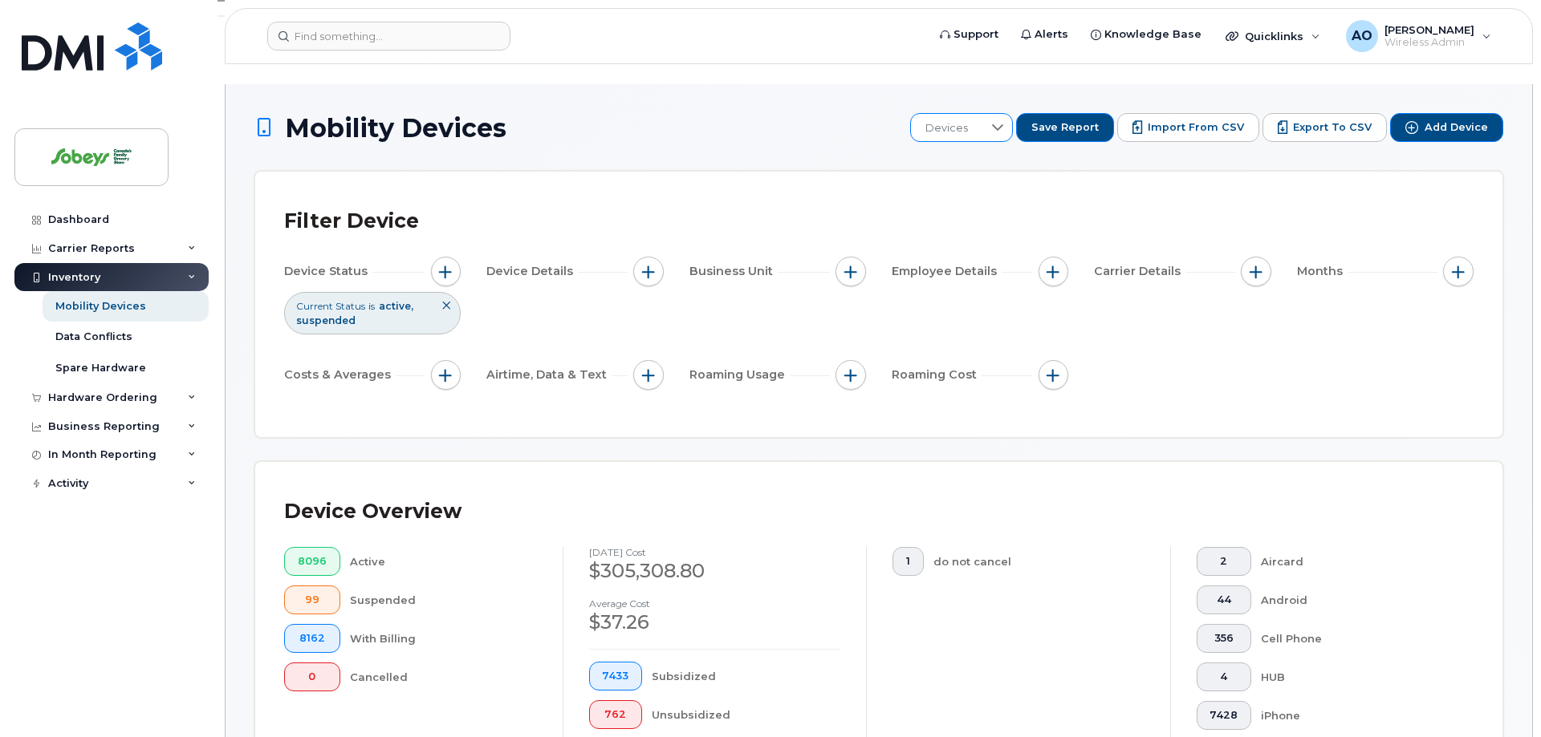
click at [1013, 116] on div at bounding box center [997, 127] width 30 height 27
click at [1261, 172] on div "Filter Device Device Status Current Status is active suspended Device Details B…" at bounding box center [878, 305] width 1247 height 266
click at [1013, 115] on div at bounding box center [997, 127] width 30 height 27
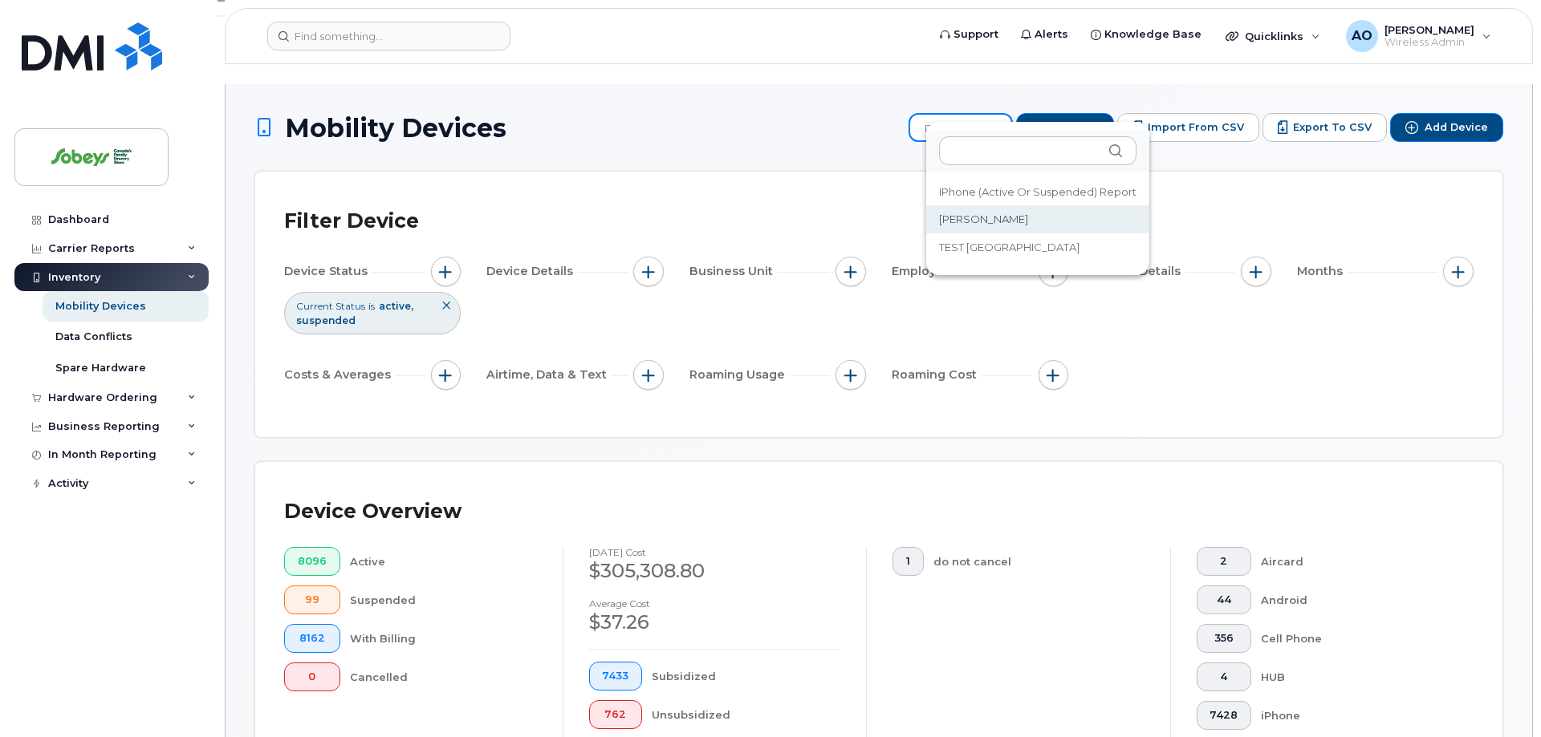
click at [1011, 212] on li "[PERSON_NAME]" at bounding box center [1037, 219] width 223 height 28
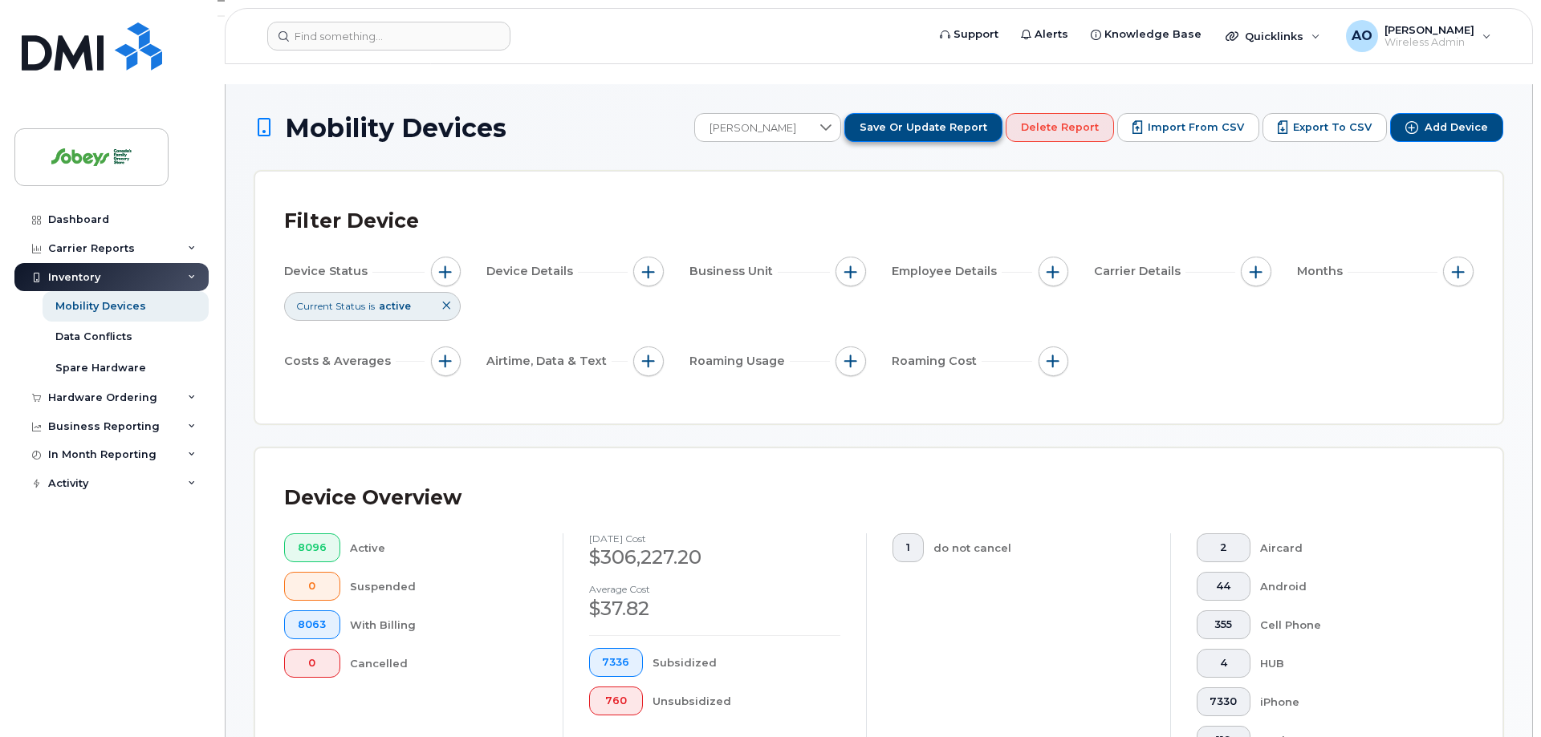
click at [987, 120] on span "Save or Update Report" at bounding box center [923, 127] width 128 height 14
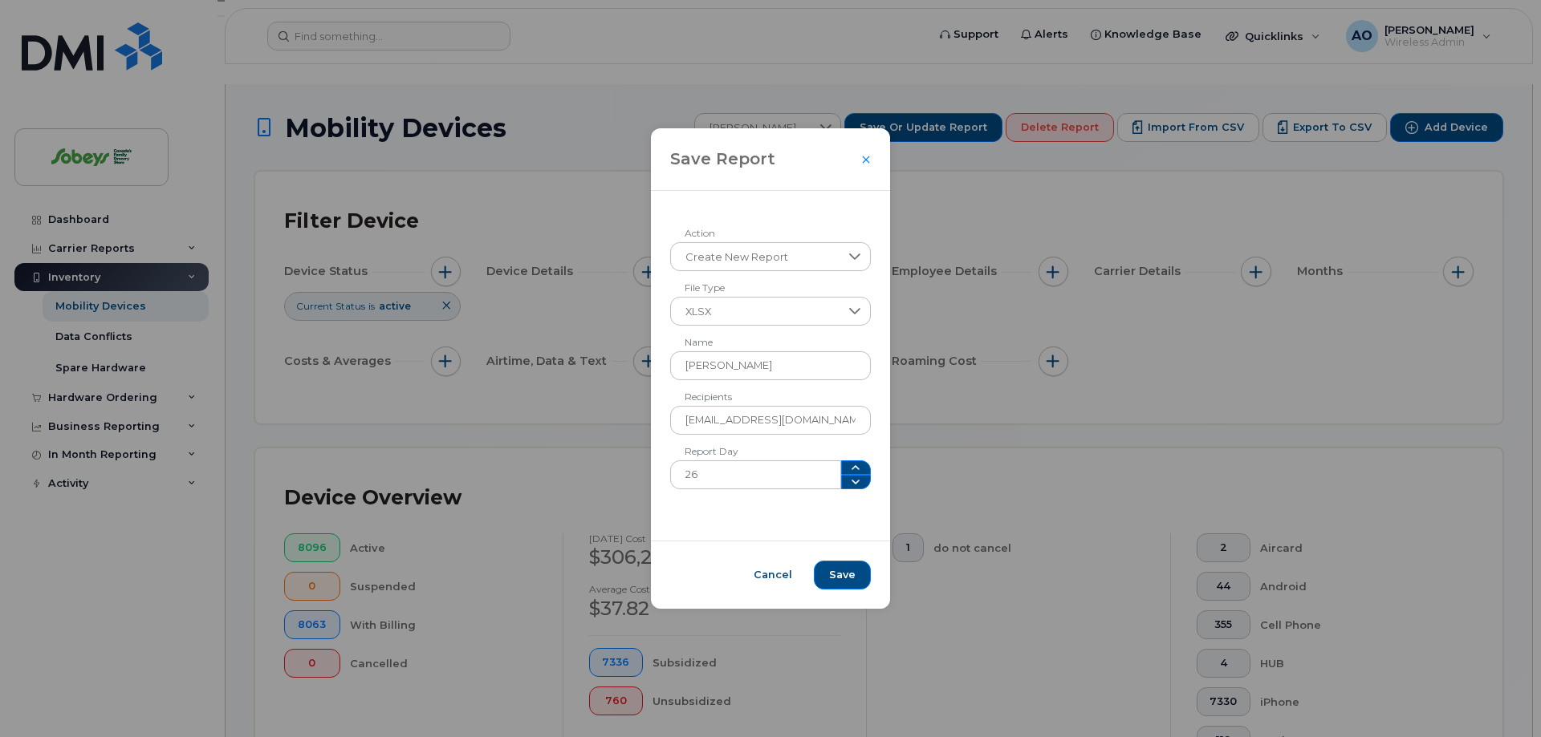
click at [984, 404] on div "Save Report Create New Report Action XLSX File Type [PERSON_NAME] Name [EMAIL_A…" at bounding box center [770, 368] width 1541 height 737
click at [788, 576] on span "Cancel" at bounding box center [772, 575] width 39 height 14
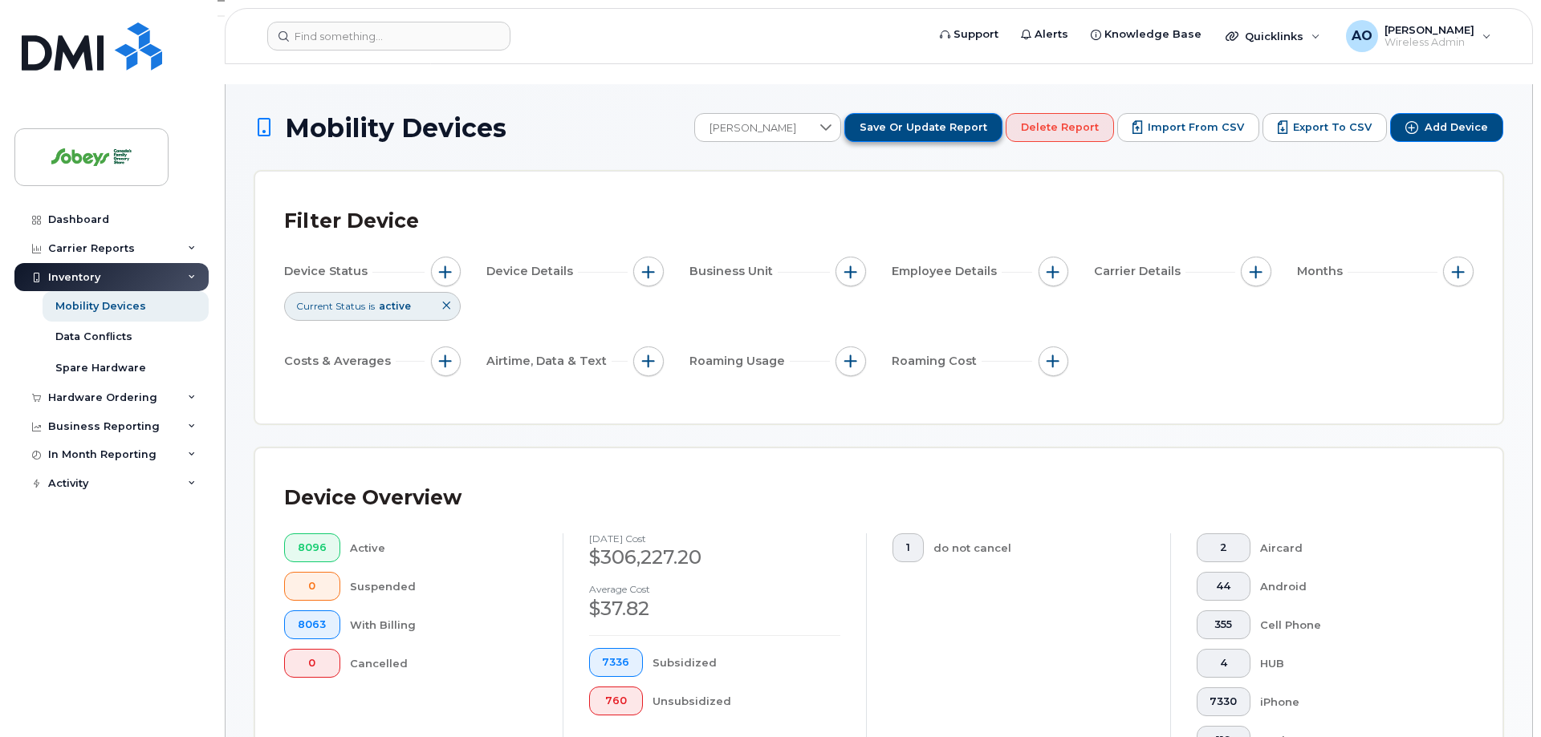
click at [978, 120] on span "Save or Update Report" at bounding box center [923, 127] width 128 height 14
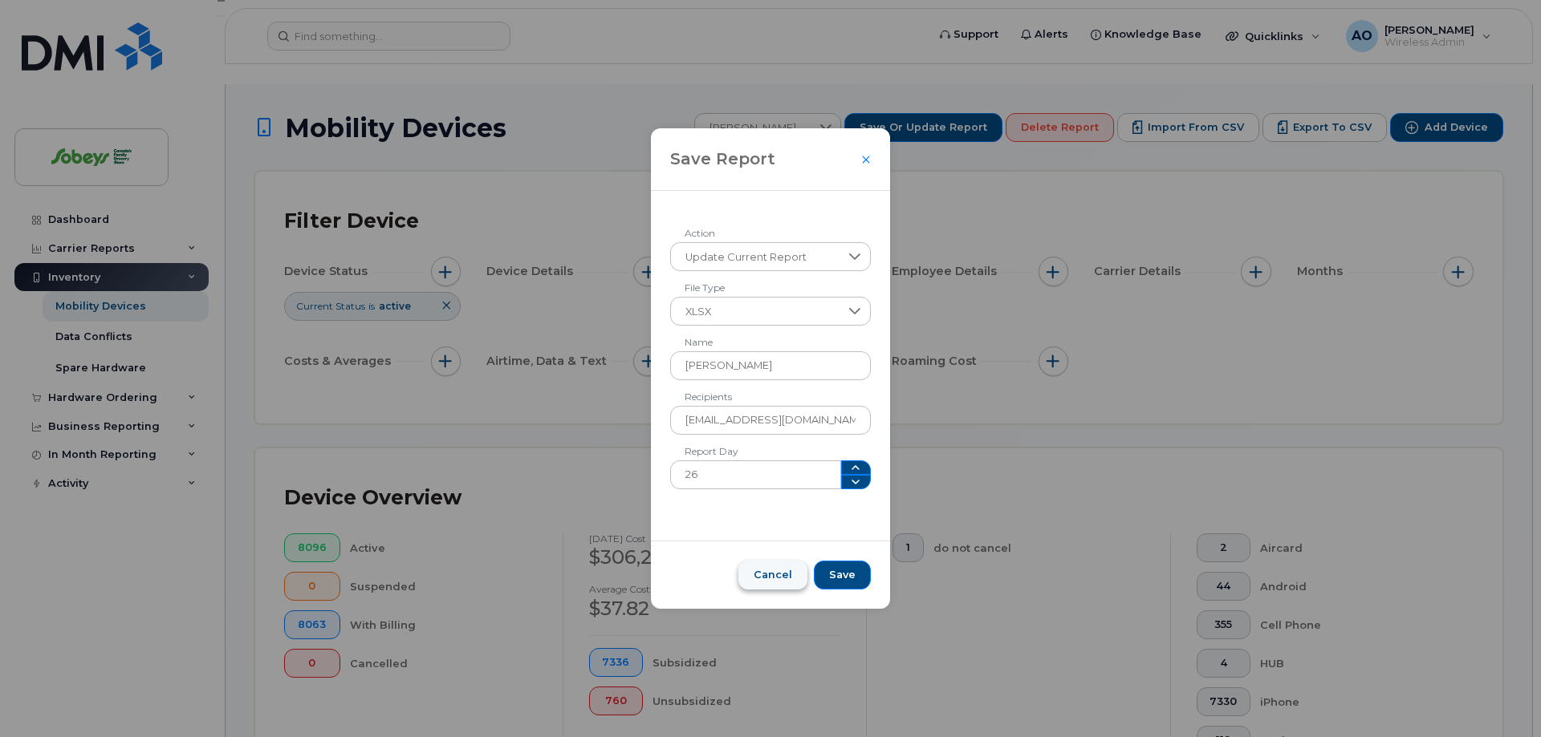
click at [778, 575] on span "Cancel" at bounding box center [772, 575] width 39 height 14
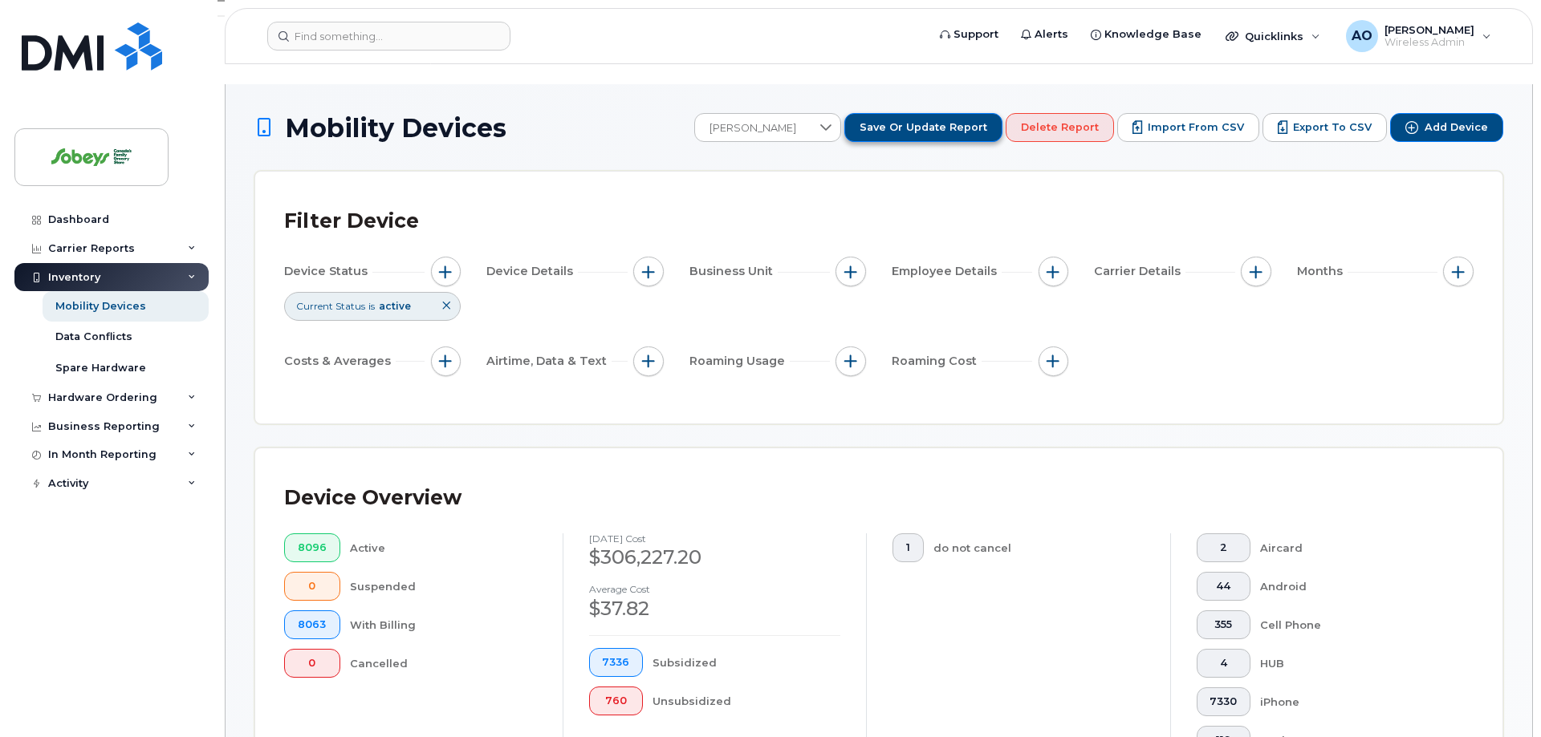
click at [975, 120] on span "Save or Update Report" at bounding box center [923, 127] width 128 height 14
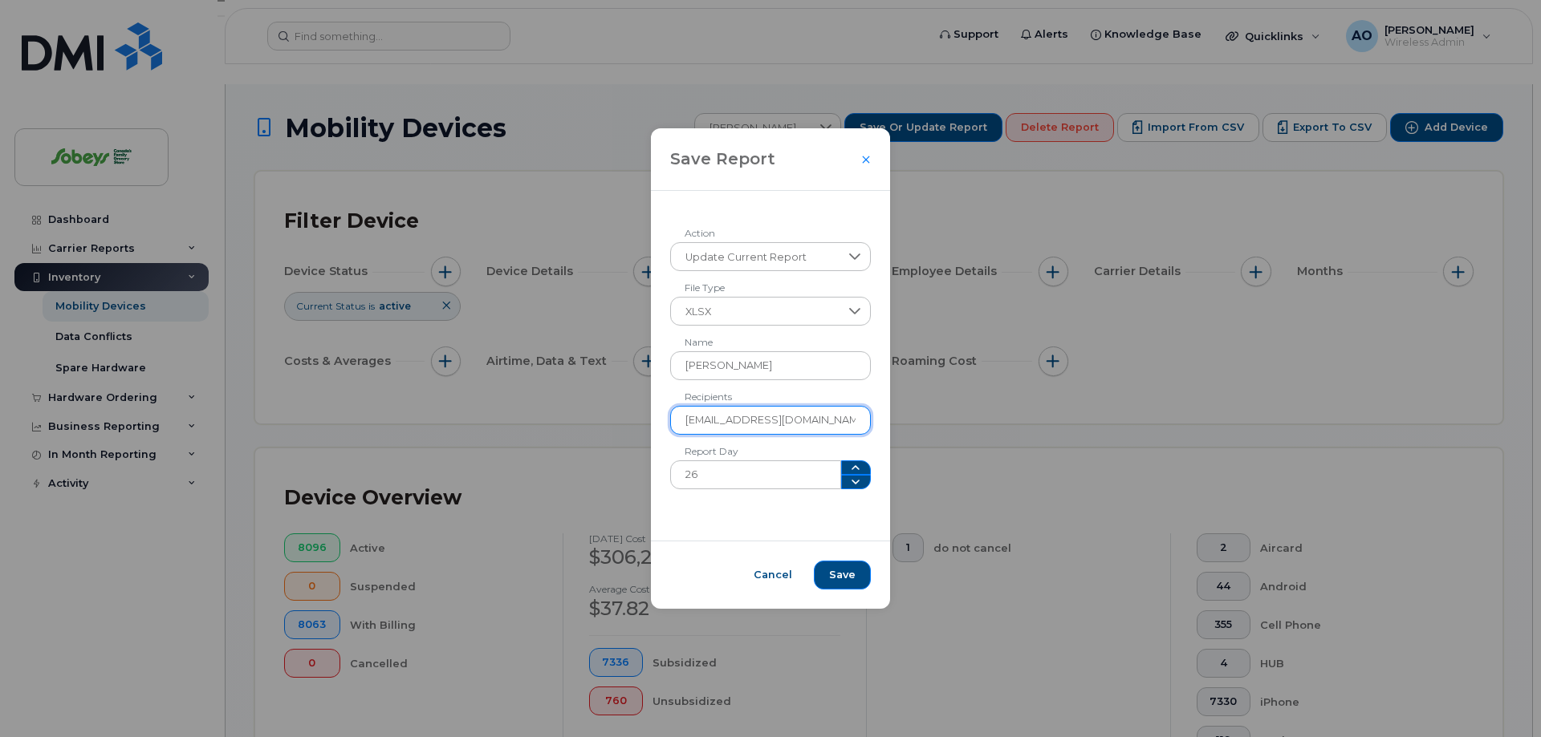
click at [851, 420] on input "[EMAIL_ADDRESS][DOMAIN_NAME]" at bounding box center [770, 420] width 201 height 29
click at [862, 416] on input "[EMAIL_ADDRESS][DOMAIN_NAME]" at bounding box center [770, 420] width 201 height 29
click at [871, 160] on icon "Close" at bounding box center [866, 159] width 10 height 13
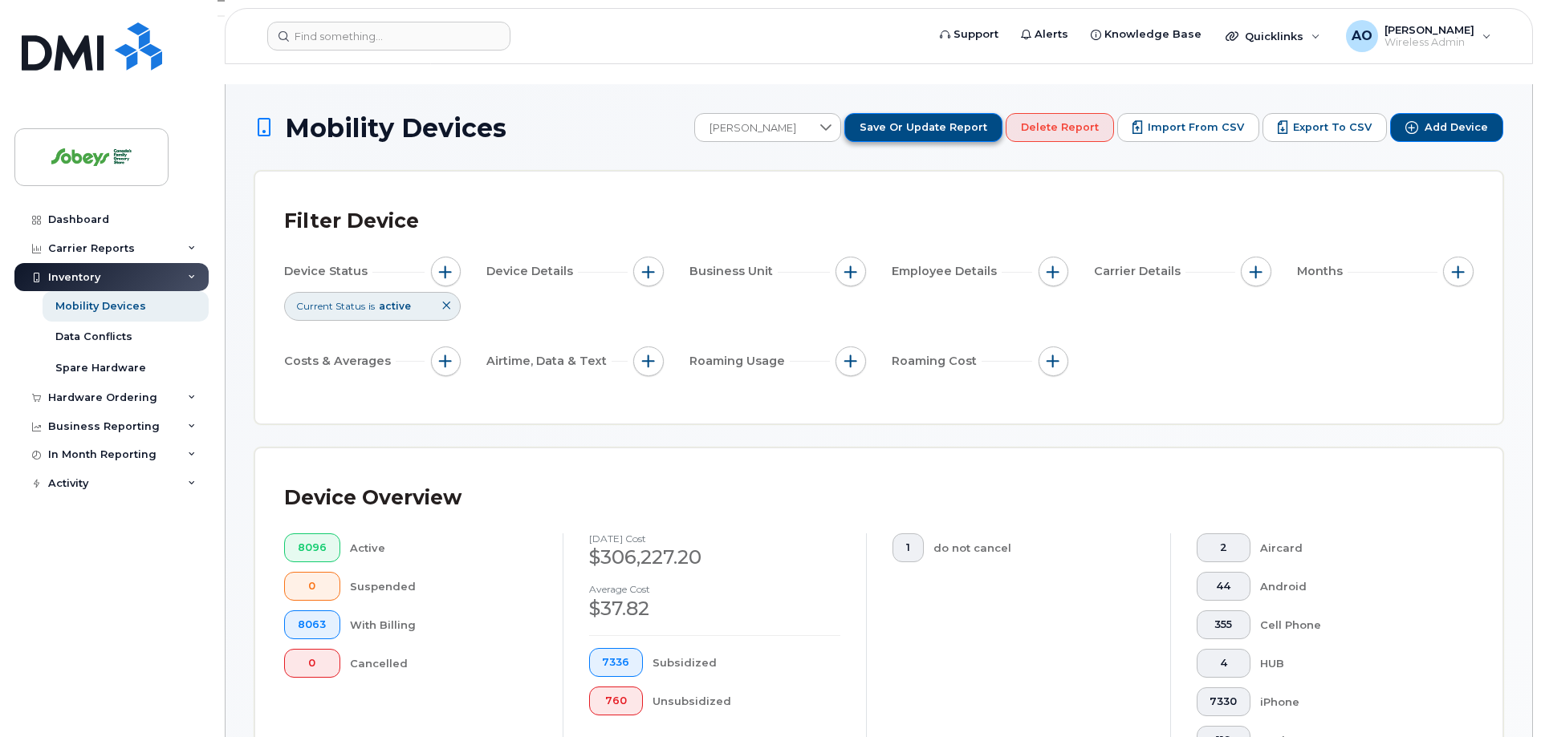
click at [974, 120] on span "Save or Update Report" at bounding box center [923, 127] width 128 height 14
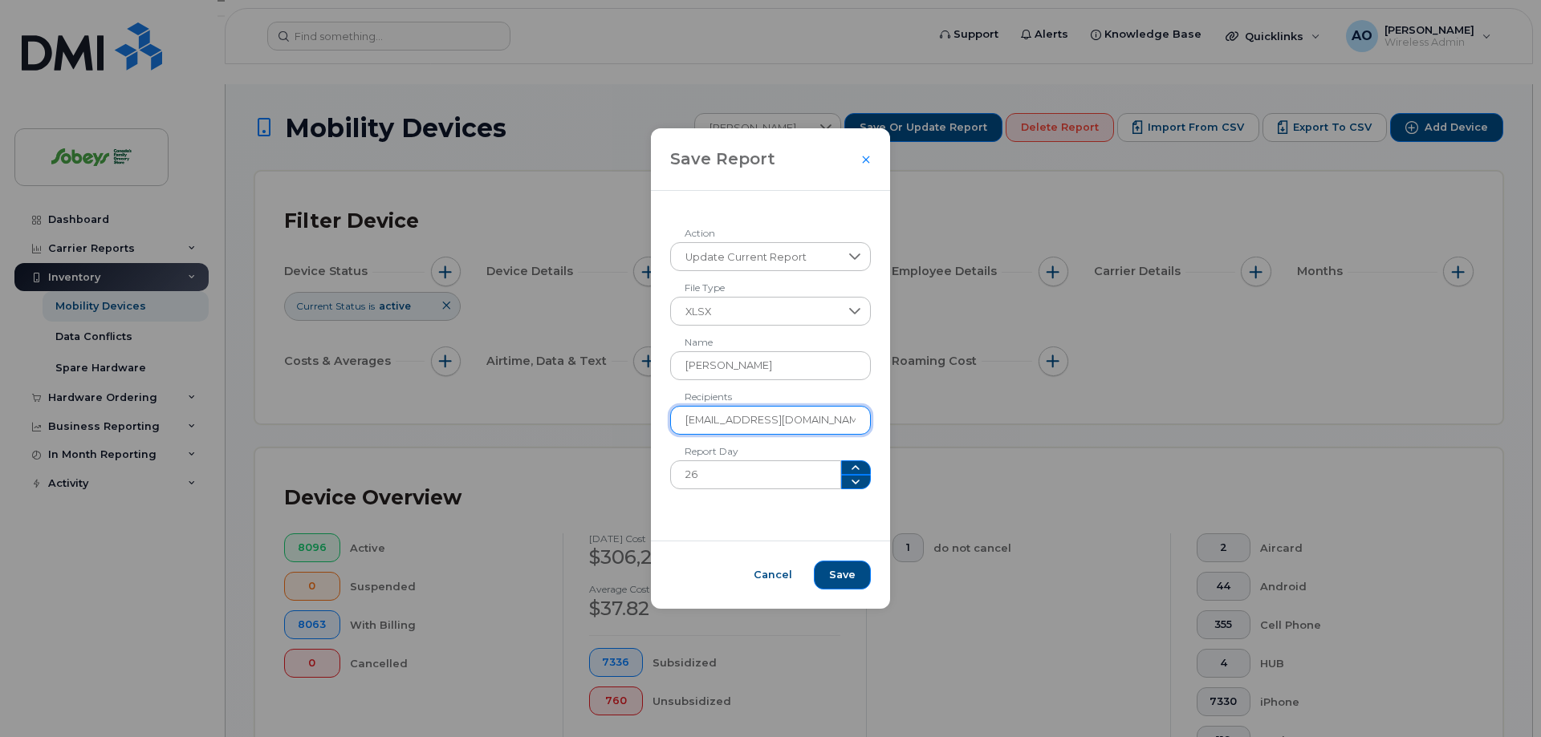
click at [859, 421] on input "[EMAIL_ADDRESS][DOMAIN_NAME]" at bounding box center [770, 420] width 201 height 29
type input "[EMAIL_ADDRESS][DOMAIN_NAME];[DOMAIN_NAME][EMAIL_ADDRESS][PERSON_NAME][DOMAIN_N…"
click at [846, 578] on span "Save" at bounding box center [842, 575] width 26 height 14
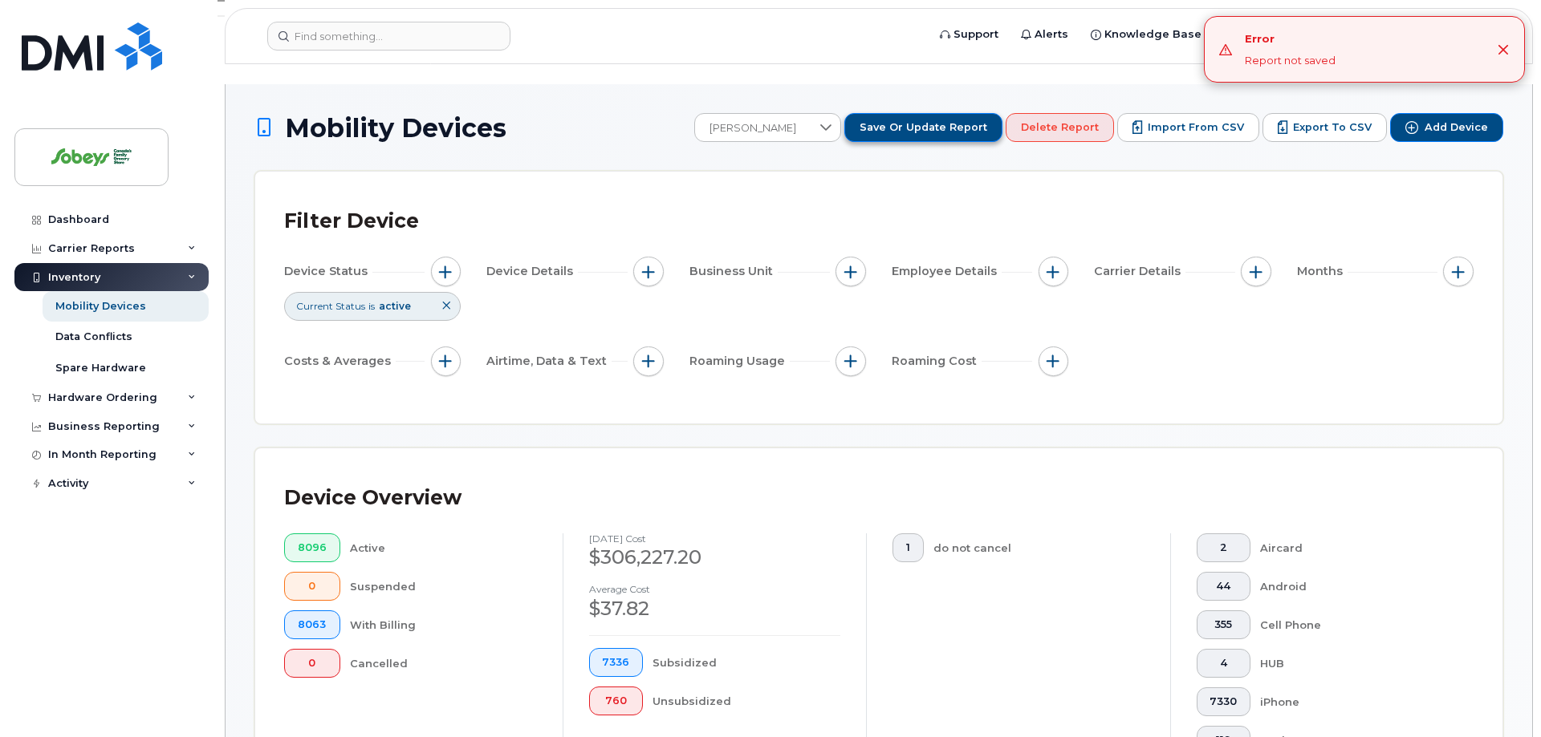
click at [970, 120] on span "Save or Update Report" at bounding box center [923, 127] width 128 height 14
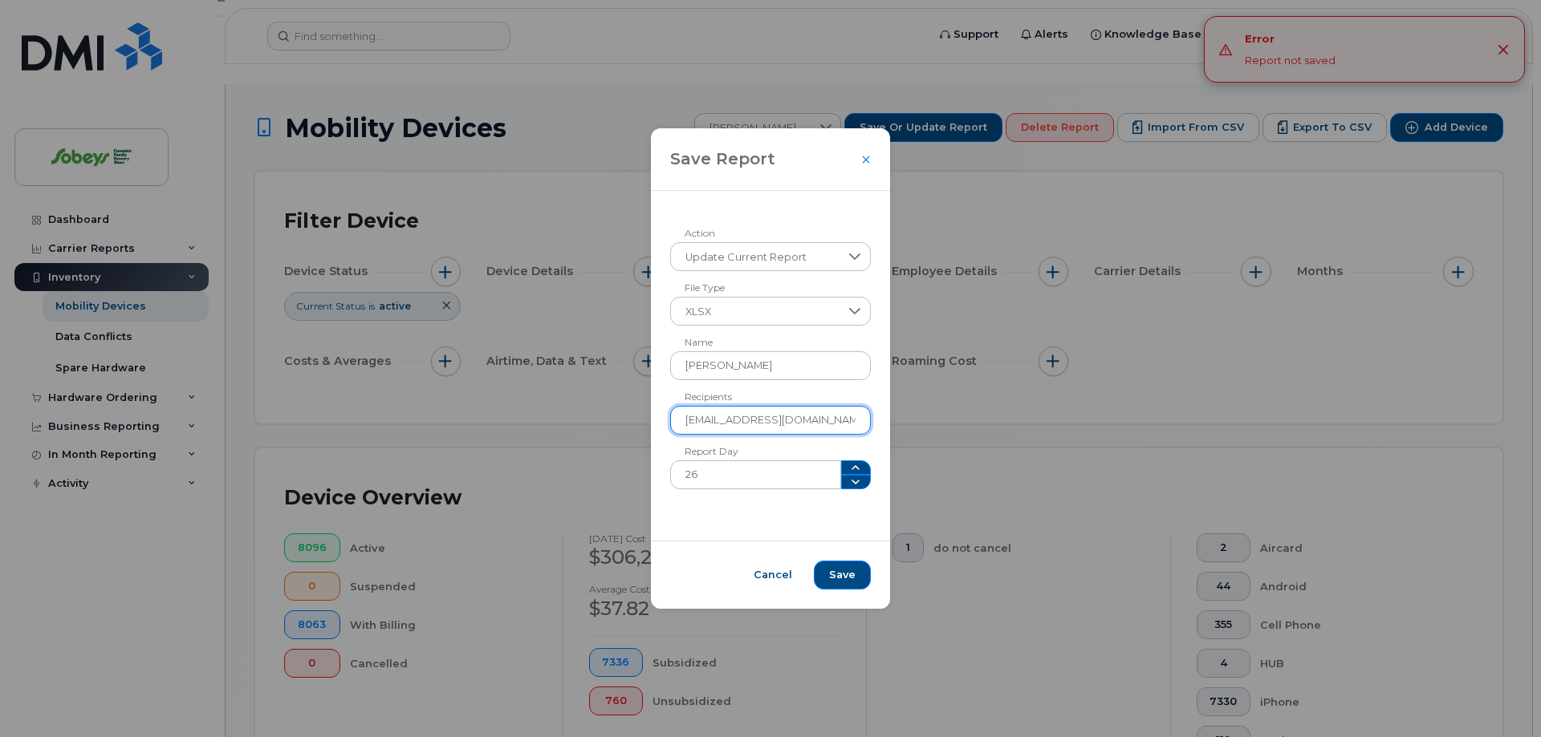
click at [811, 424] on input "[EMAIL_ADDRESS][DOMAIN_NAME]" at bounding box center [770, 420] width 201 height 29
drag, startPoint x: 857, startPoint y: 420, endPoint x: 904, endPoint y: 418, distance: 47.4
click at [871, 418] on input "[EMAIL_ADDRESS][DOMAIN_NAME]" at bounding box center [770, 420] width 201 height 29
type input "[EMAIL_ADDRESS][DOMAIN_NAME],[DOMAIN_NAME][EMAIL_ADDRESS][PERSON_NAME][DOMAIN_N…"
click at [862, 577] on button "Save" at bounding box center [842, 575] width 57 height 29
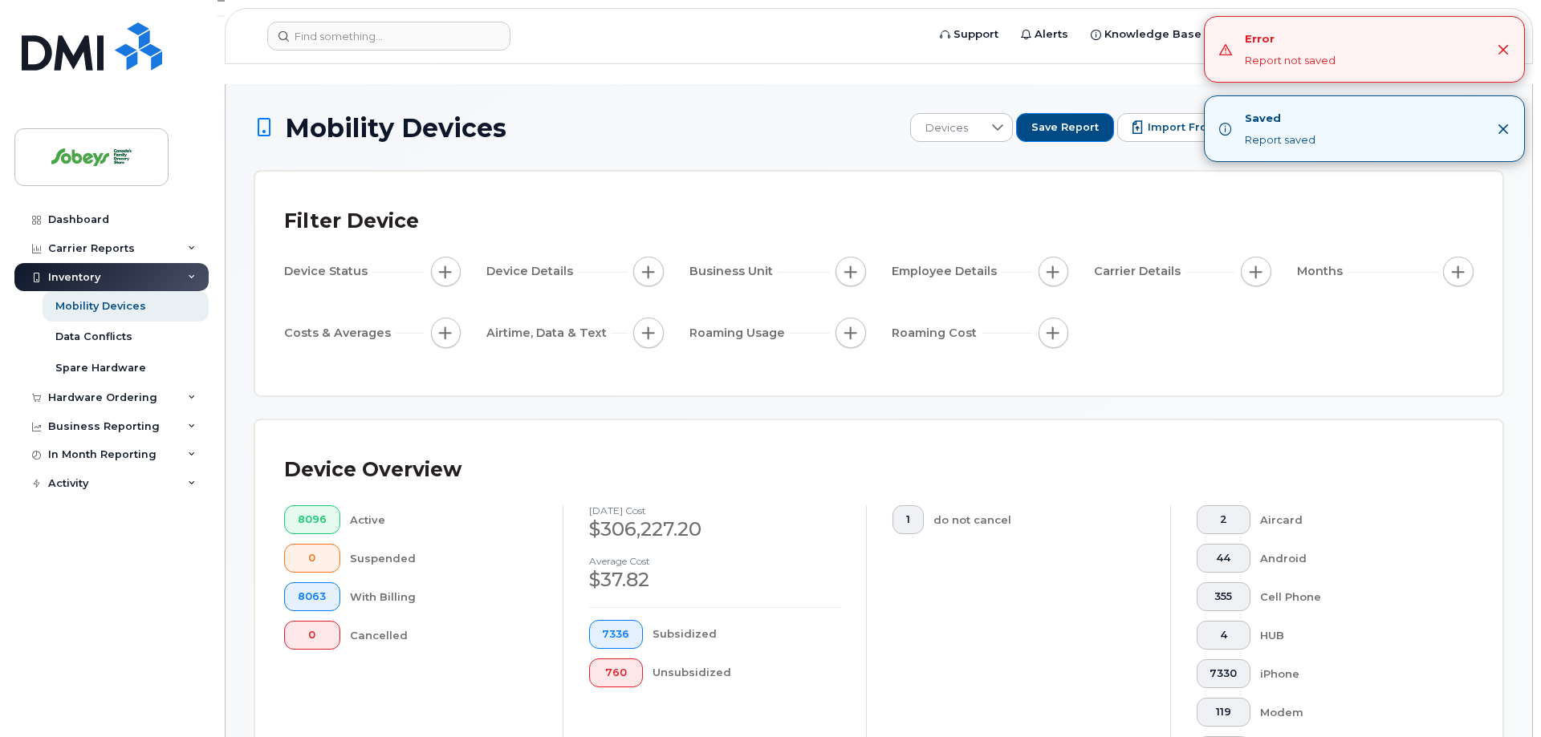
click at [1505, 47] on icon "Close" at bounding box center [1503, 49] width 10 height 10
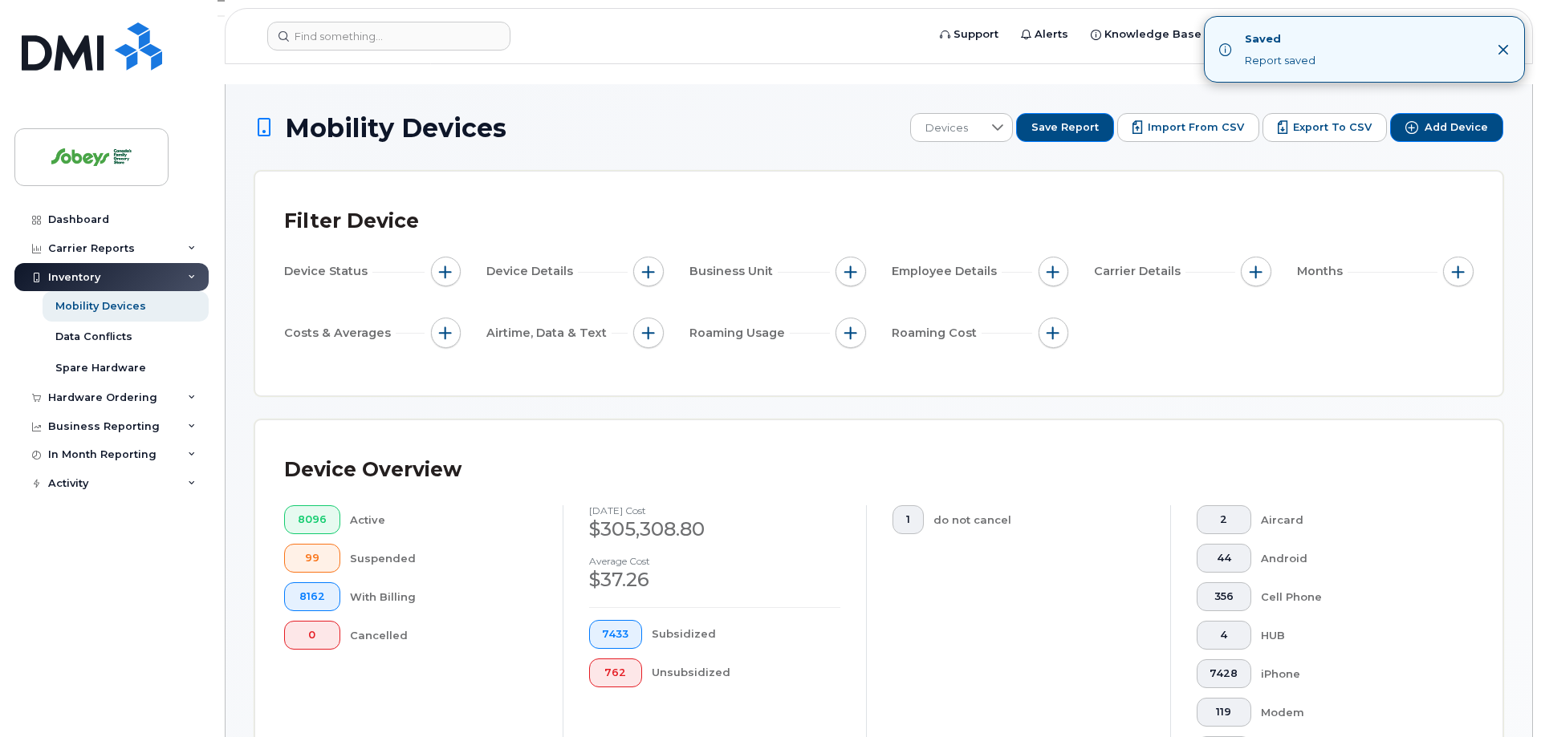
click at [1504, 47] on icon "Close" at bounding box center [1502, 49] width 13 height 13
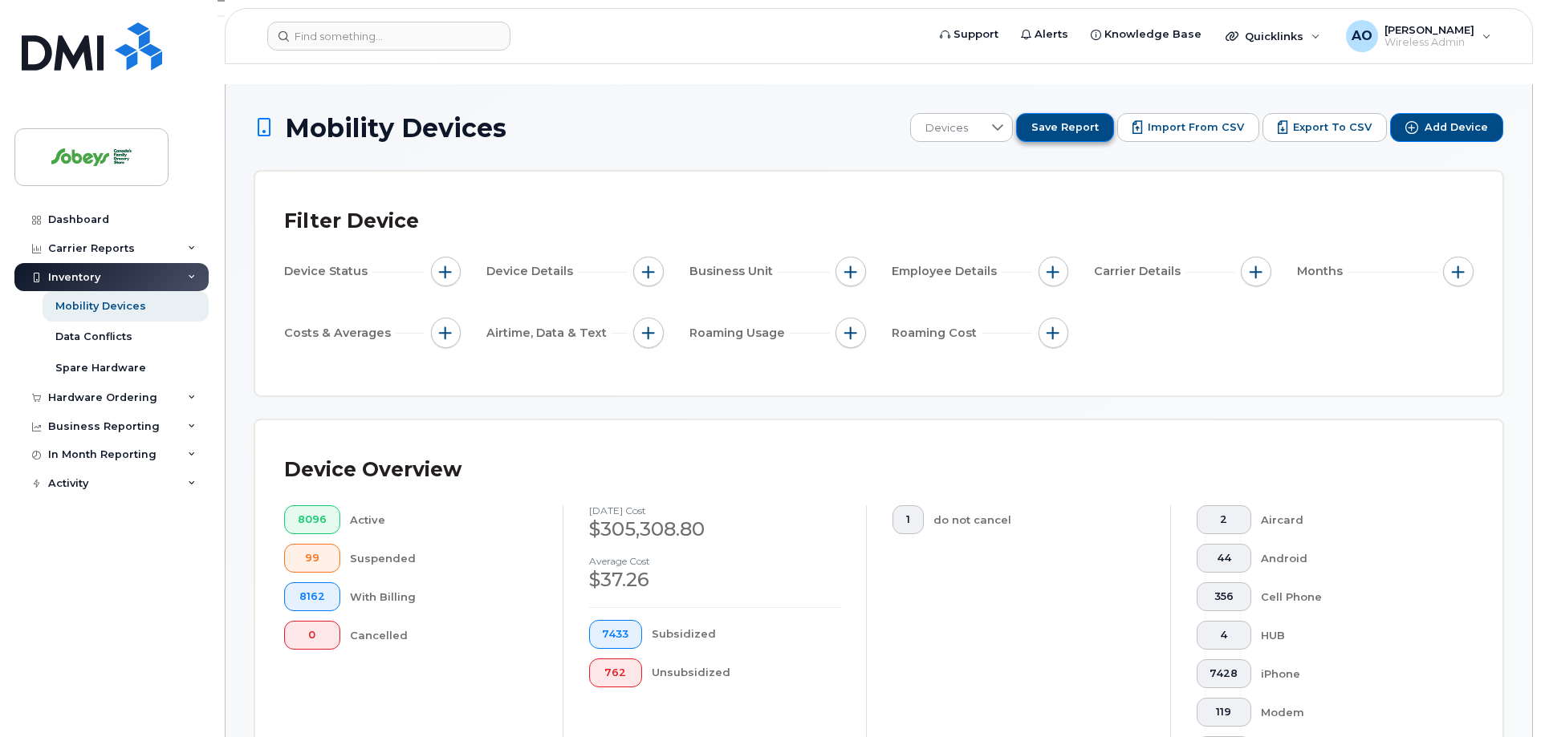
click at [1089, 120] on span "Save Report" at bounding box center [1064, 127] width 67 height 14
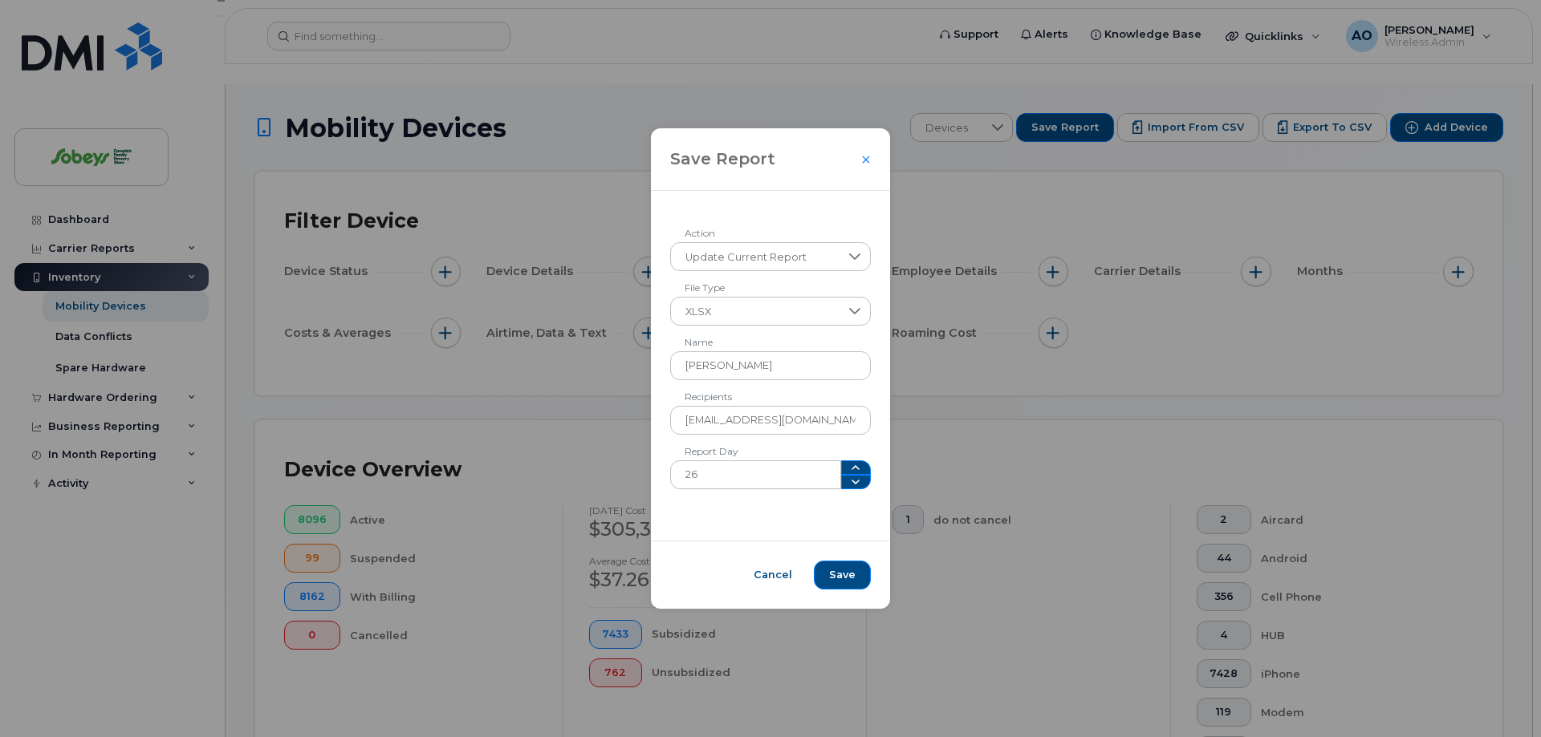
click at [864, 156] on div "Save Report" at bounding box center [771, 159] width 240 height 63
click at [871, 158] on icon "Close" at bounding box center [866, 159] width 10 height 13
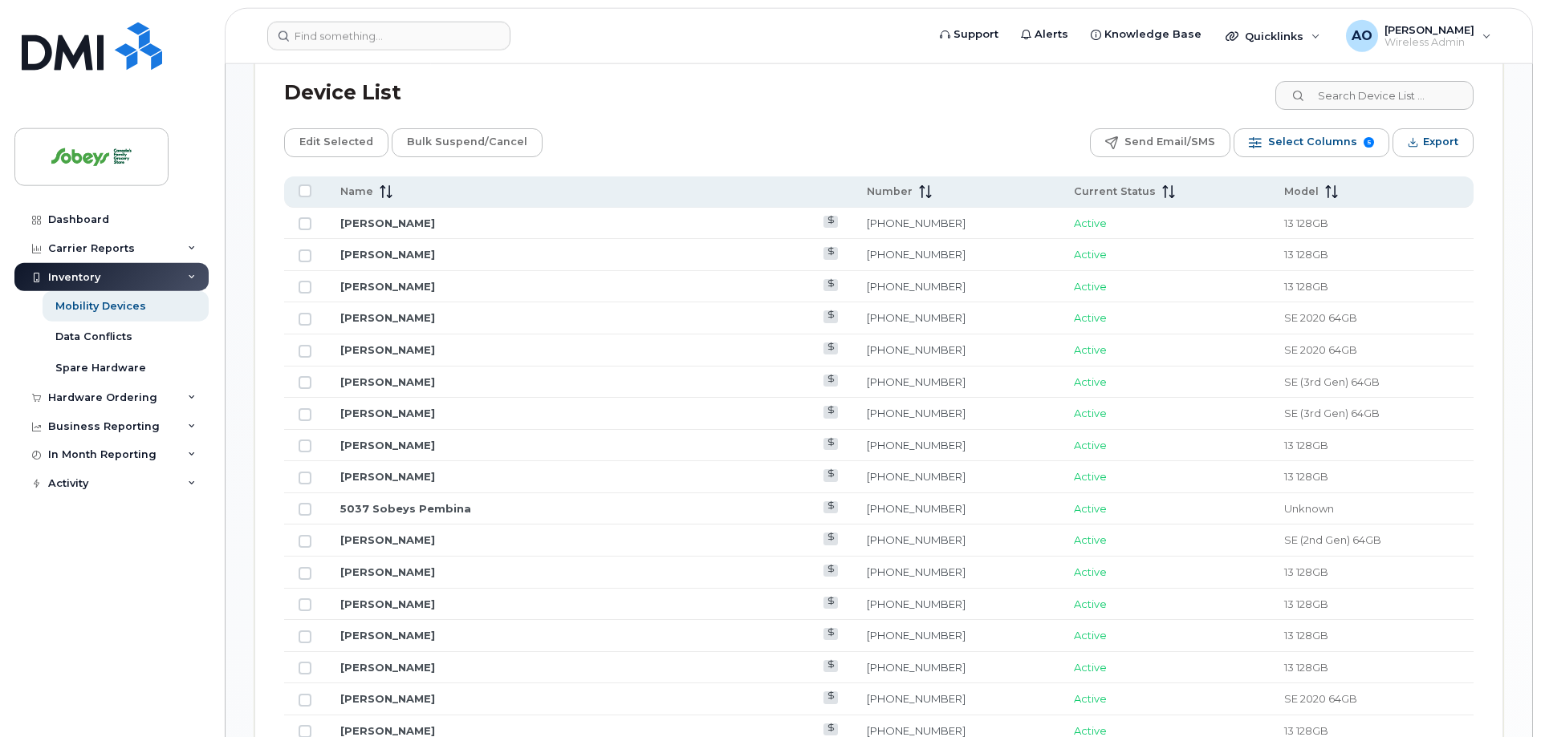
scroll to position [676, 0]
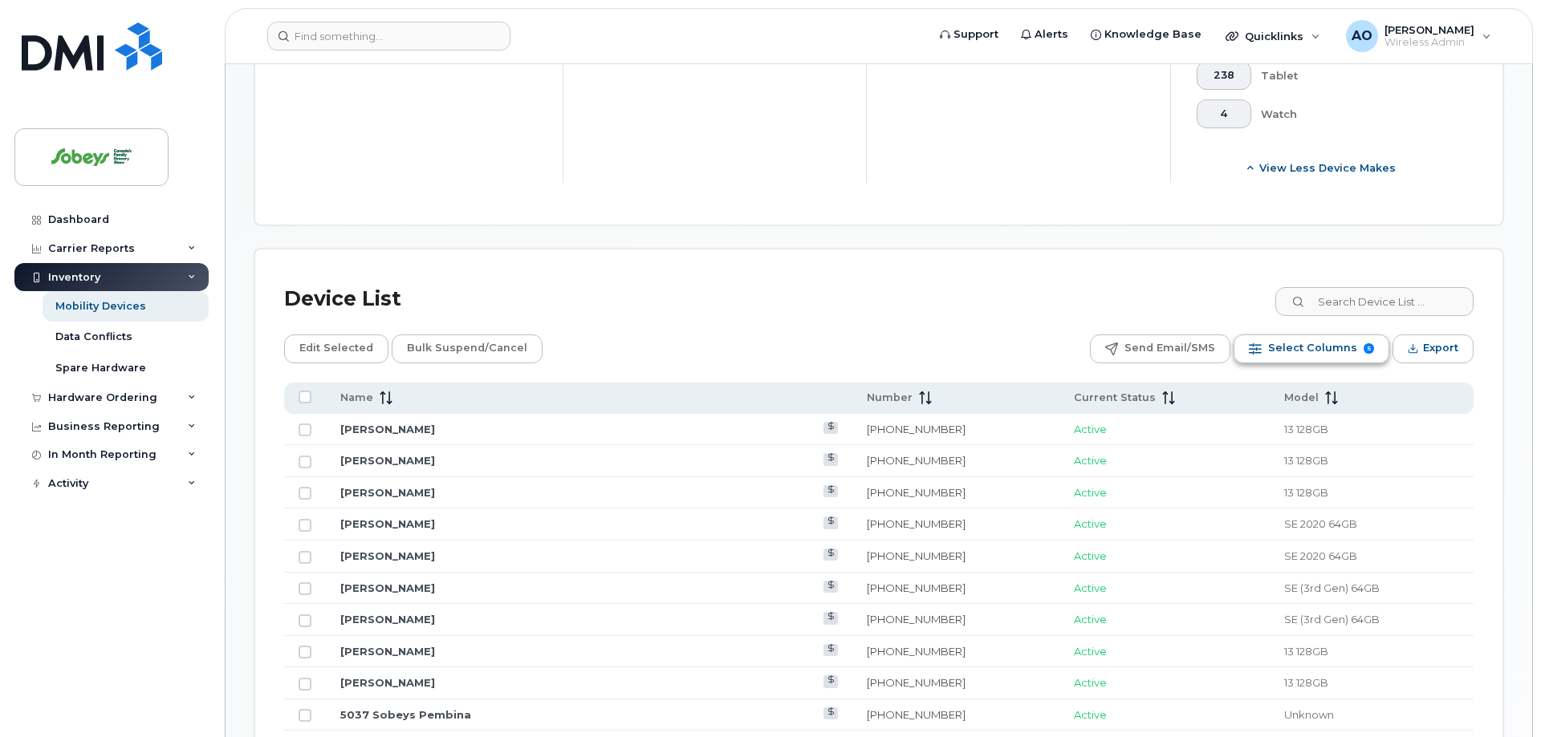
click at [1346, 336] on span "Select Columns" at bounding box center [1312, 348] width 89 height 24
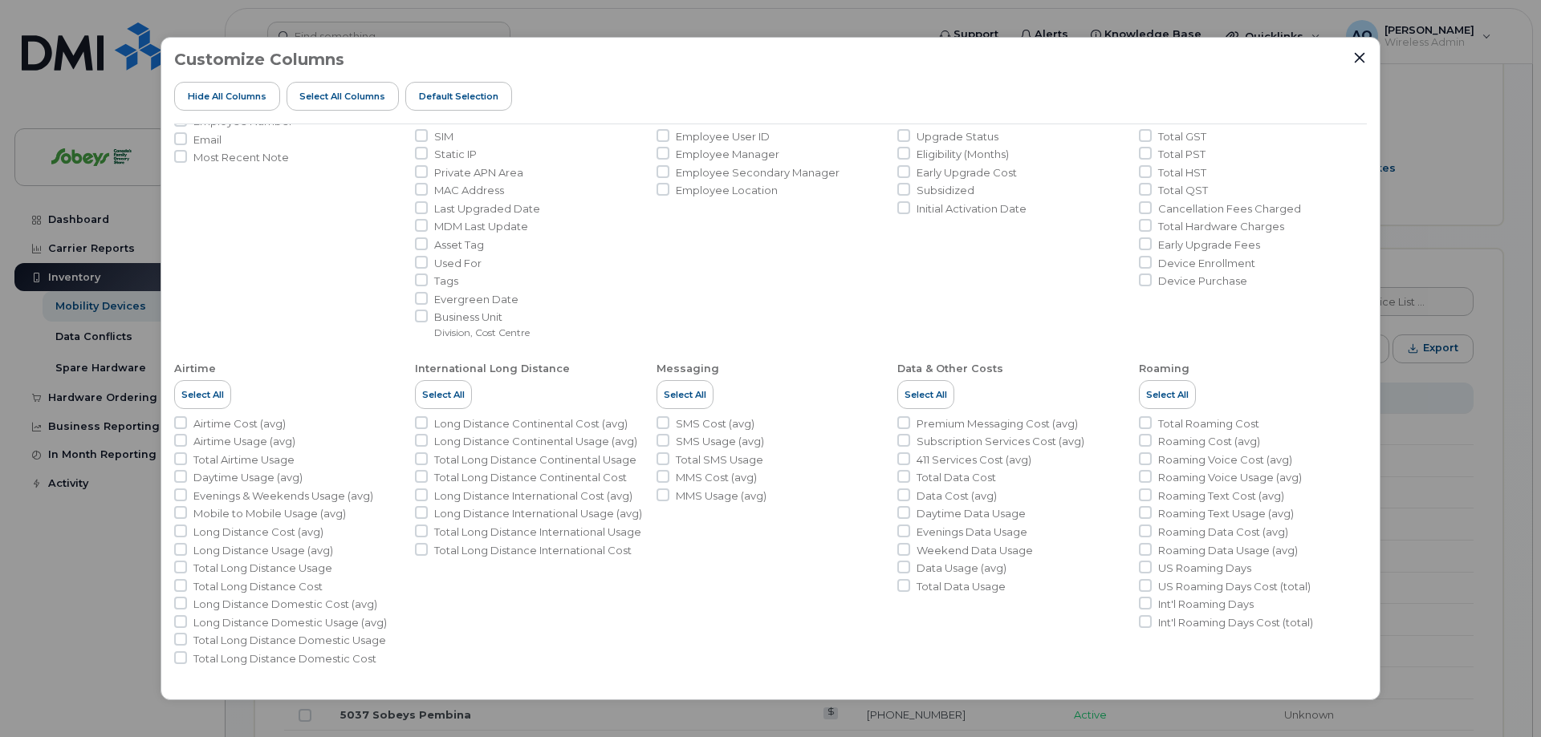
scroll to position [0, 0]
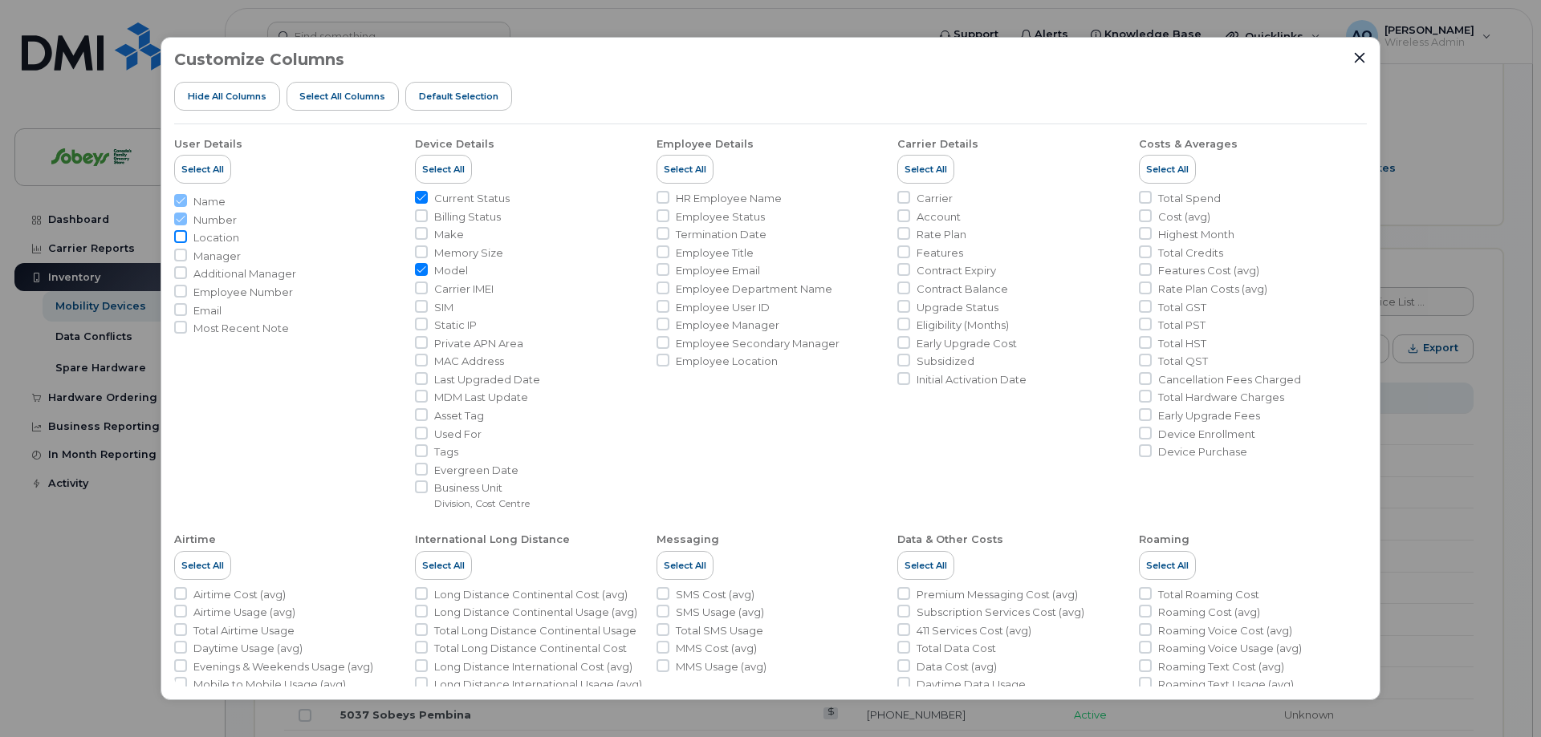
click at [182, 236] on input "Location" at bounding box center [180, 236] width 13 height 13
checkbox input "true"
click at [1354, 62] on div at bounding box center [1359, 58] width 14 height 14
click at [1359, 59] on icon "Close" at bounding box center [1359, 58] width 10 height 10
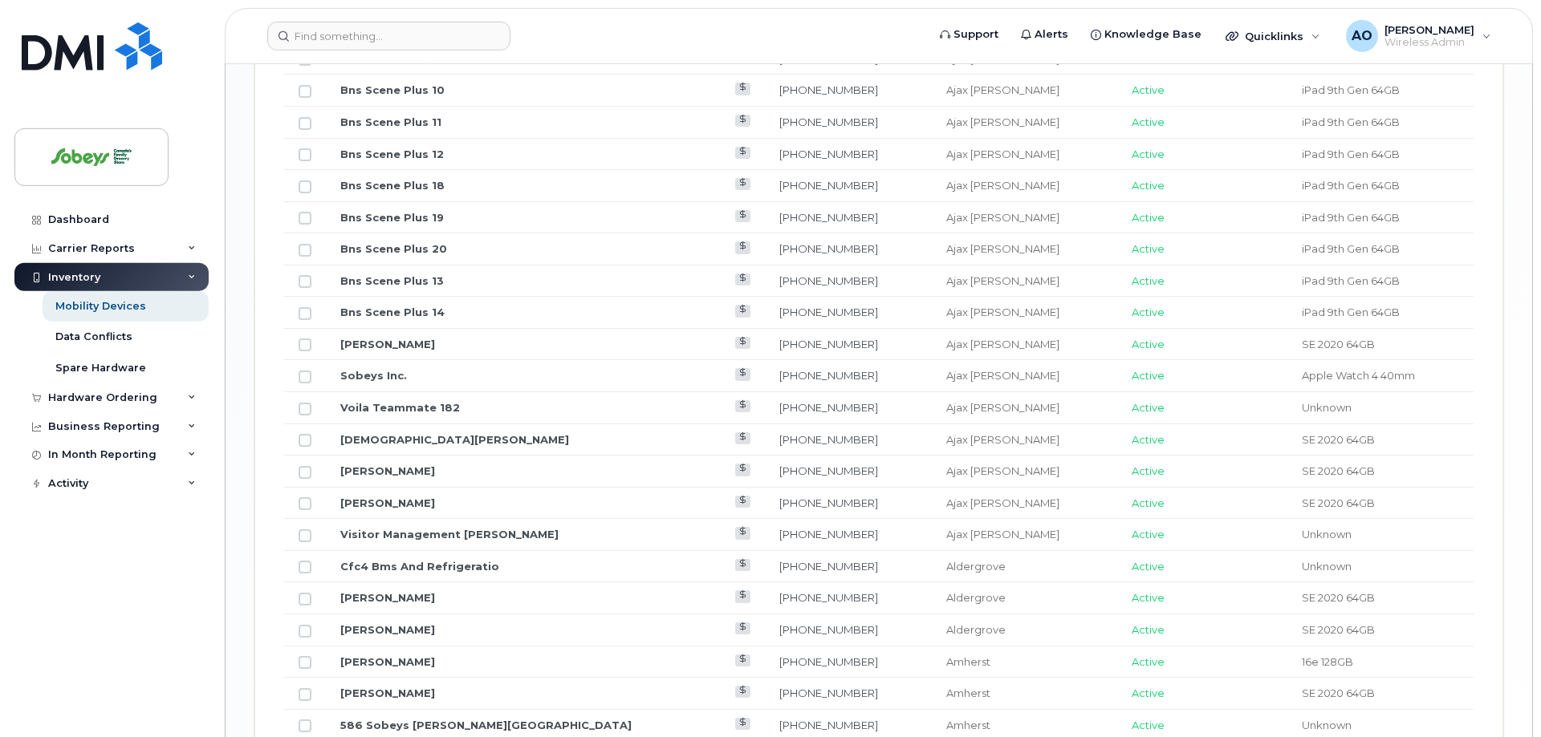
scroll to position [2067, 0]
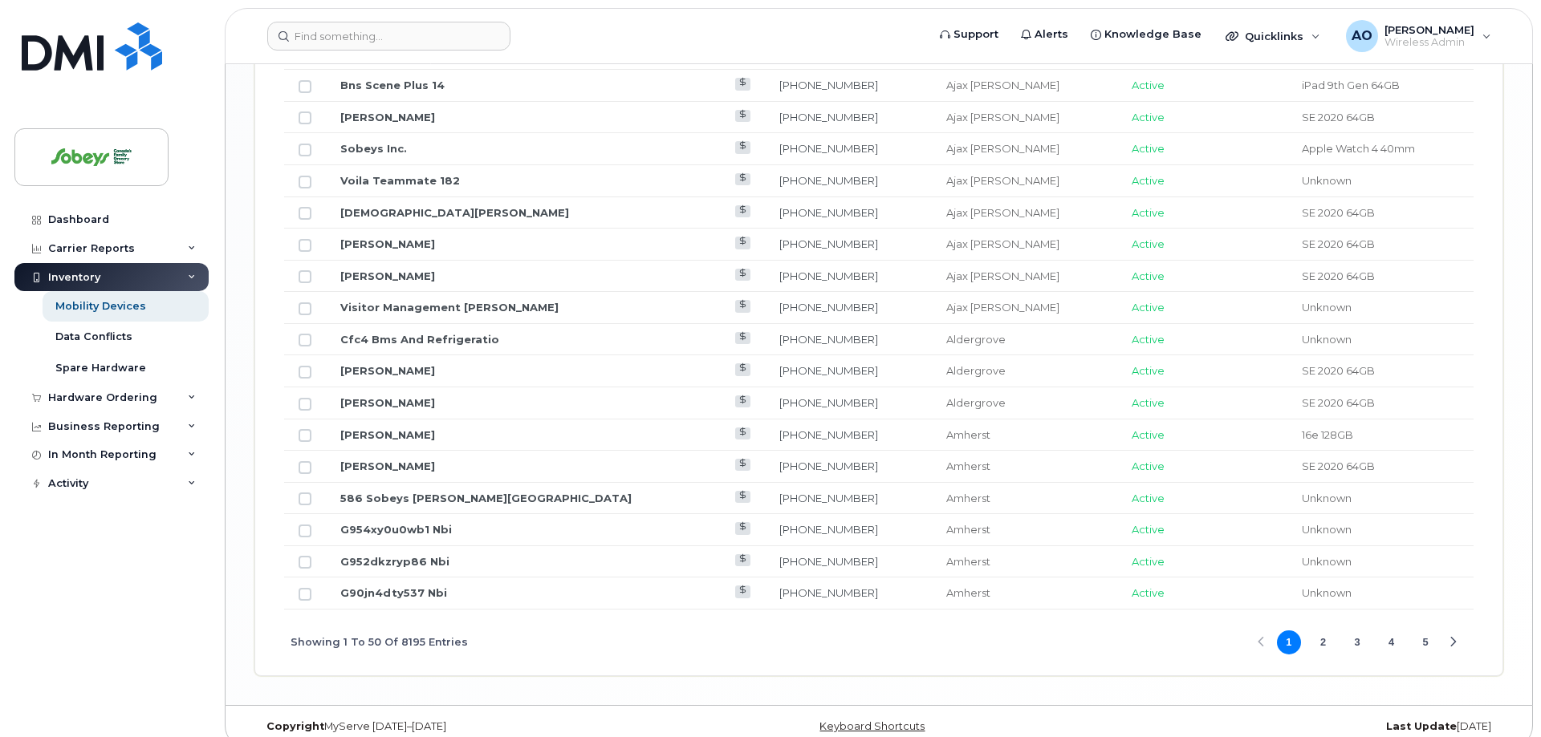
click at [1415, 631] on button "5" at bounding box center [1425, 643] width 24 height 24
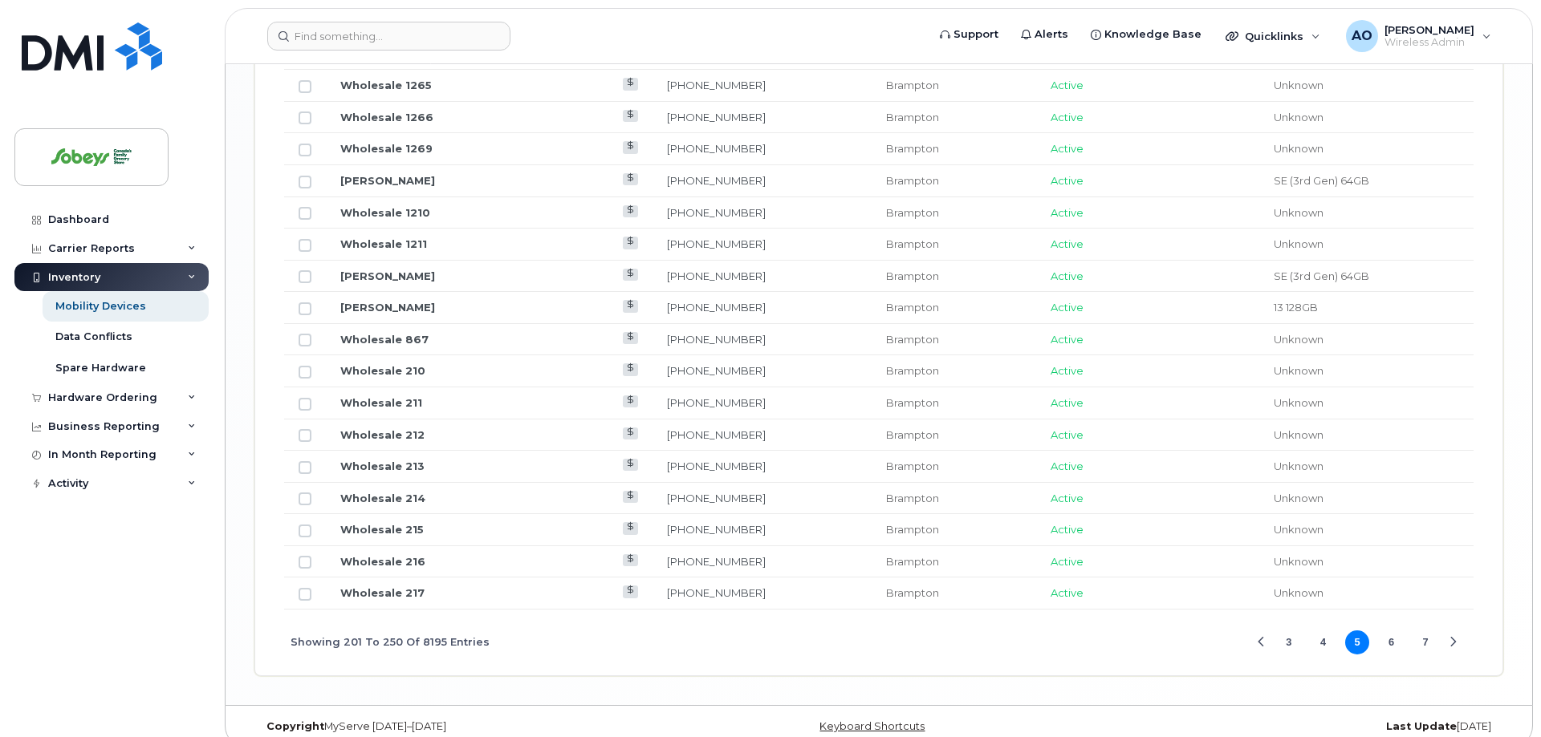
click at [1424, 631] on button "7" at bounding box center [1425, 643] width 24 height 24
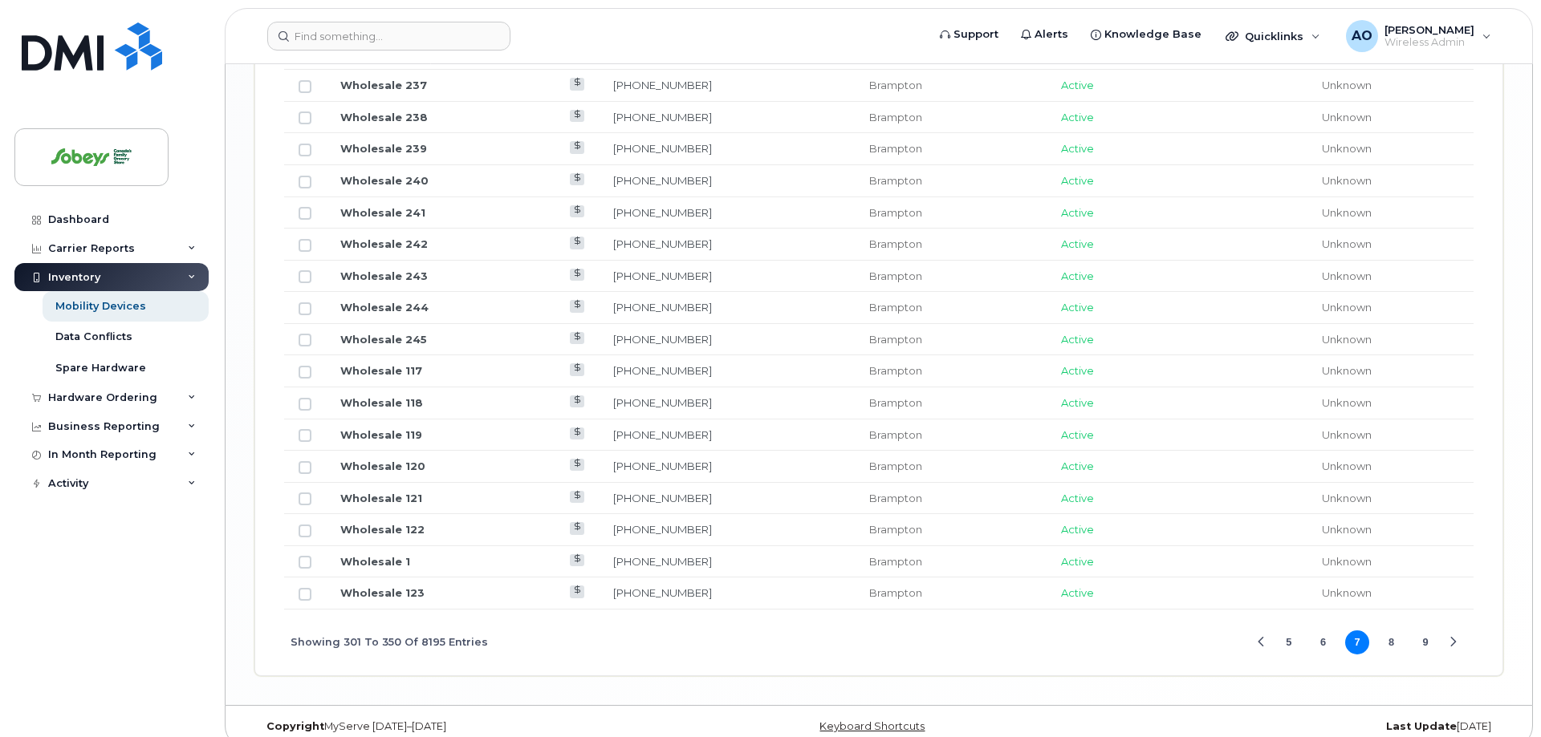
click at [1436, 631] on button "9" at bounding box center [1425, 643] width 24 height 24
click at [1430, 631] on button "11" at bounding box center [1425, 643] width 24 height 24
click at [1430, 631] on button "13" at bounding box center [1425, 643] width 24 height 24
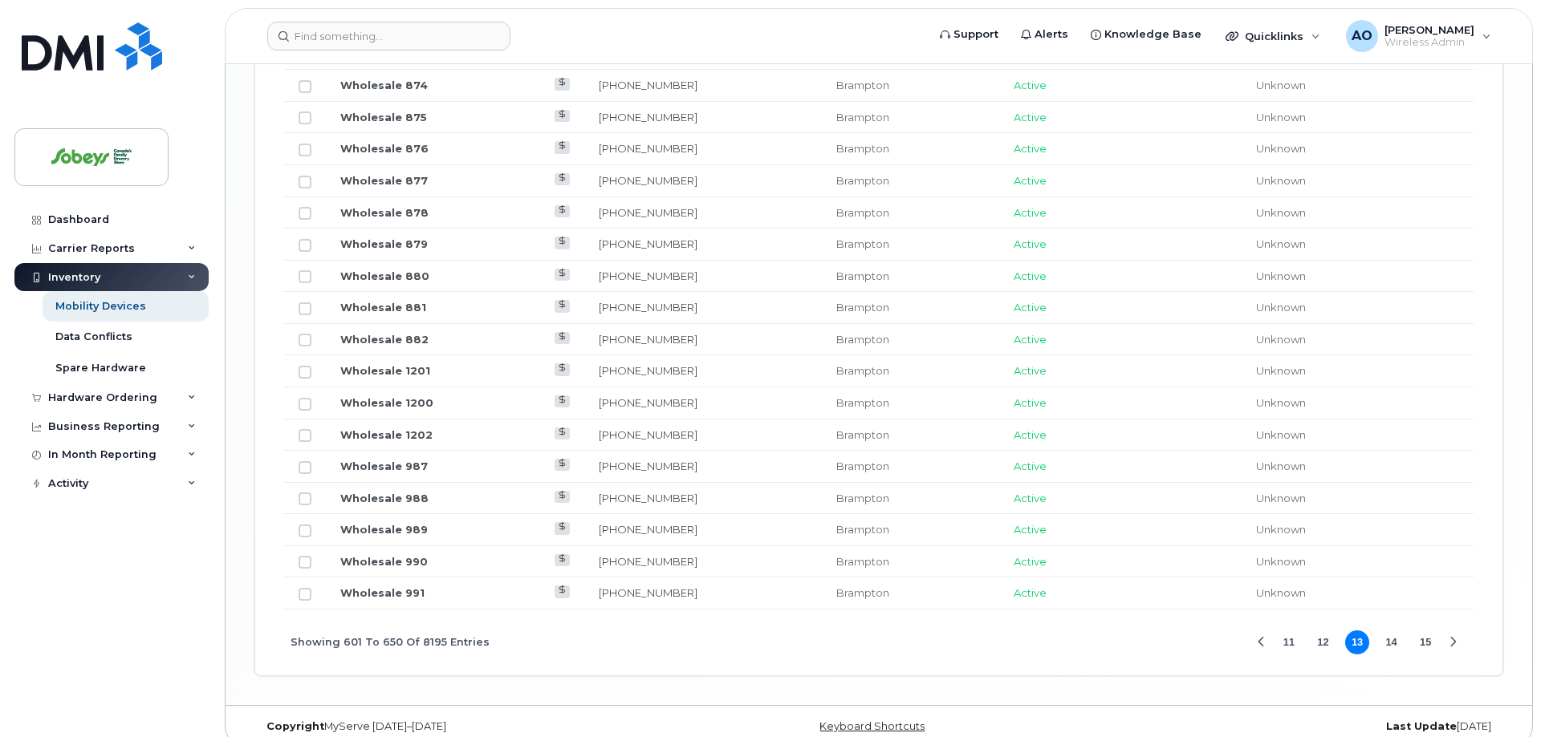
click at [1430, 631] on button "15" at bounding box center [1425, 643] width 24 height 24
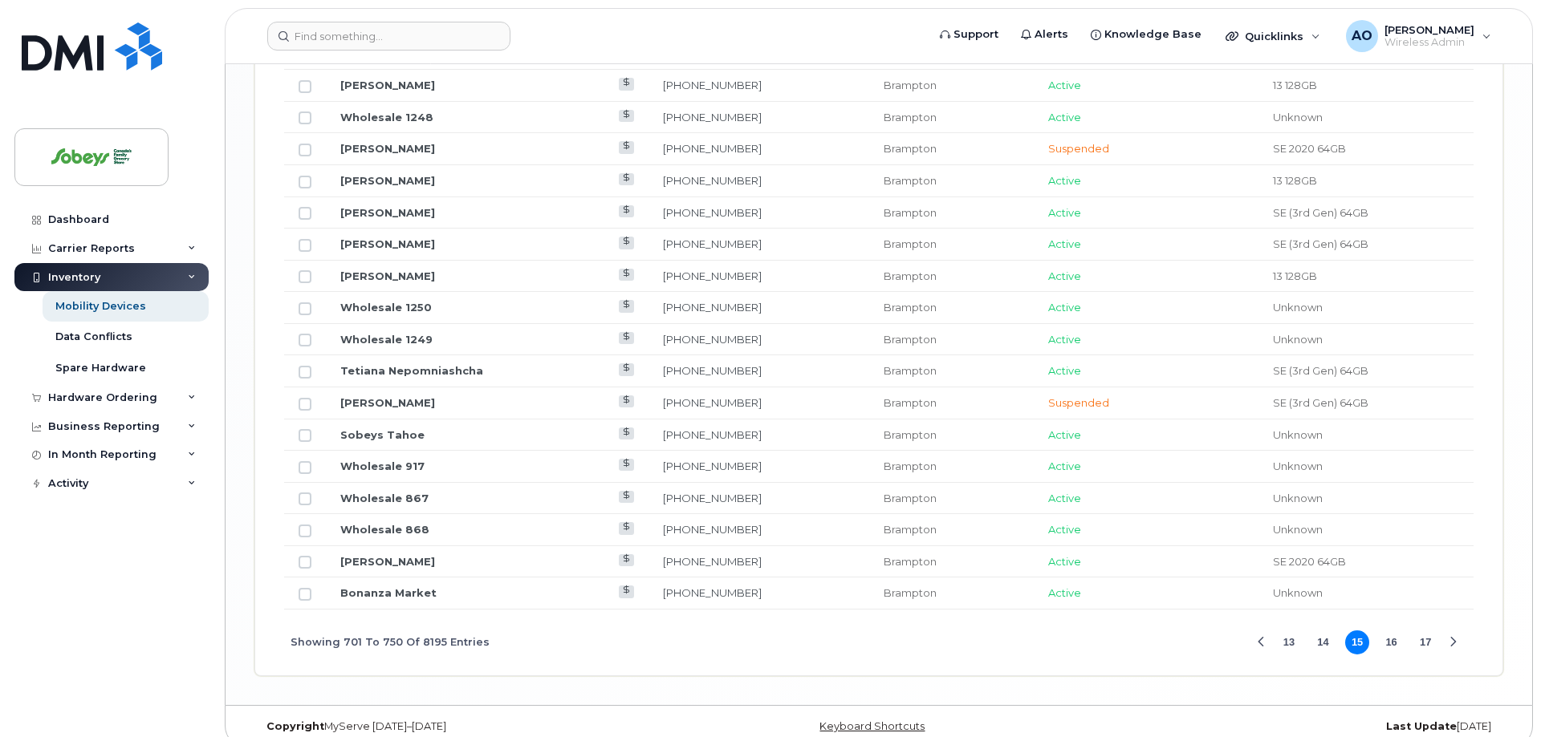
click at [1430, 631] on button "17" at bounding box center [1425, 643] width 24 height 24
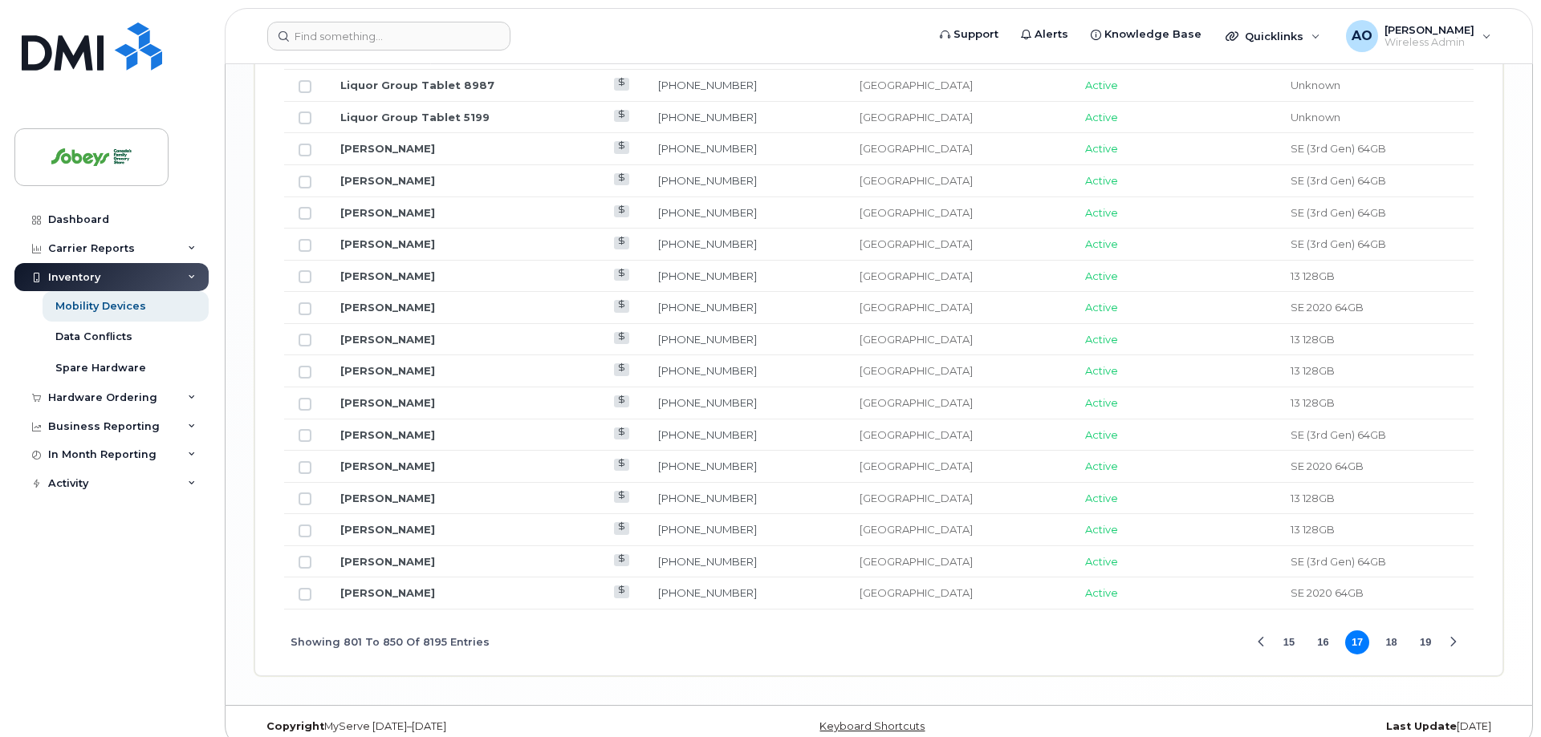
click at [1430, 631] on button "19" at bounding box center [1425, 643] width 24 height 24
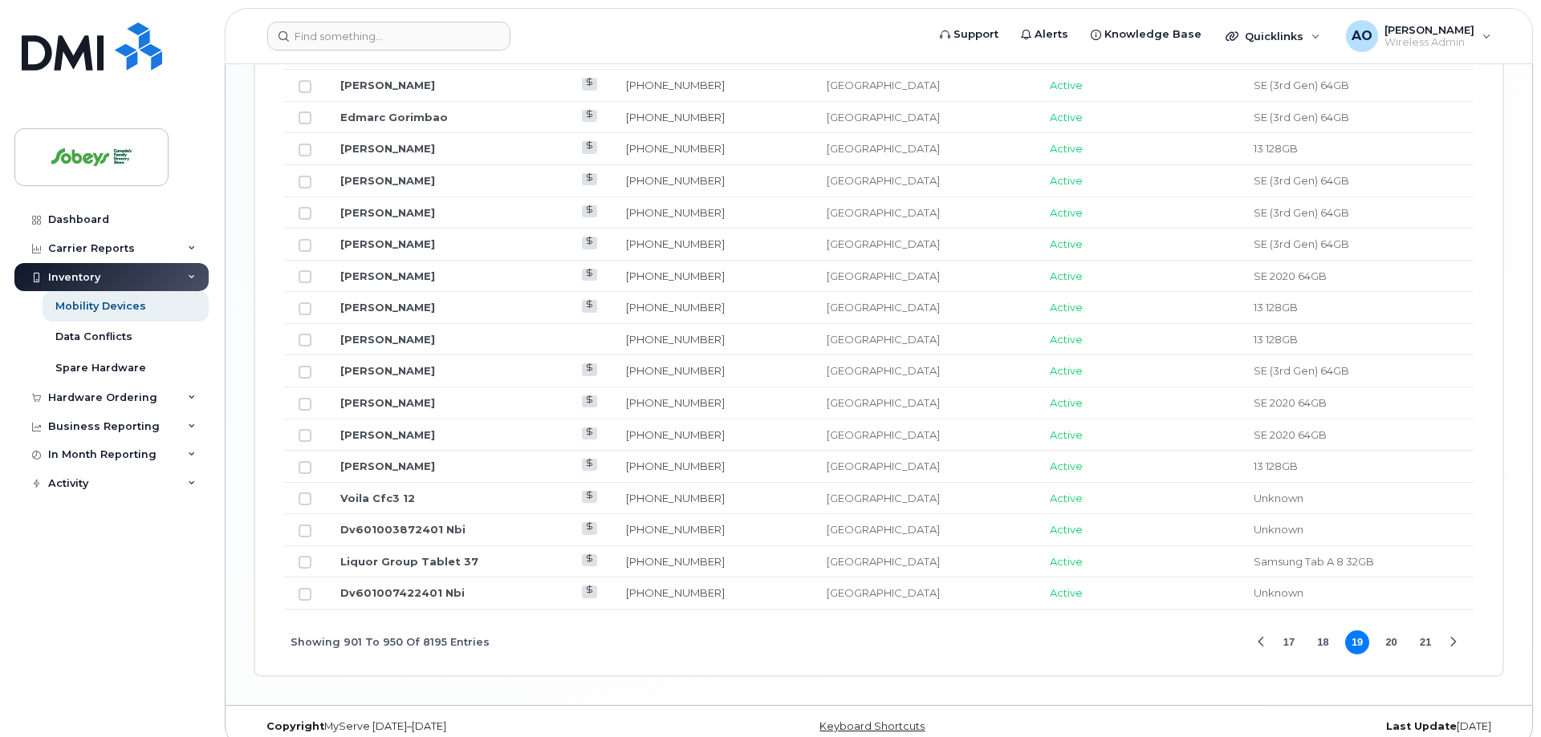
click at [1430, 631] on button "21" at bounding box center [1425, 643] width 24 height 24
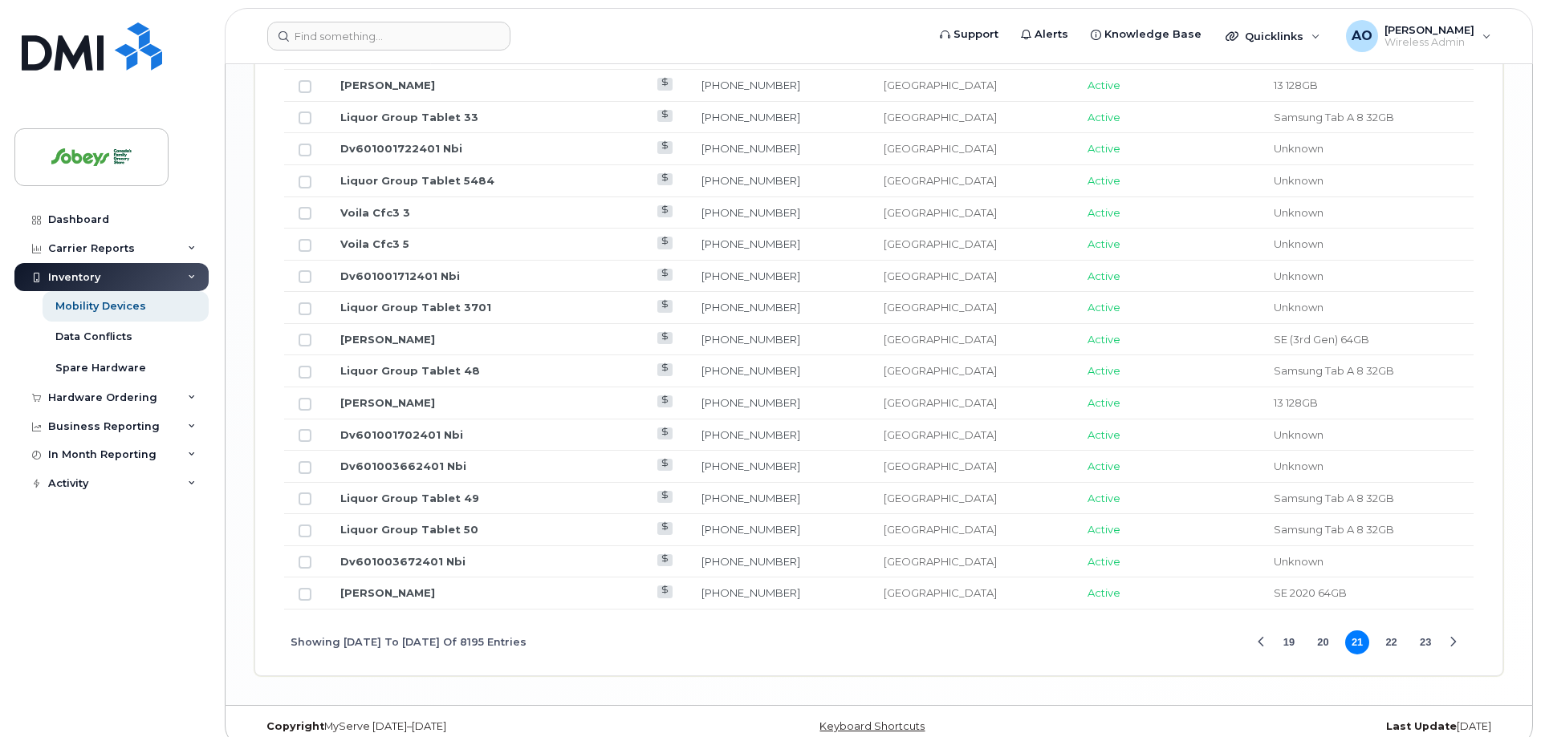
click at [1430, 631] on button "23" at bounding box center [1425, 643] width 24 height 24
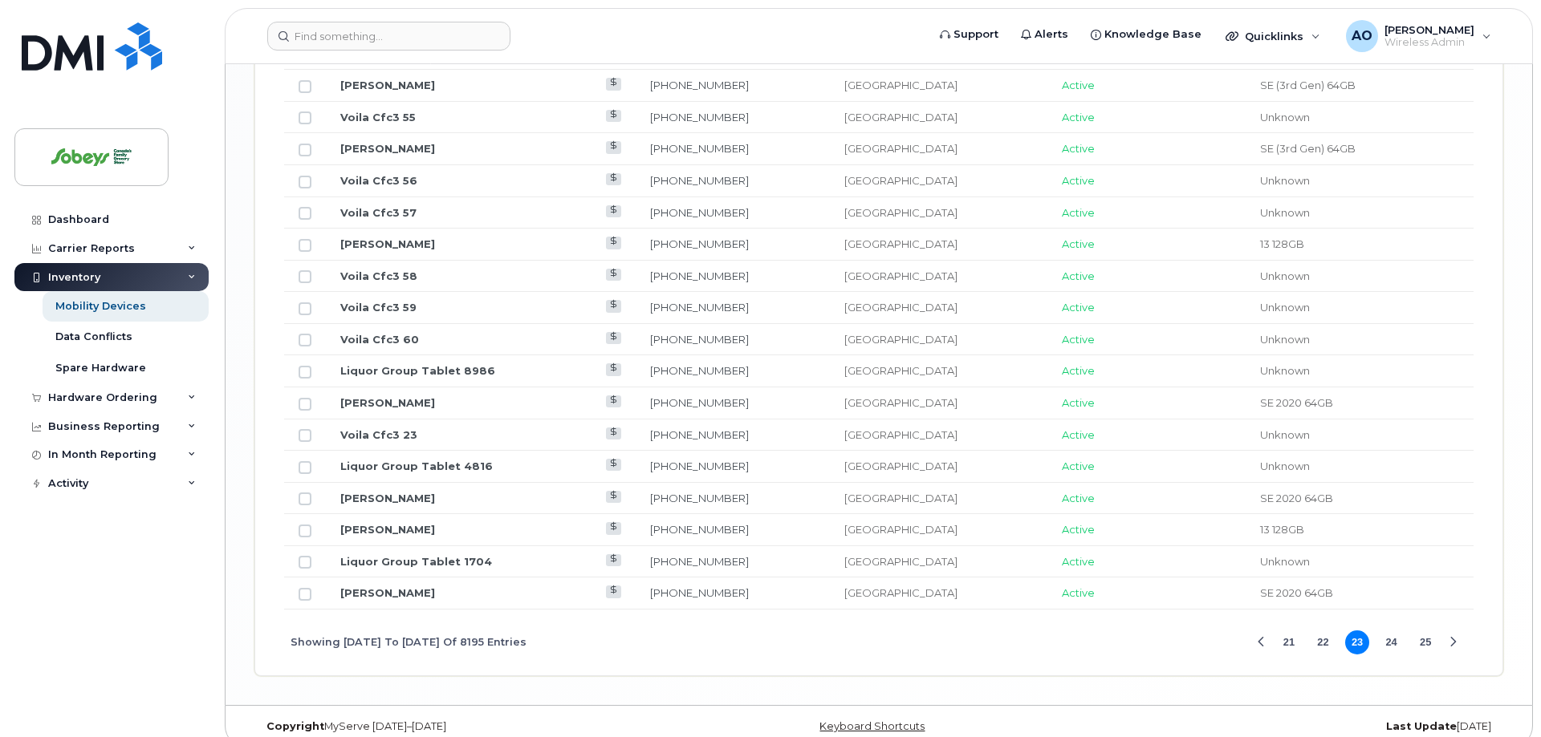
click at [1430, 631] on button "25" at bounding box center [1425, 643] width 24 height 24
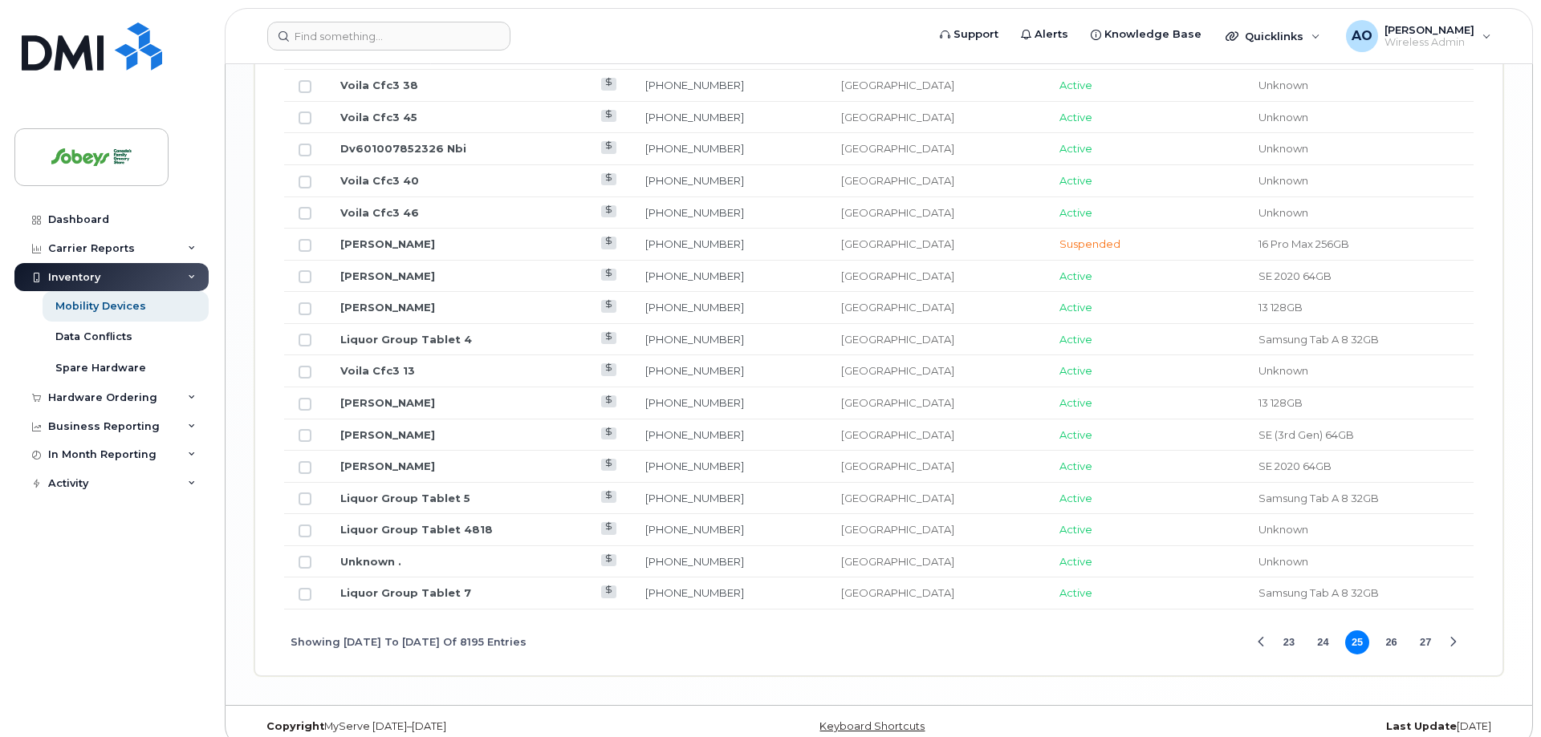
click at [1426, 631] on button "27" at bounding box center [1425, 643] width 24 height 24
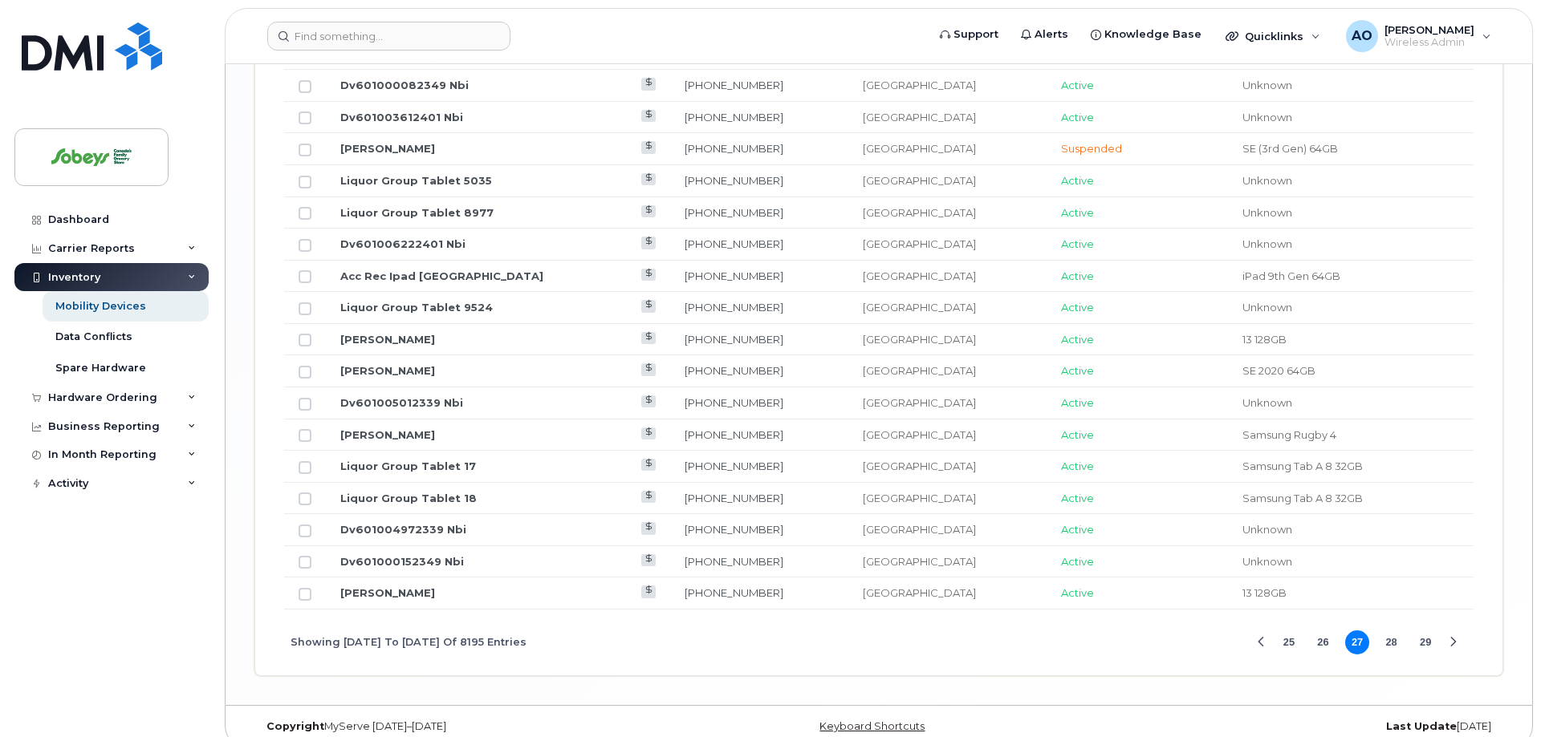
click at [1427, 631] on button "29" at bounding box center [1425, 643] width 24 height 24
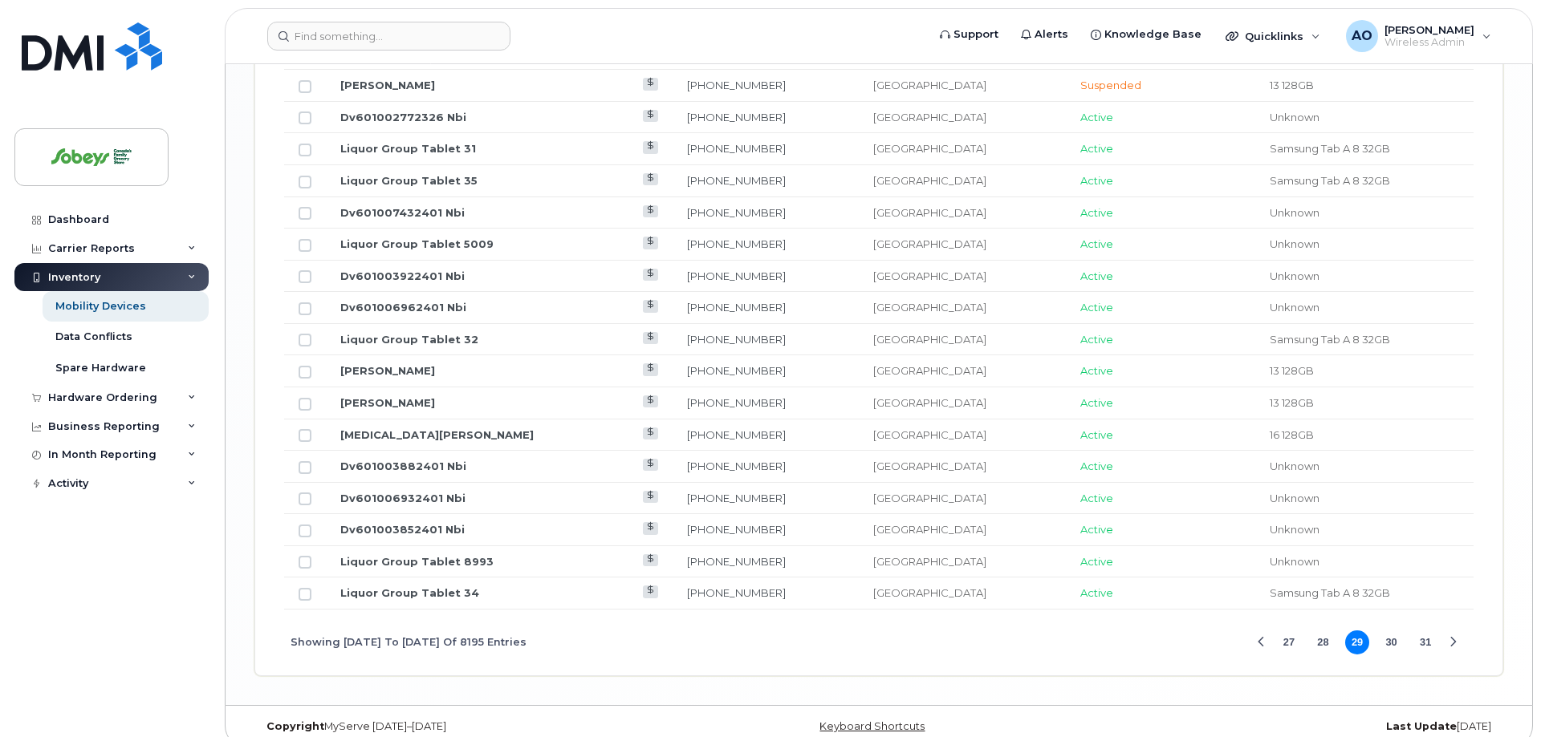
click at [1427, 631] on button "31" at bounding box center [1425, 643] width 24 height 24
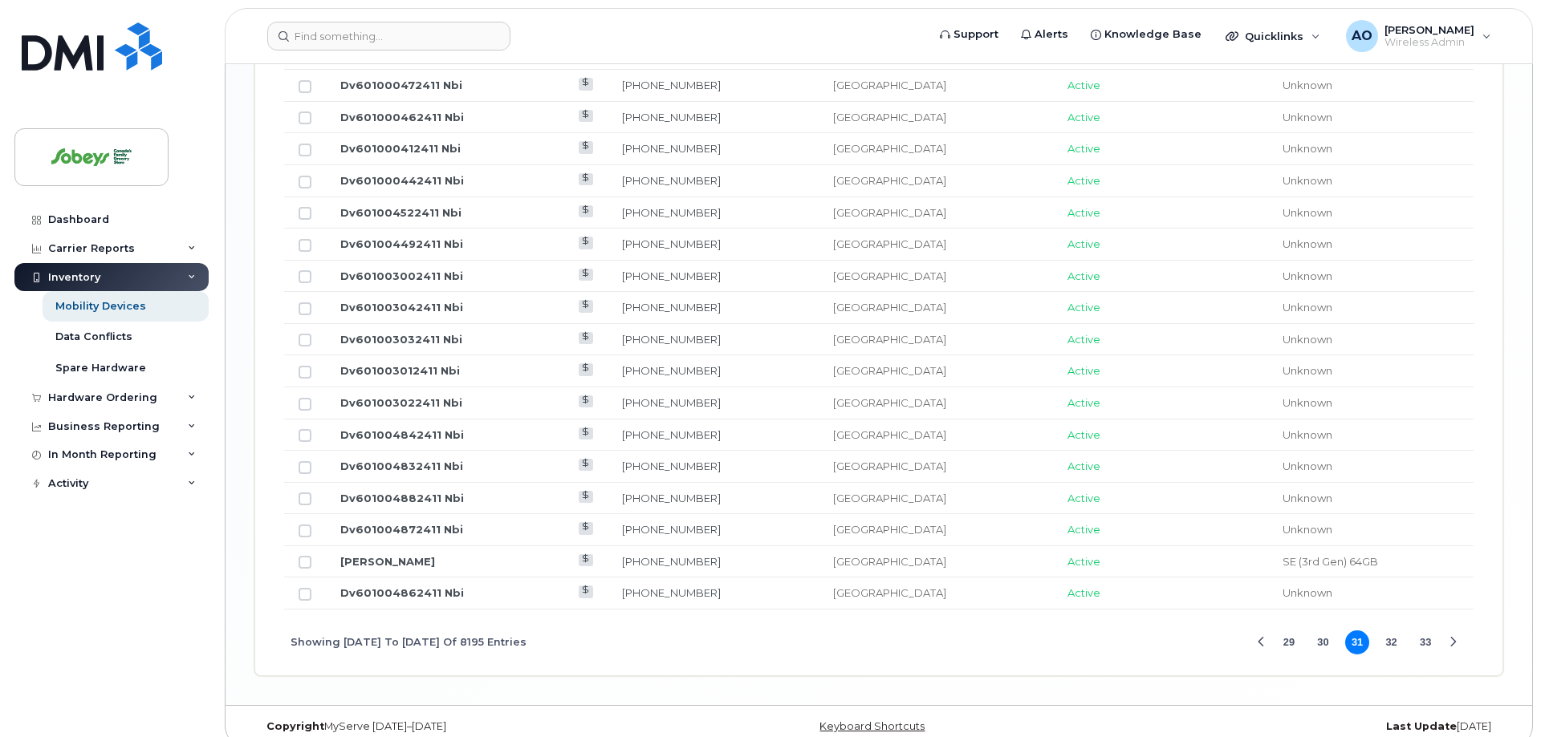
click at [1427, 631] on button "33" at bounding box center [1425, 643] width 24 height 24
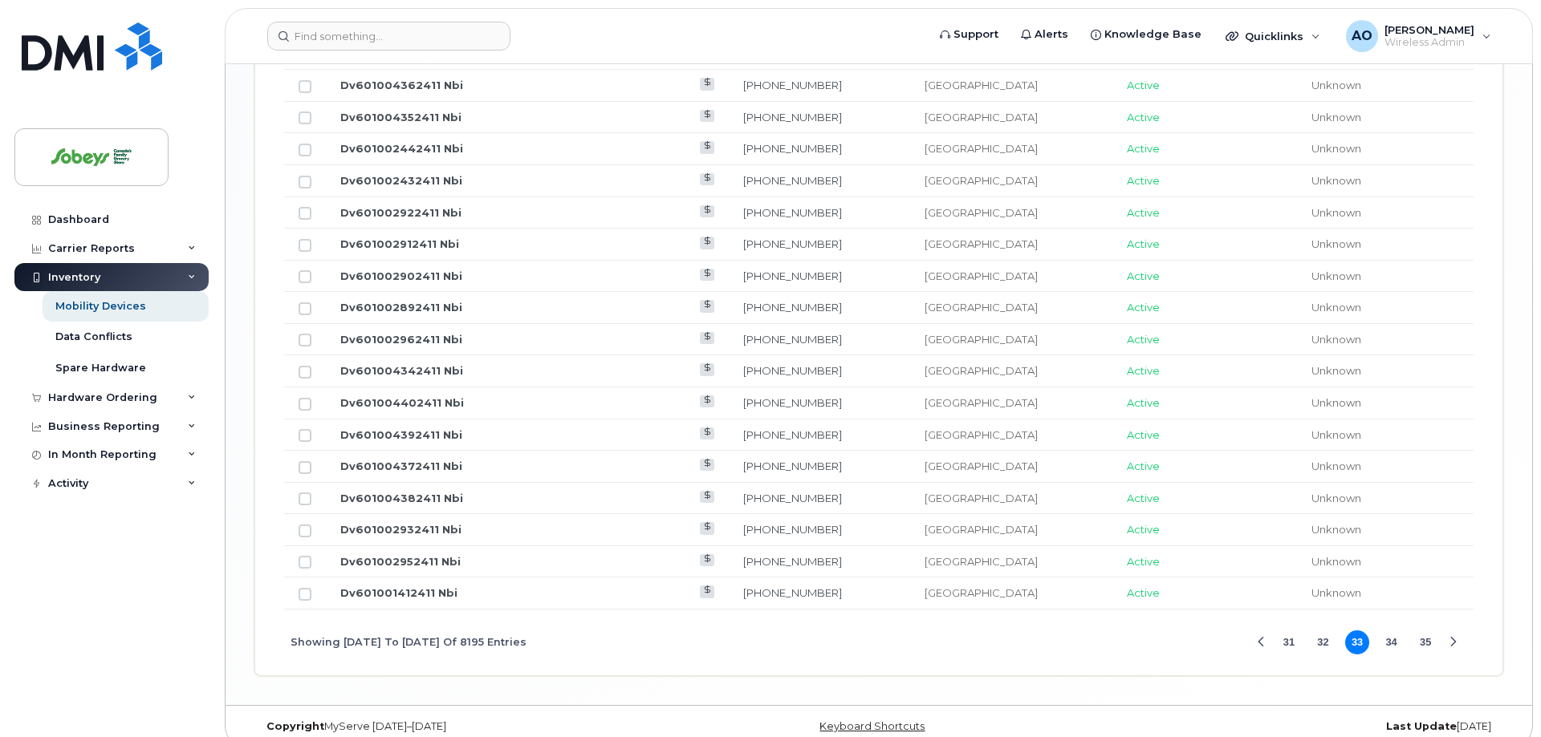
click at [1427, 631] on button "35" at bounding box center [1425, 643] width 24 height 24
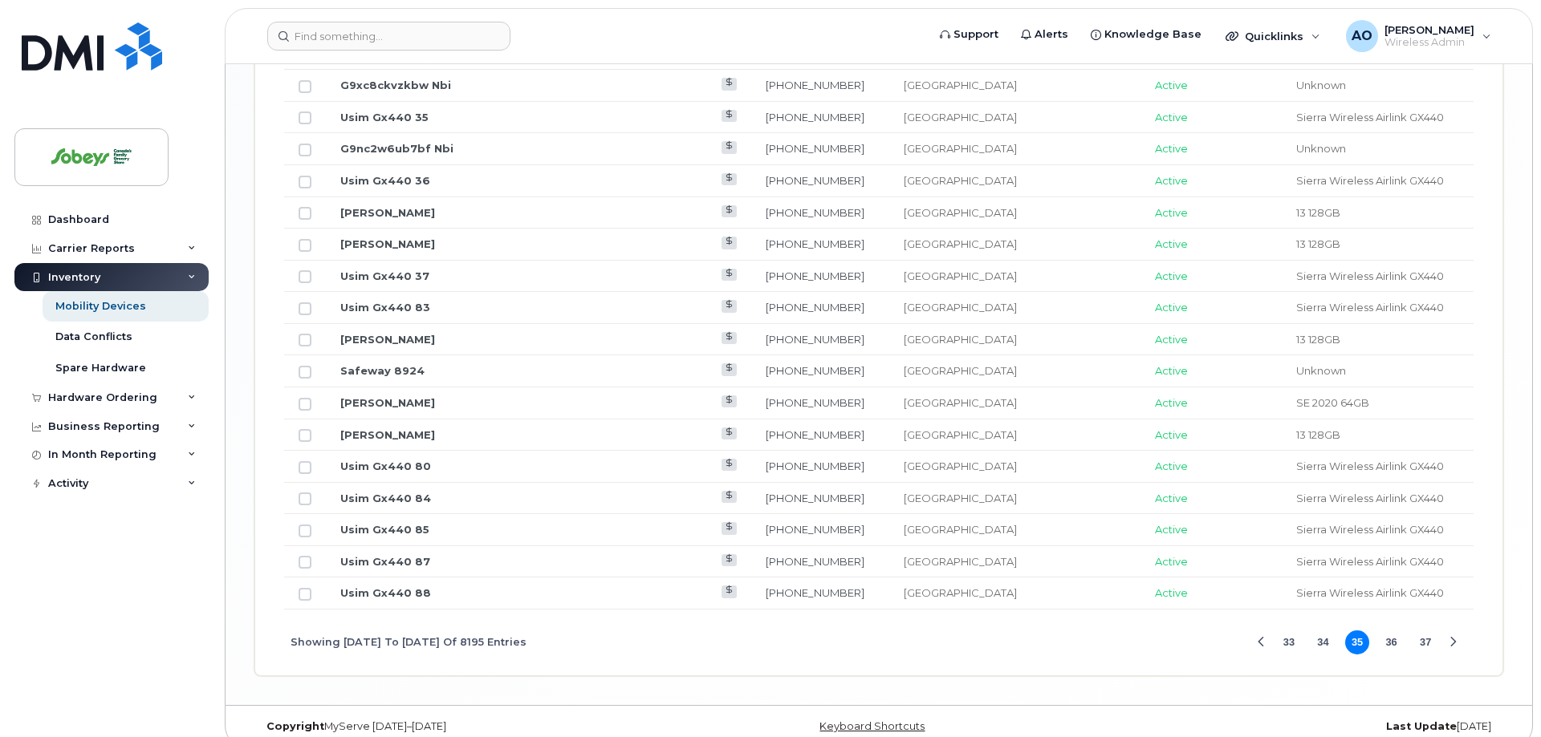
click at [1427, 631] on button "37" at bounding box center [1425, 643] width 24 height 24
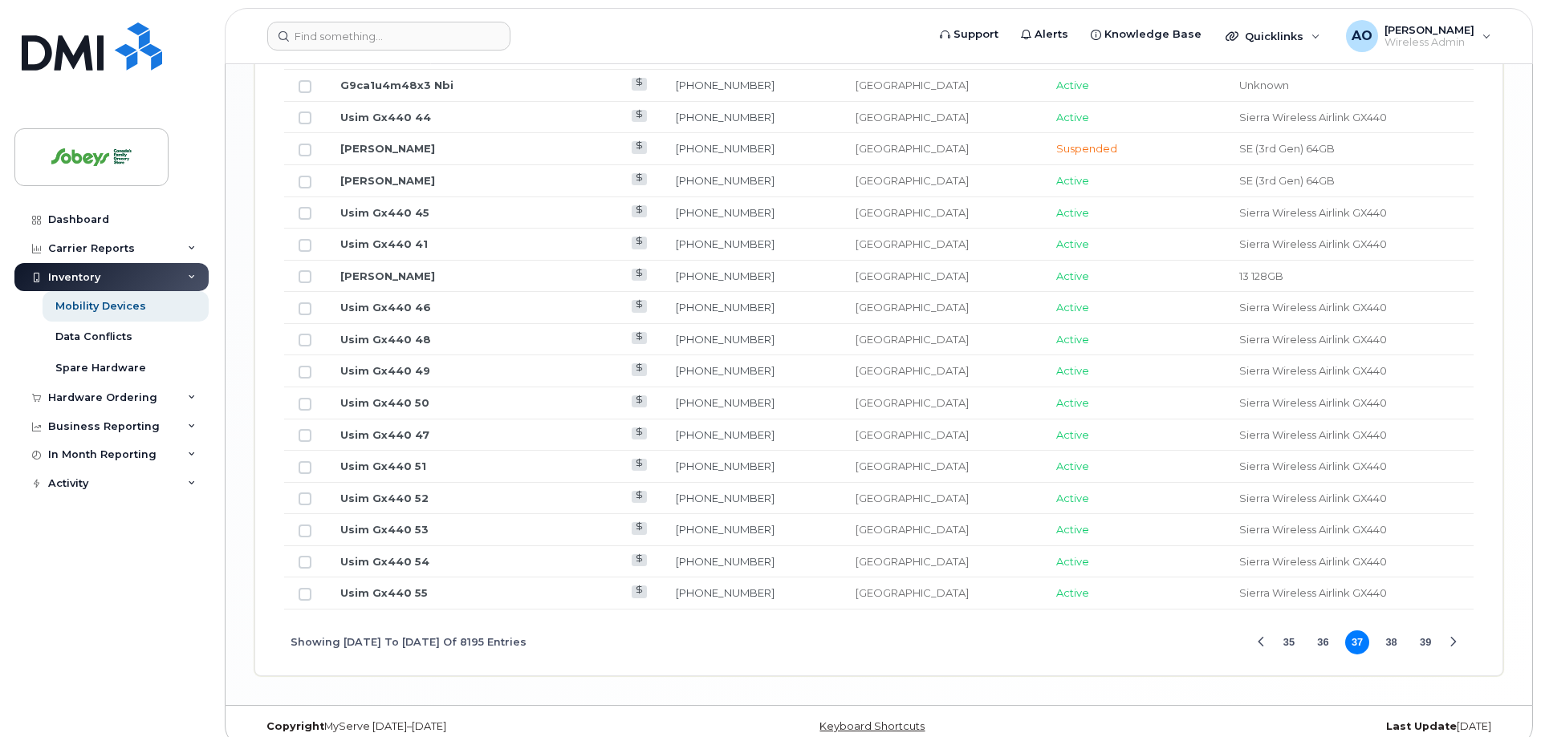
click at [1427, 631] on button "39" at bounding box center [1425, 643] width 24 height 24
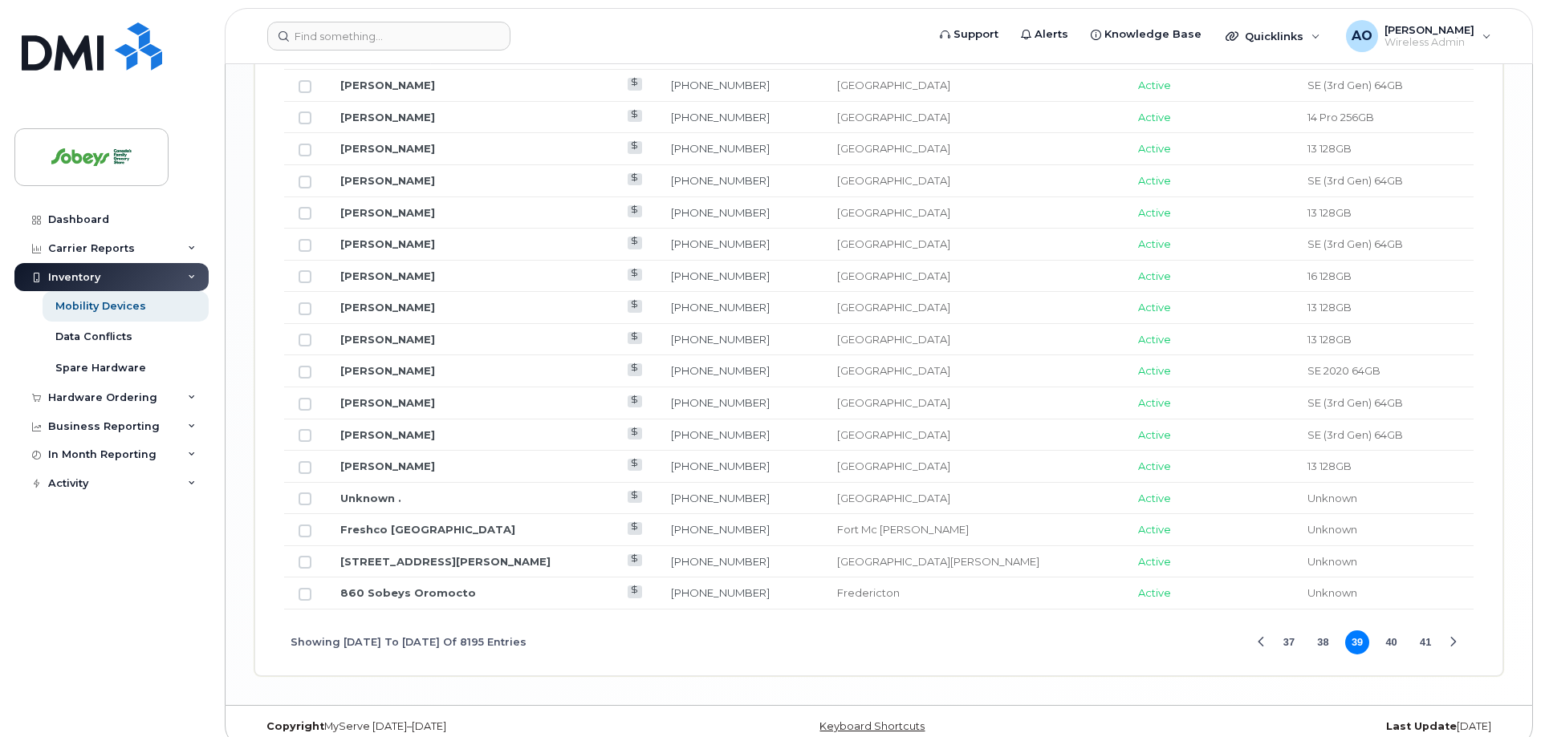
click at [1427, 631] on button "41" at bounding box center [1425, 643] width 24 height 24
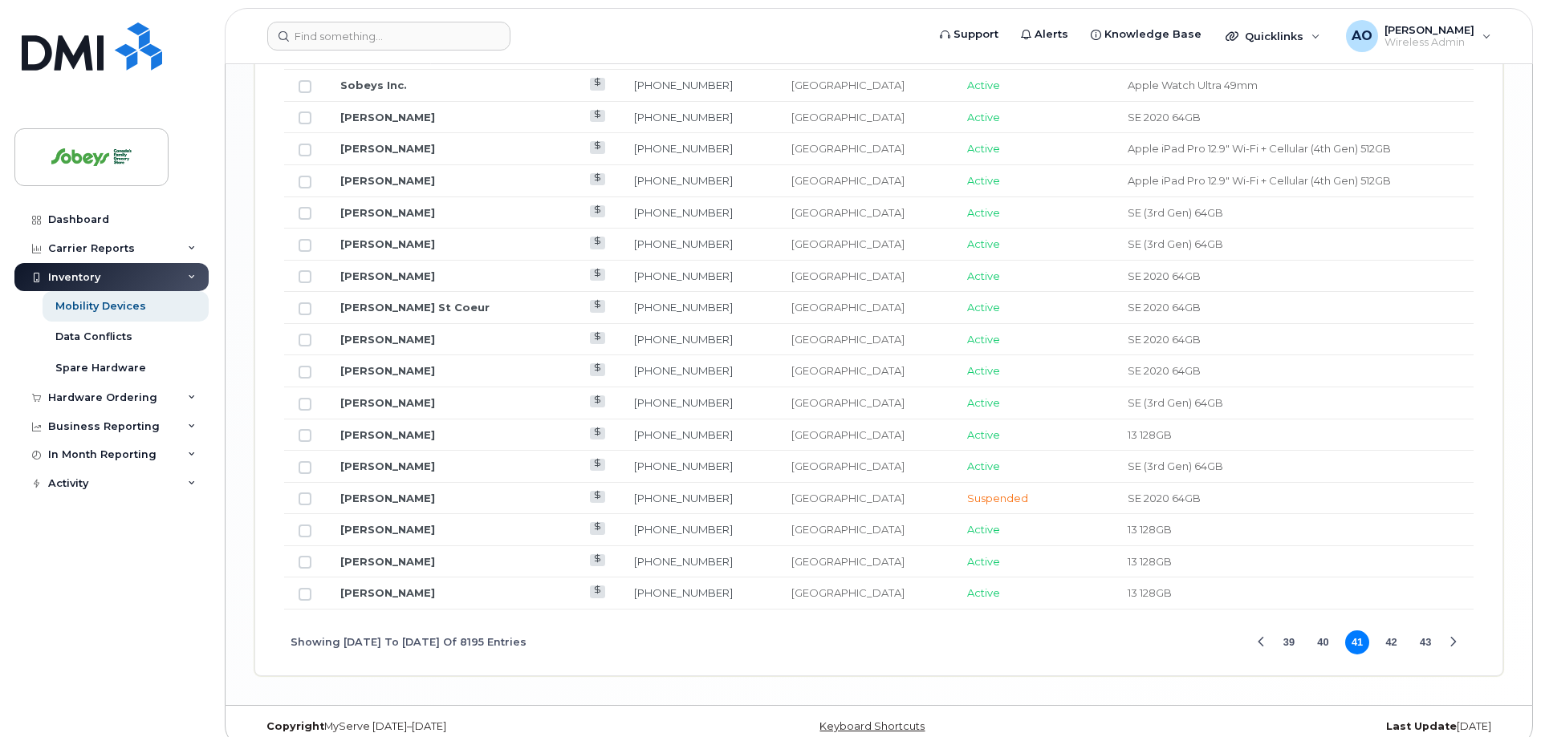
click at [1427, 631] on button "43" at bounding box center [1425, 643] width 24 height 24
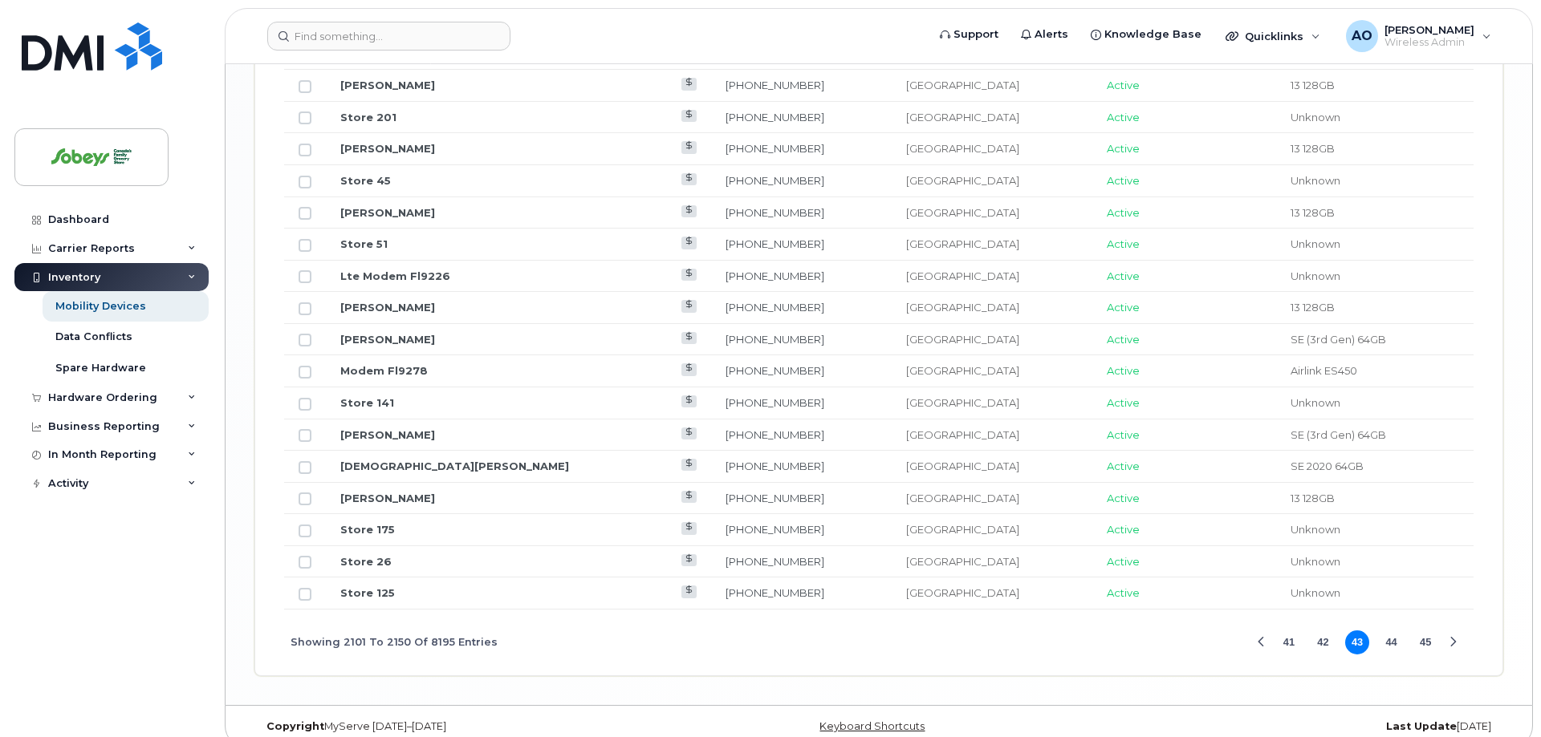
click at [1427, 631] on button "45" at bounding box center [1425, 643] width 24 height 24
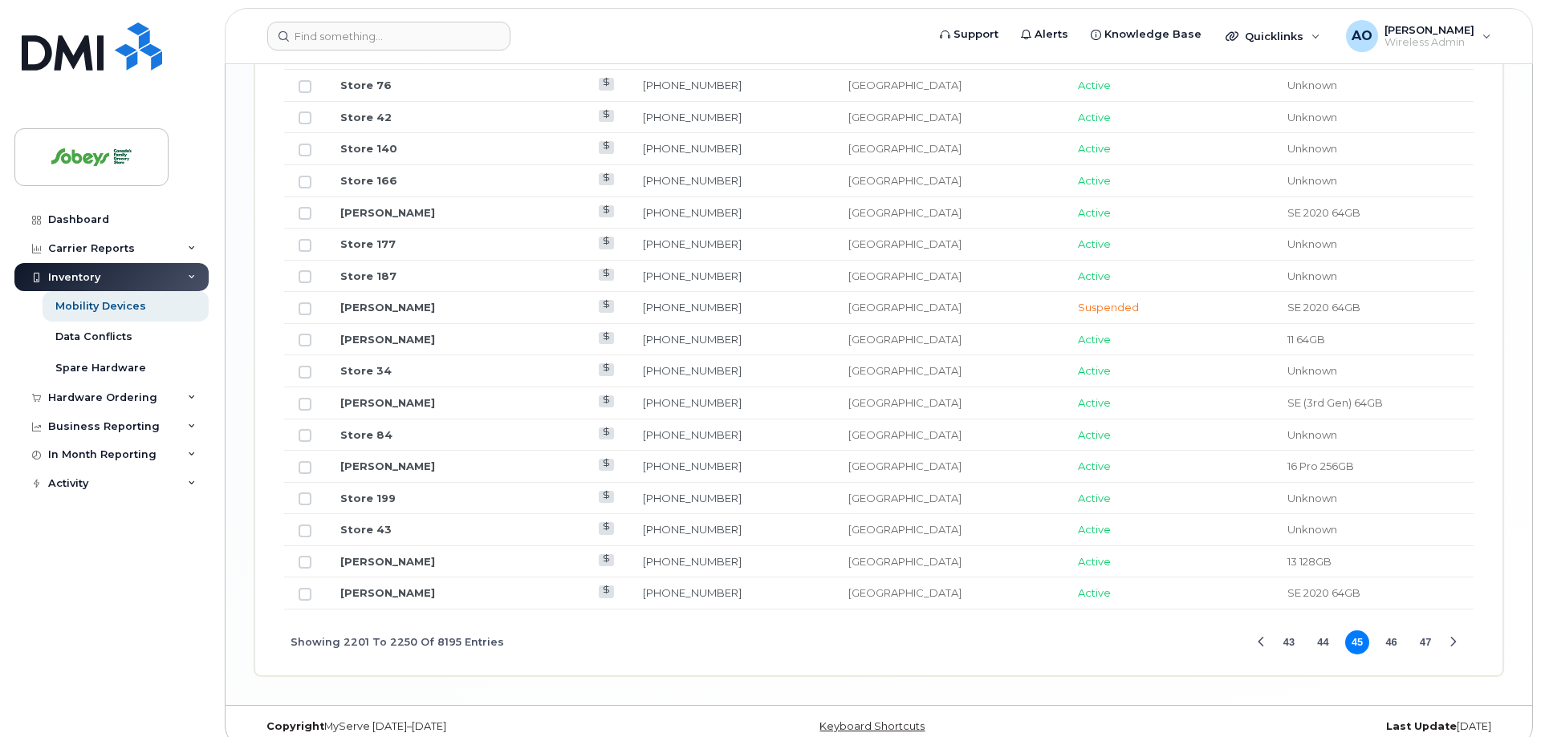
click at [1427, 631] on button "47" at bounding box center [1425, 643] width 24 height 24
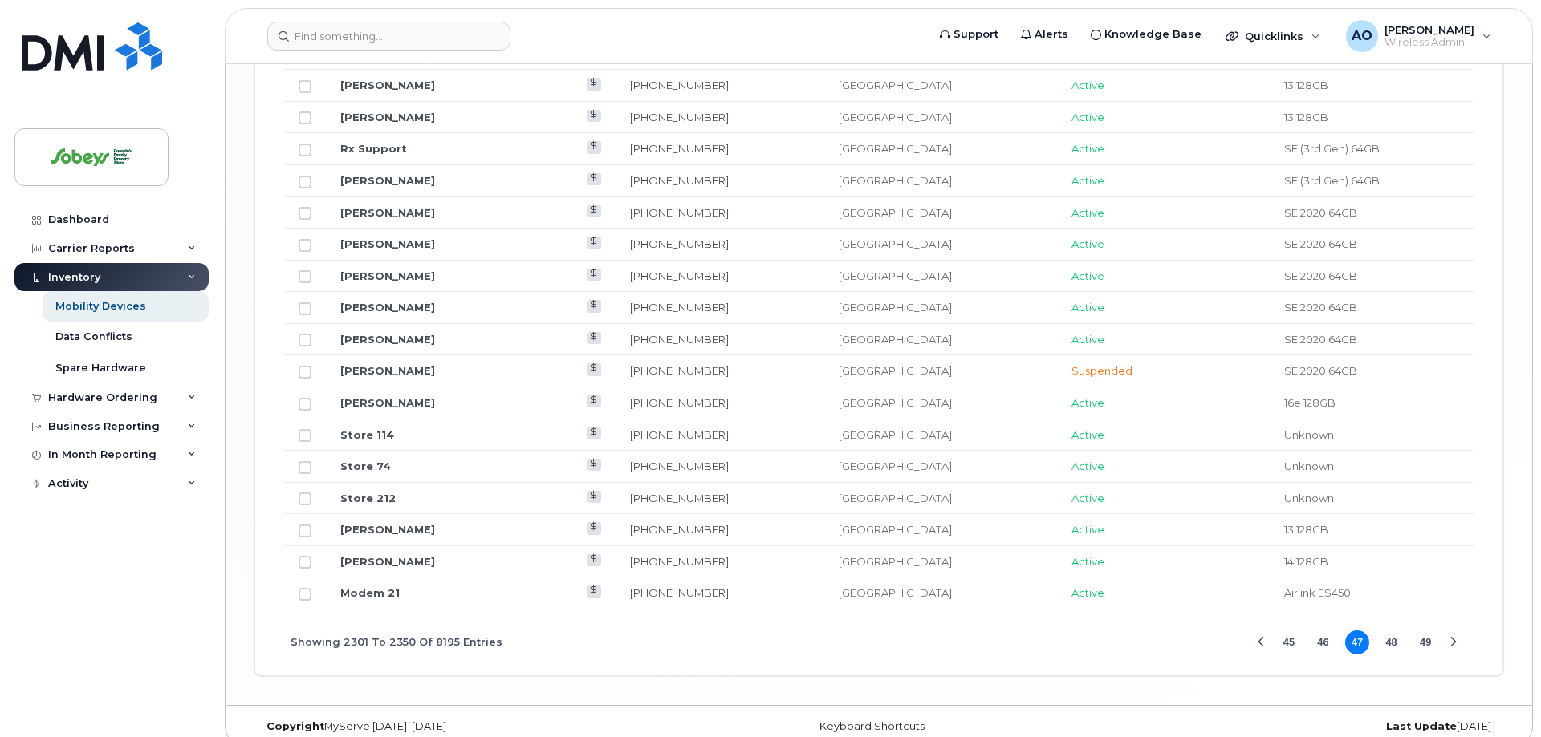
click at [1427, 631] on button "49" at bounding box center [1425, 643] width 24 height 24
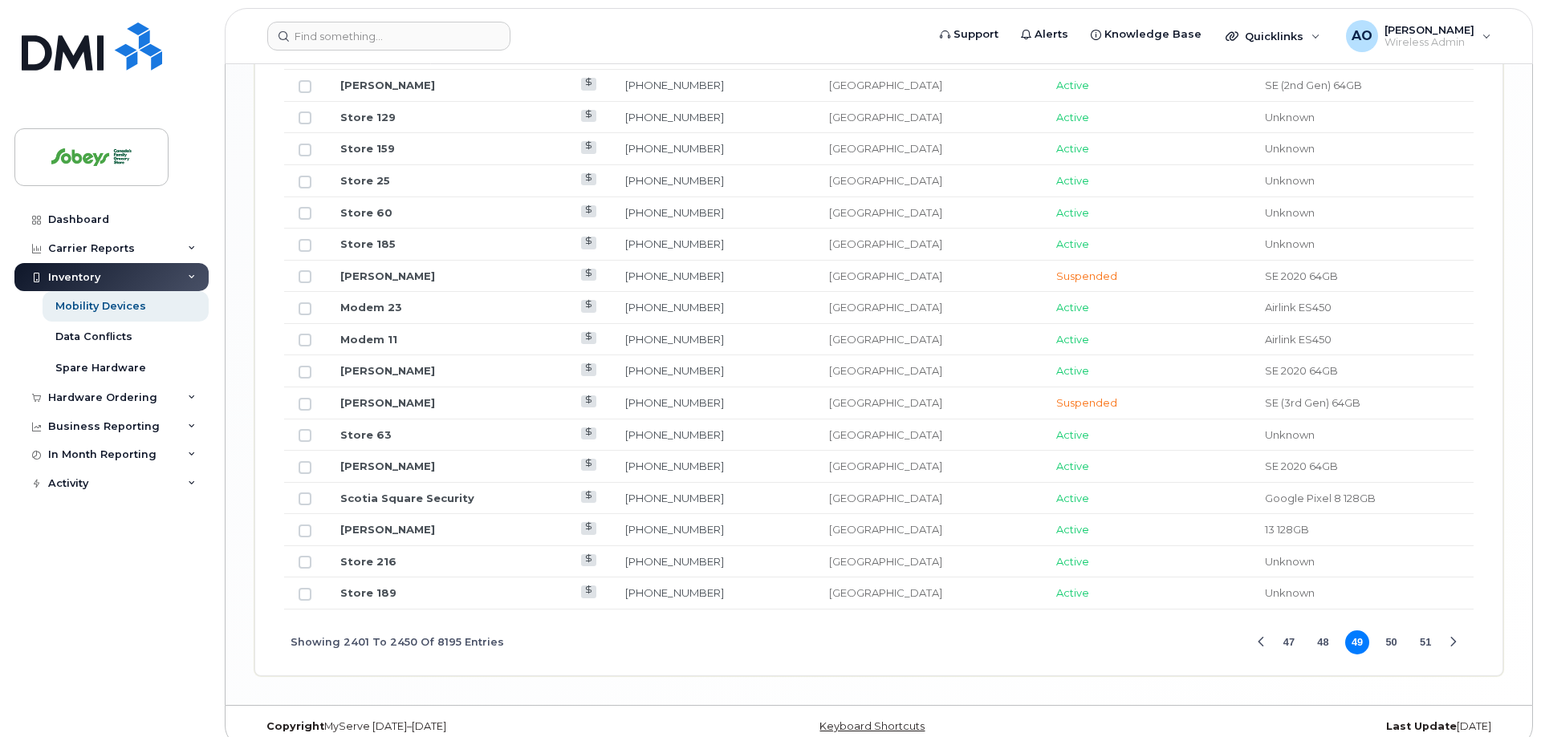
click at [1427, 631] on button "51" at bounding box center [1425, 643] width 24 height 24
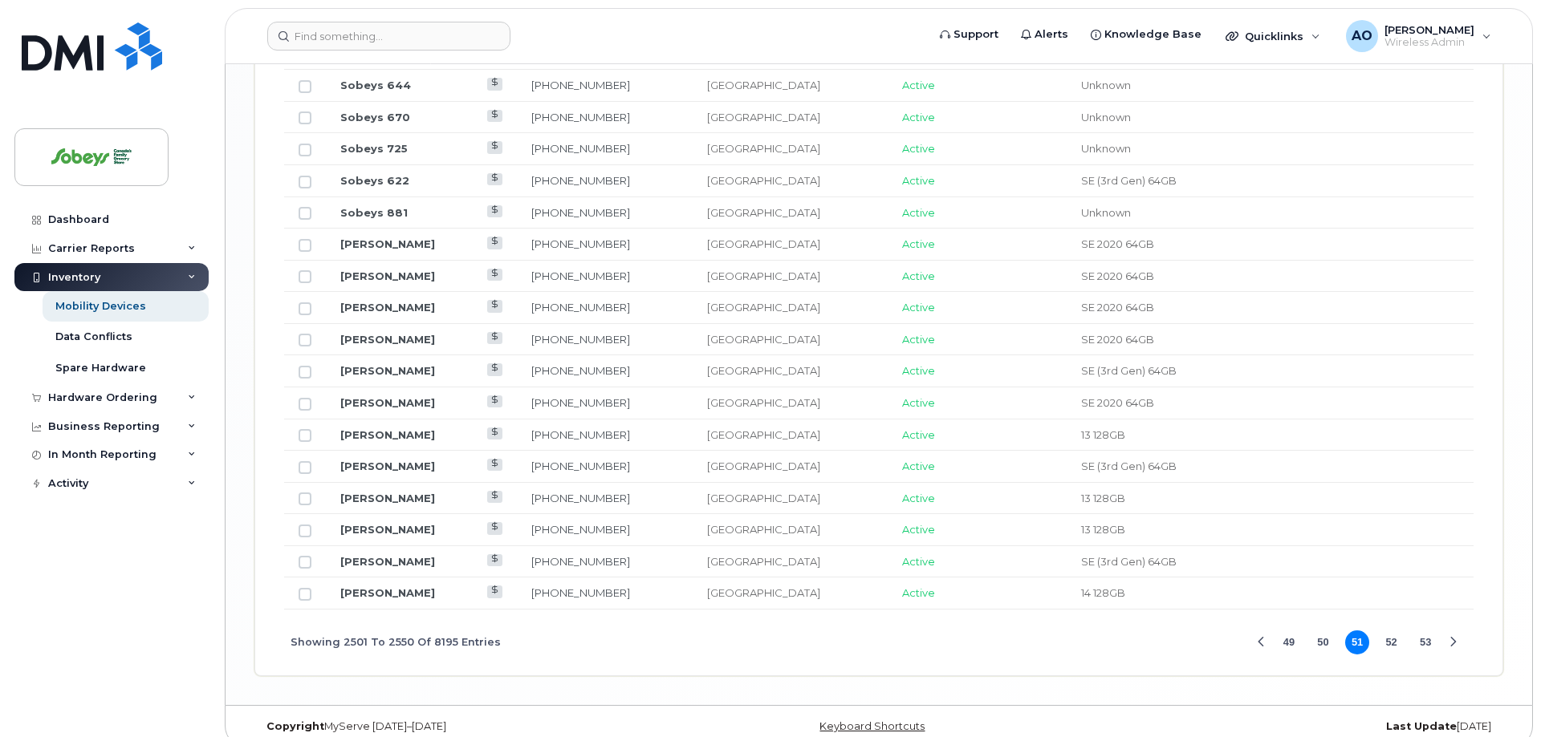
click at [1427, 631] on button "53" at bounding box center [1425, 643] width 24 height 24
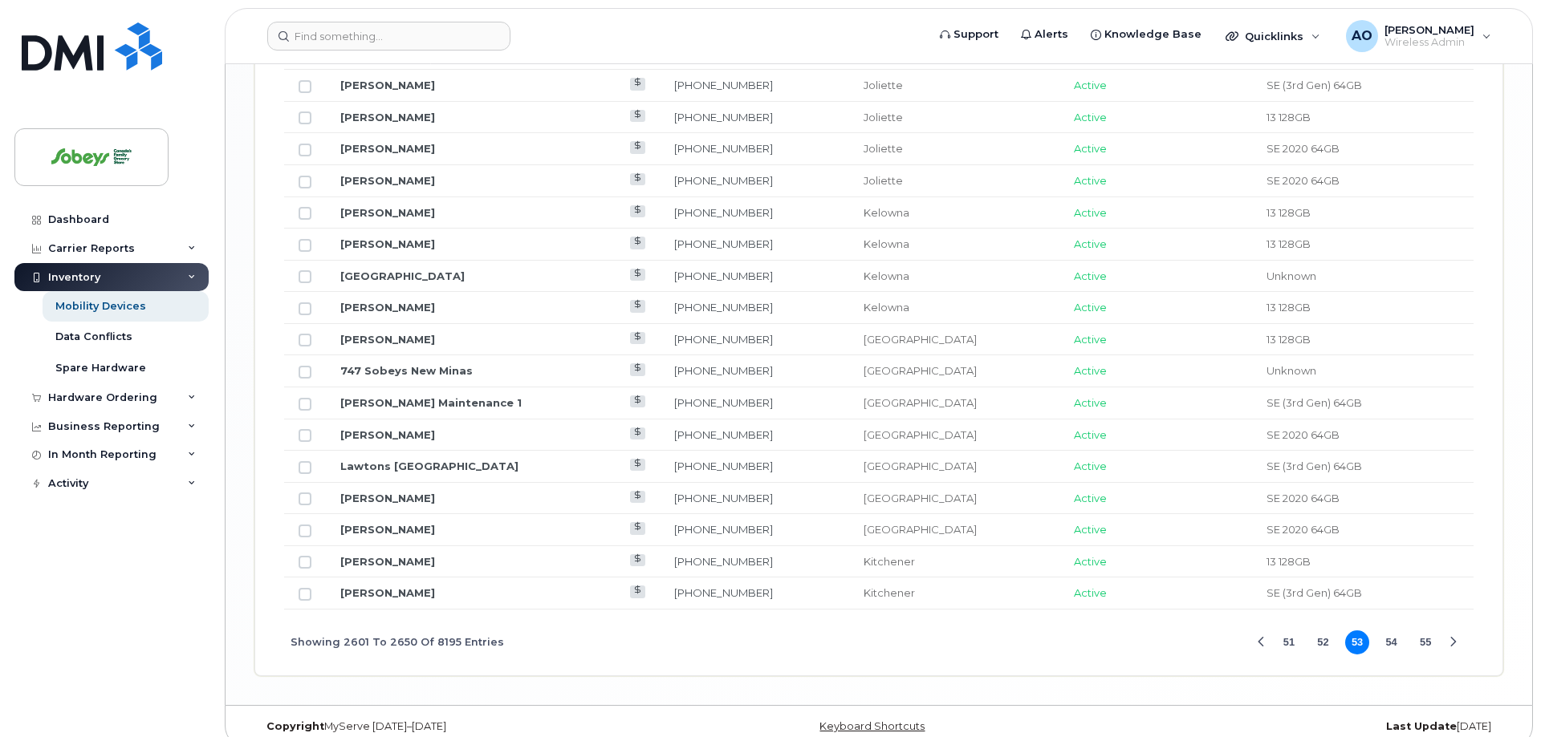
click at [1427, 631] on button "55" at bounding box center [1425, 643] width 24 height 24
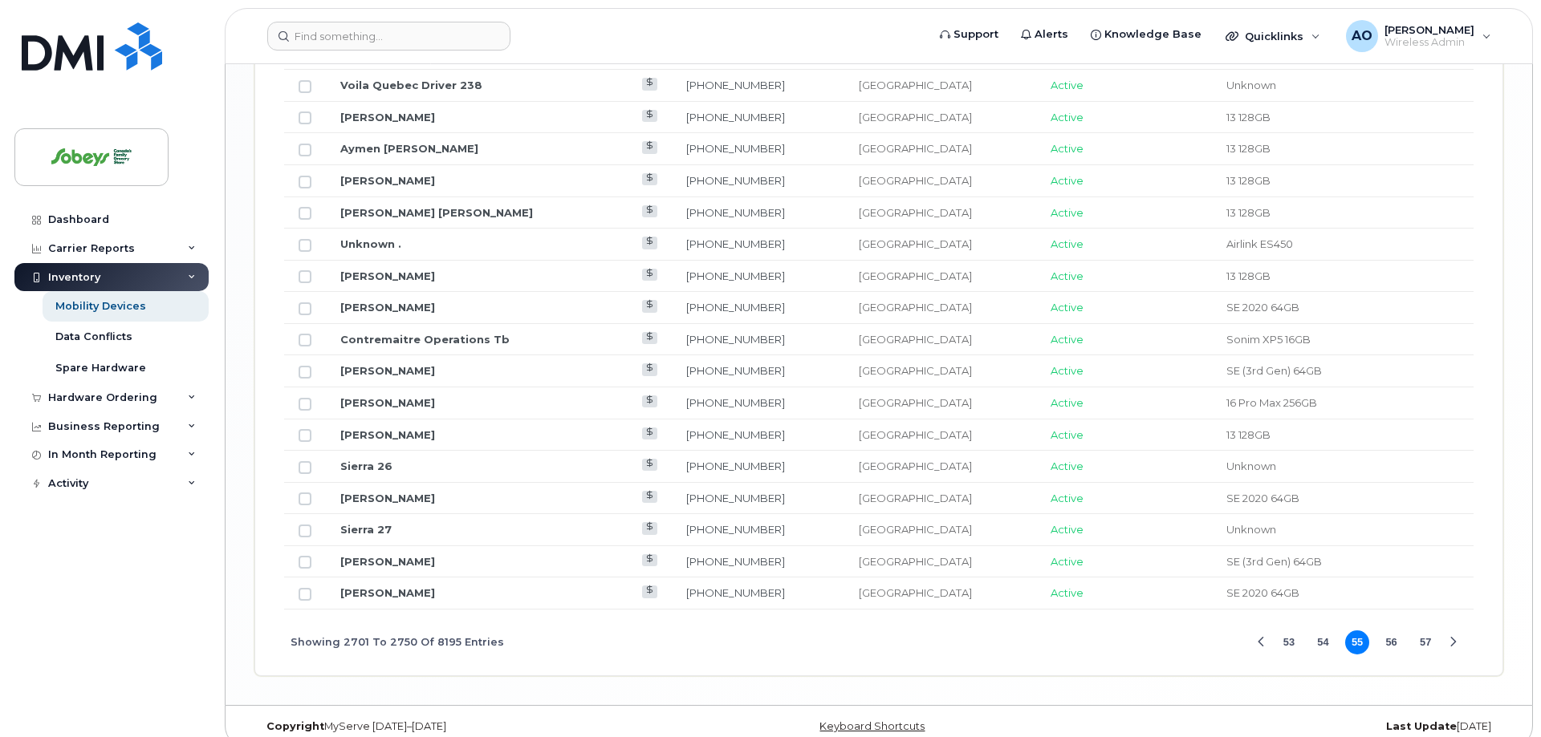
click at [1427, 631] on button "57" at bounding box center [1425, 643] width 24 height 24
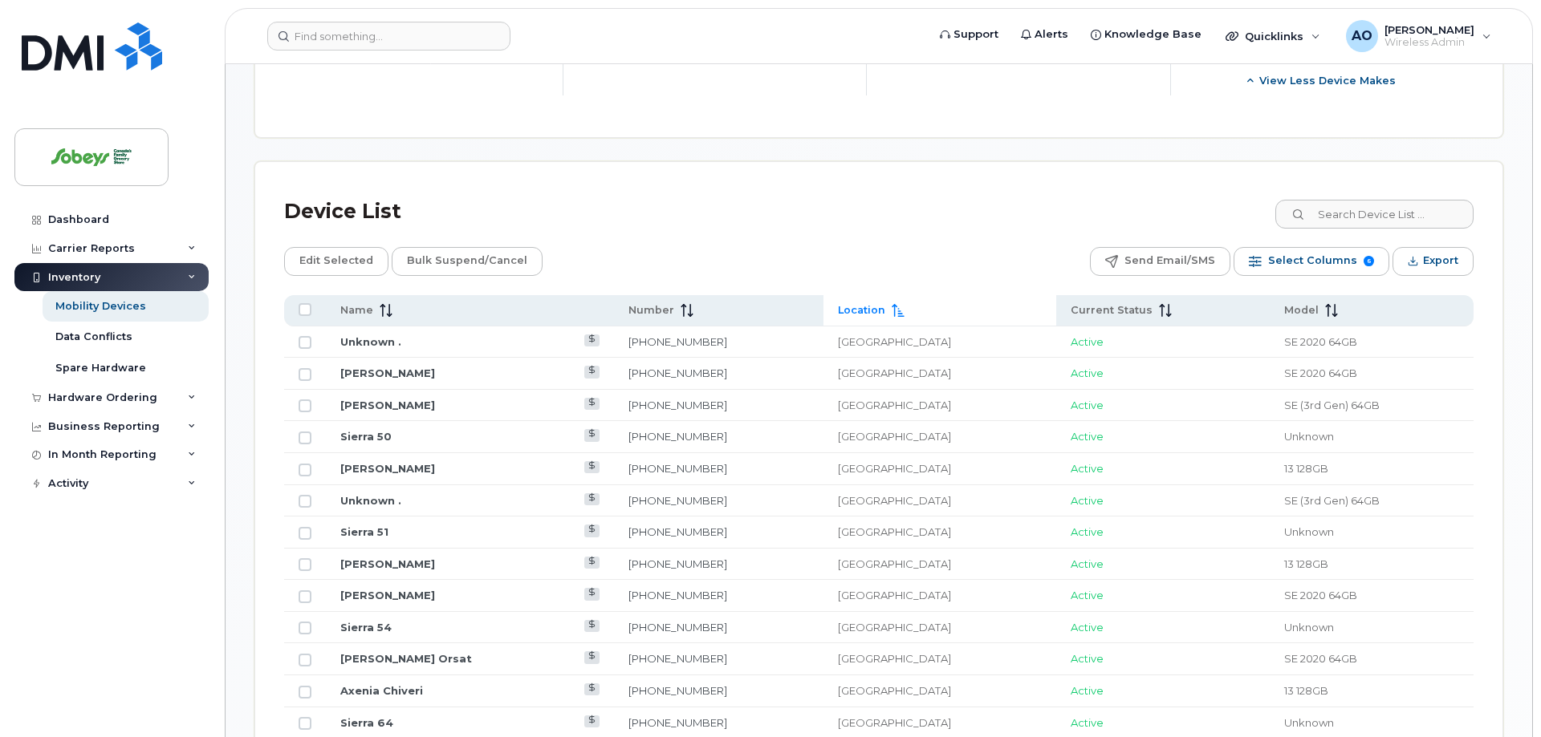
scroll to position [757, 0]
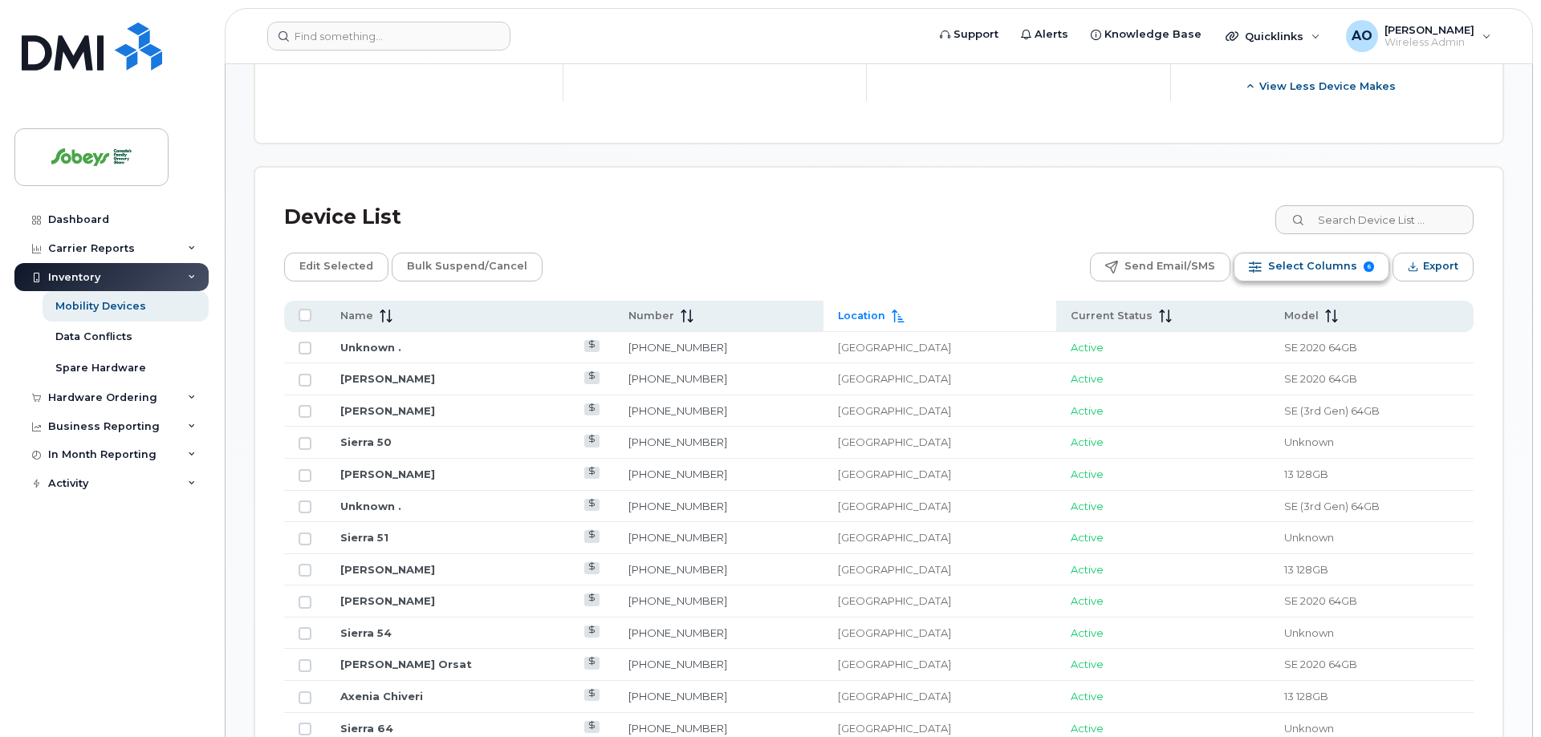
click at [1342, 254] on span "Select Columns" at bounding box center [1312, 266] width 89 height 24
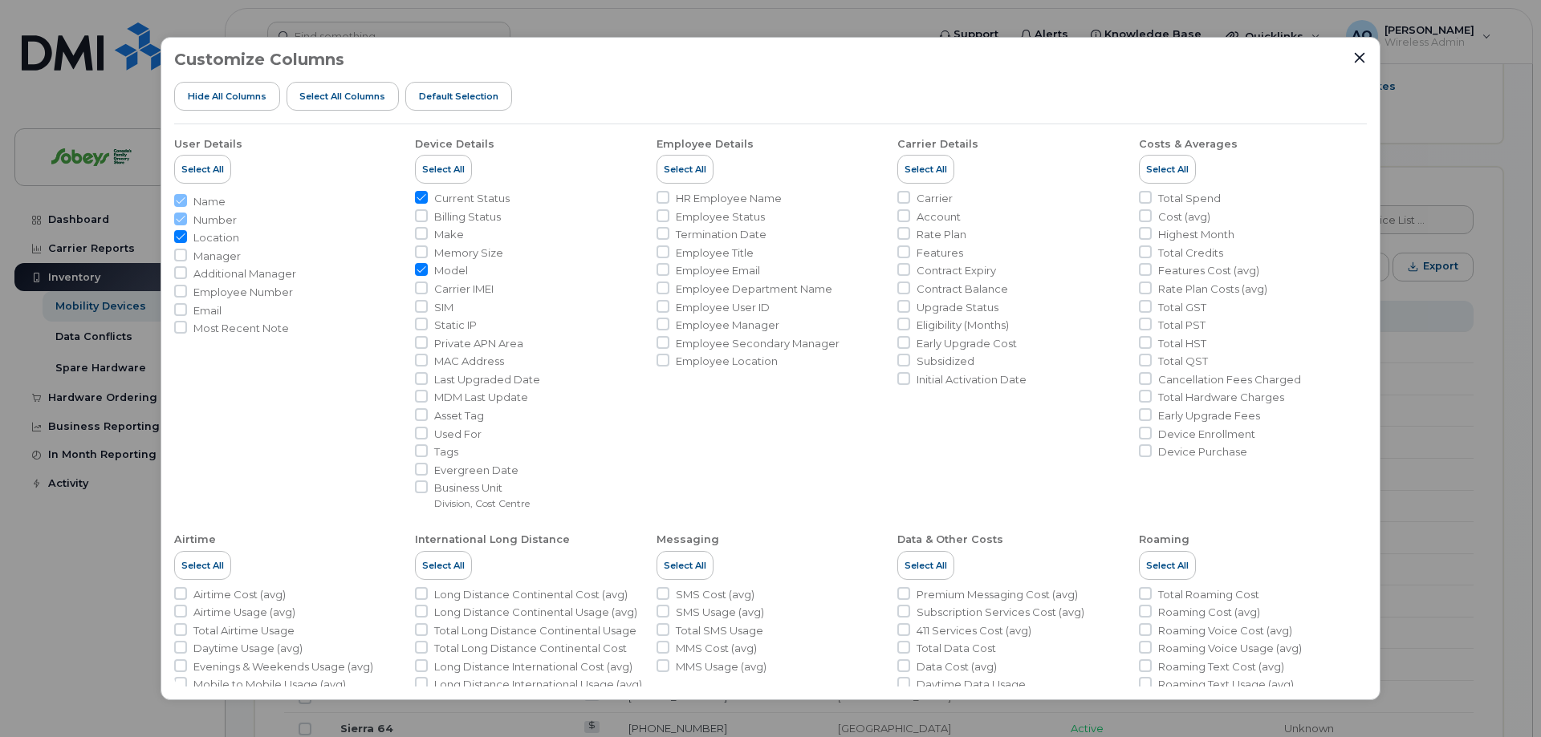
click at [203, 235] on span "Location" at bounding box center [216, 237] width 46 height 15
click at [187, 235] on input "Location" at bounding box center [180, 236] width 13 height 13
checkbox input "false"
click at [1363, 59] on icon "Close" at bounding box center [1359, 57] width 13 height 13
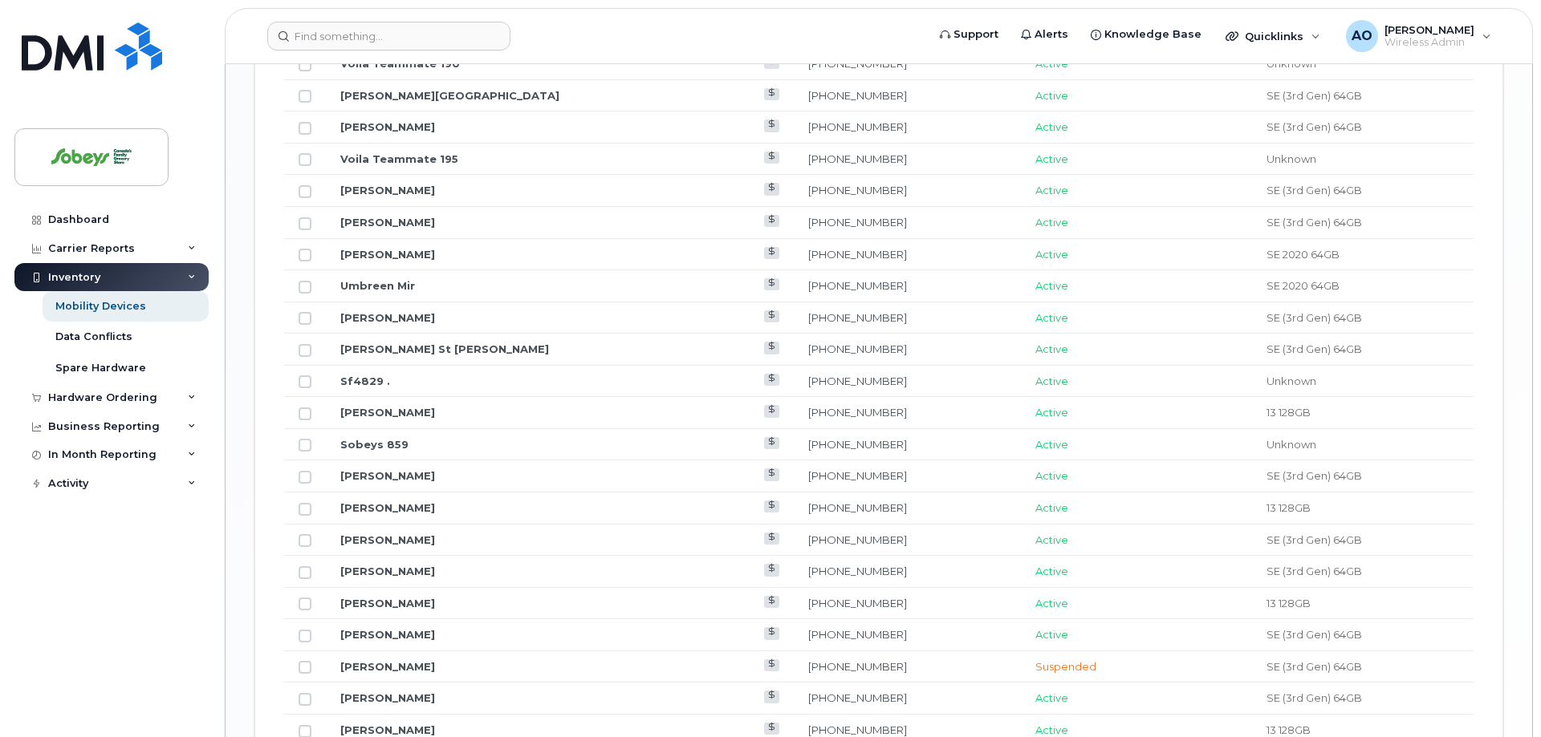
scroll to position [2067, 0]
